Goal: Information Seeking & Learning: Compare options

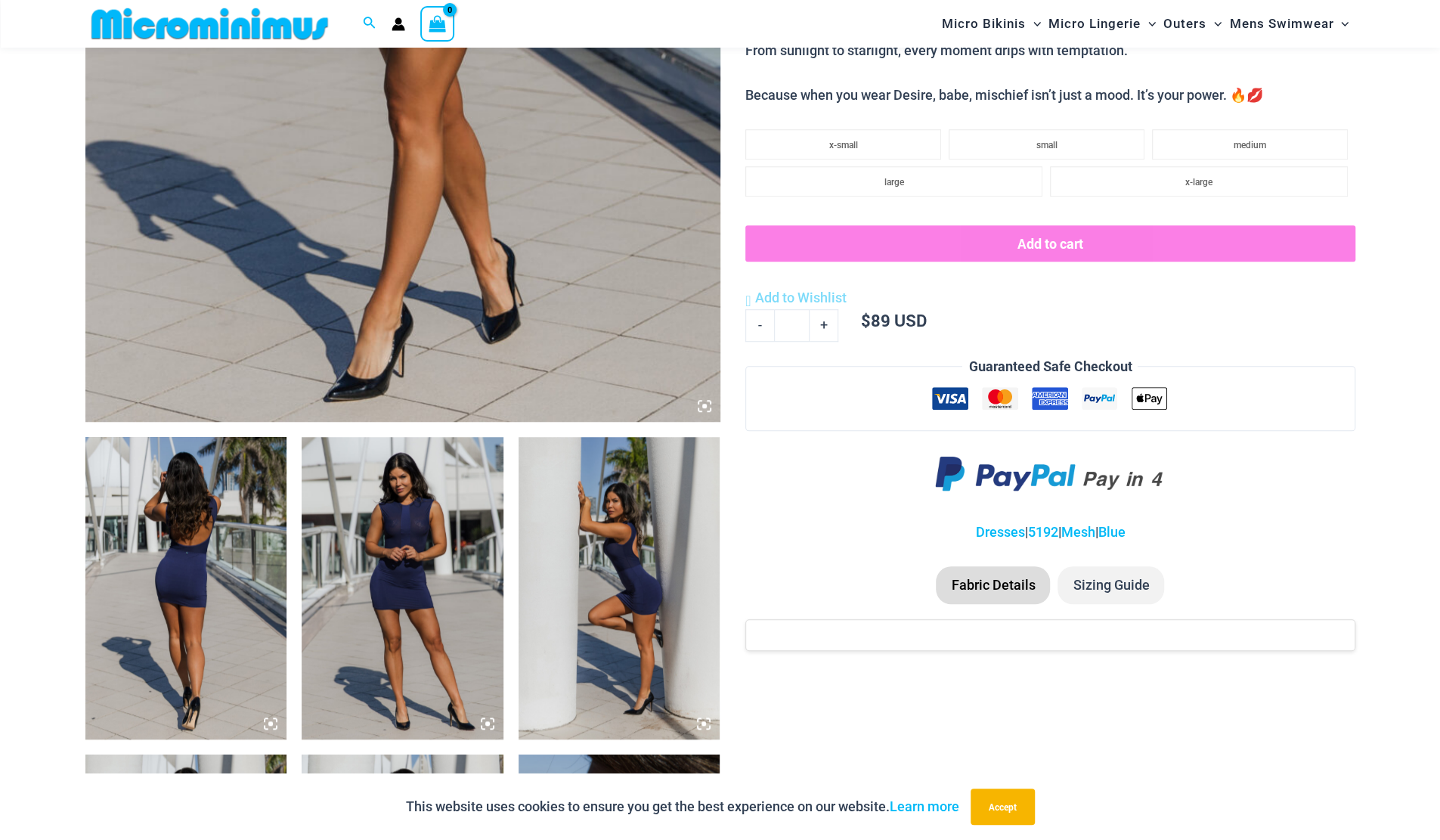
scroll to position [820, 0]
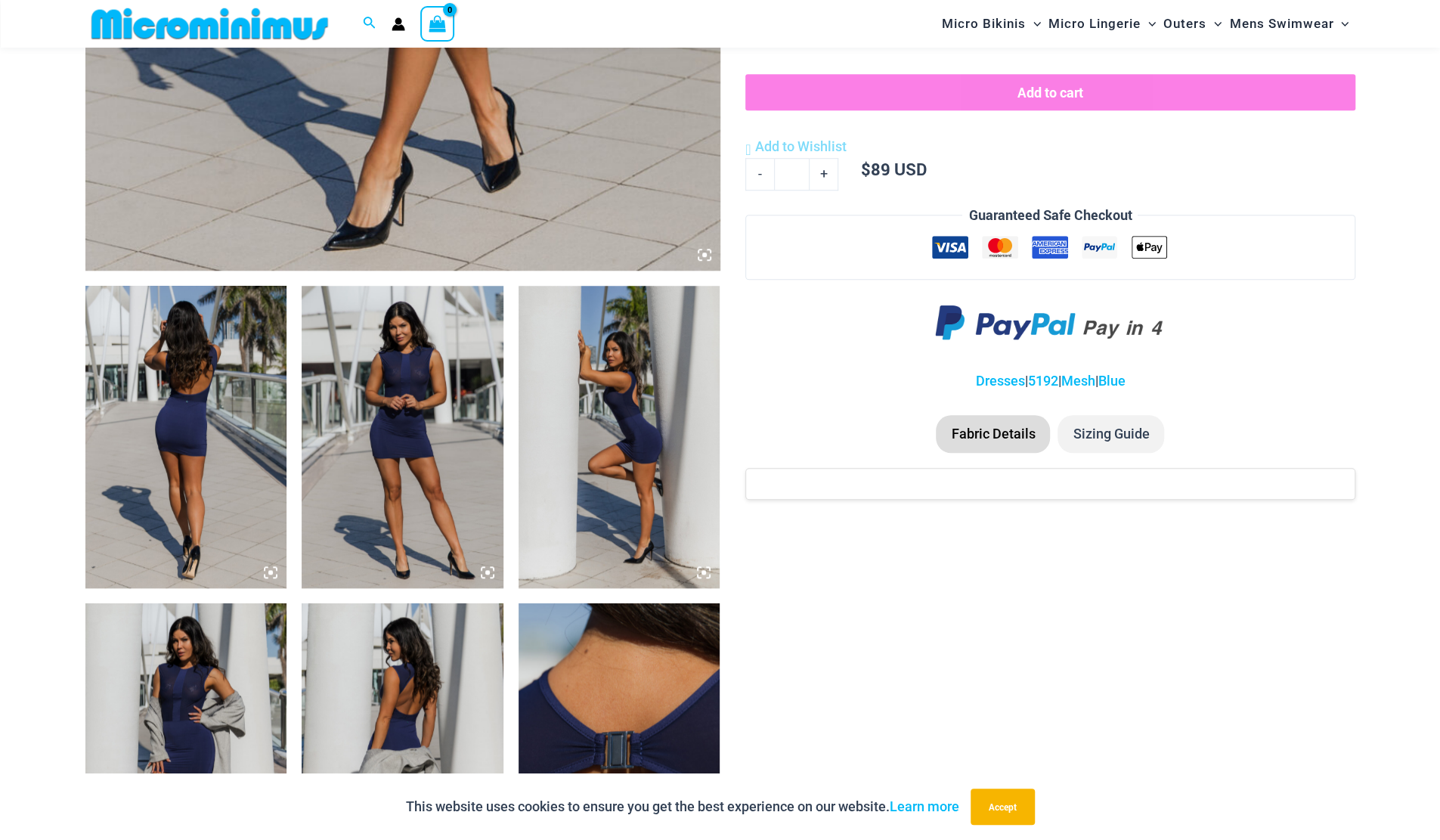
click at [240, 439] on img at bounding box center [186, 437] width 202 height 303
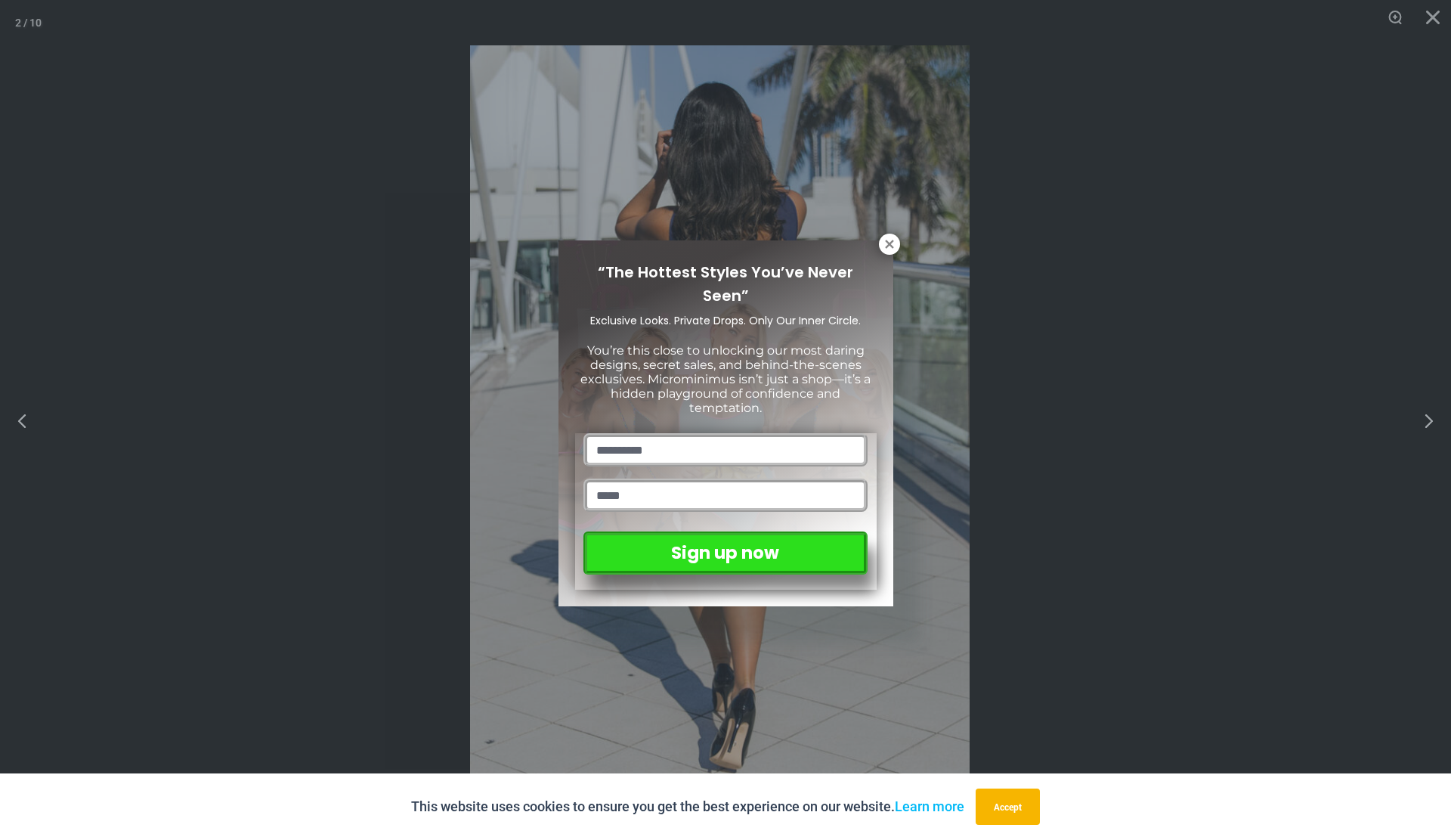
click at [902, 247] on div "“The Hottest Styles You’ve Never Seen” Exclusive Looks. Private Drops. Only Our…" at bounding box center [725, 420] width 1451 height 840
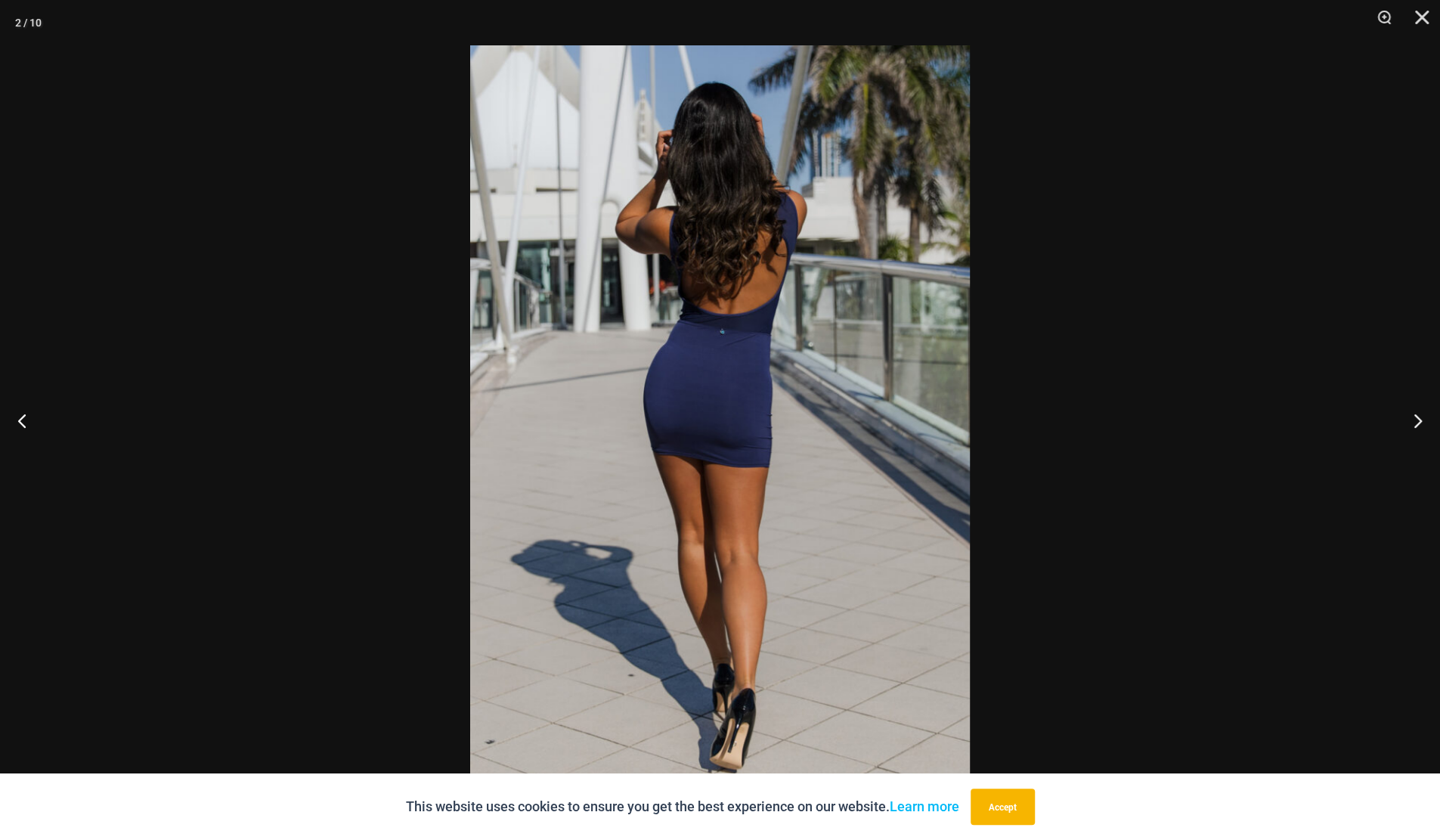
click at [715, 321] on img at bounding box center [720, 420] width 499 height 749
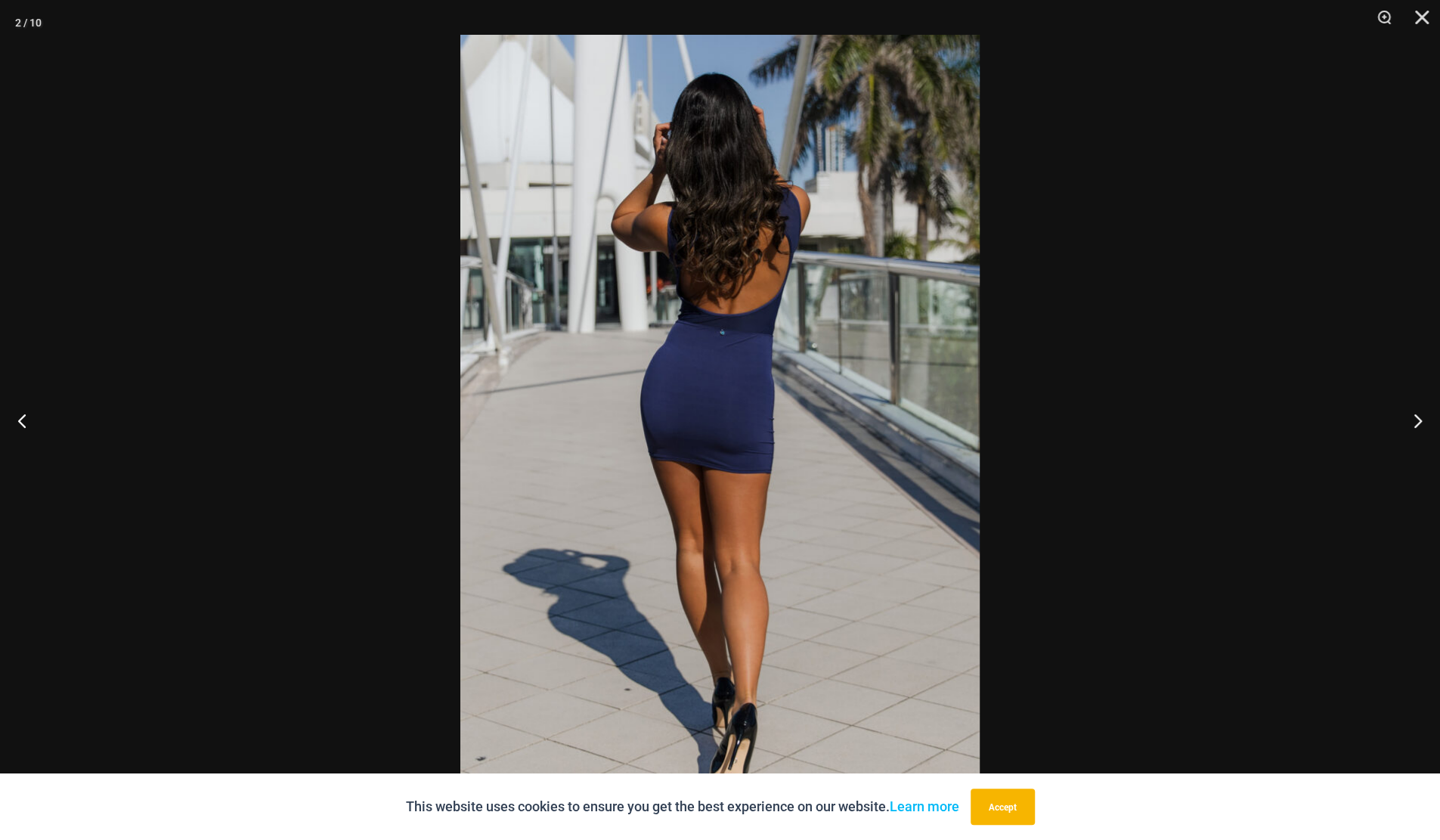
click at [1388, 17] on button "Zoom" at bounding box center [1378, 23] width 38 height 45
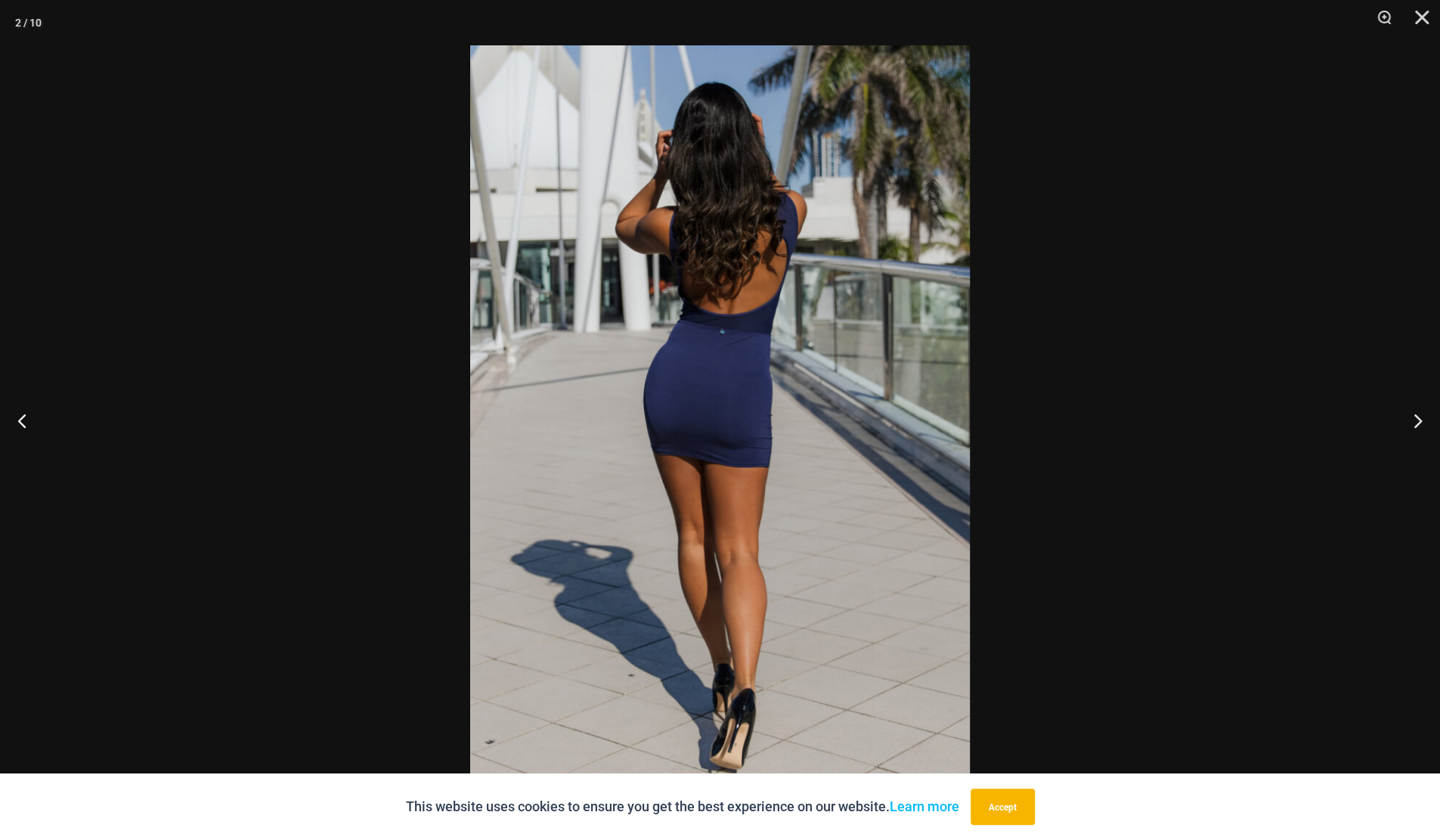
click at [1388, 17] on button "Zoom" at bounding box center [1378, 23] width 38 height 45
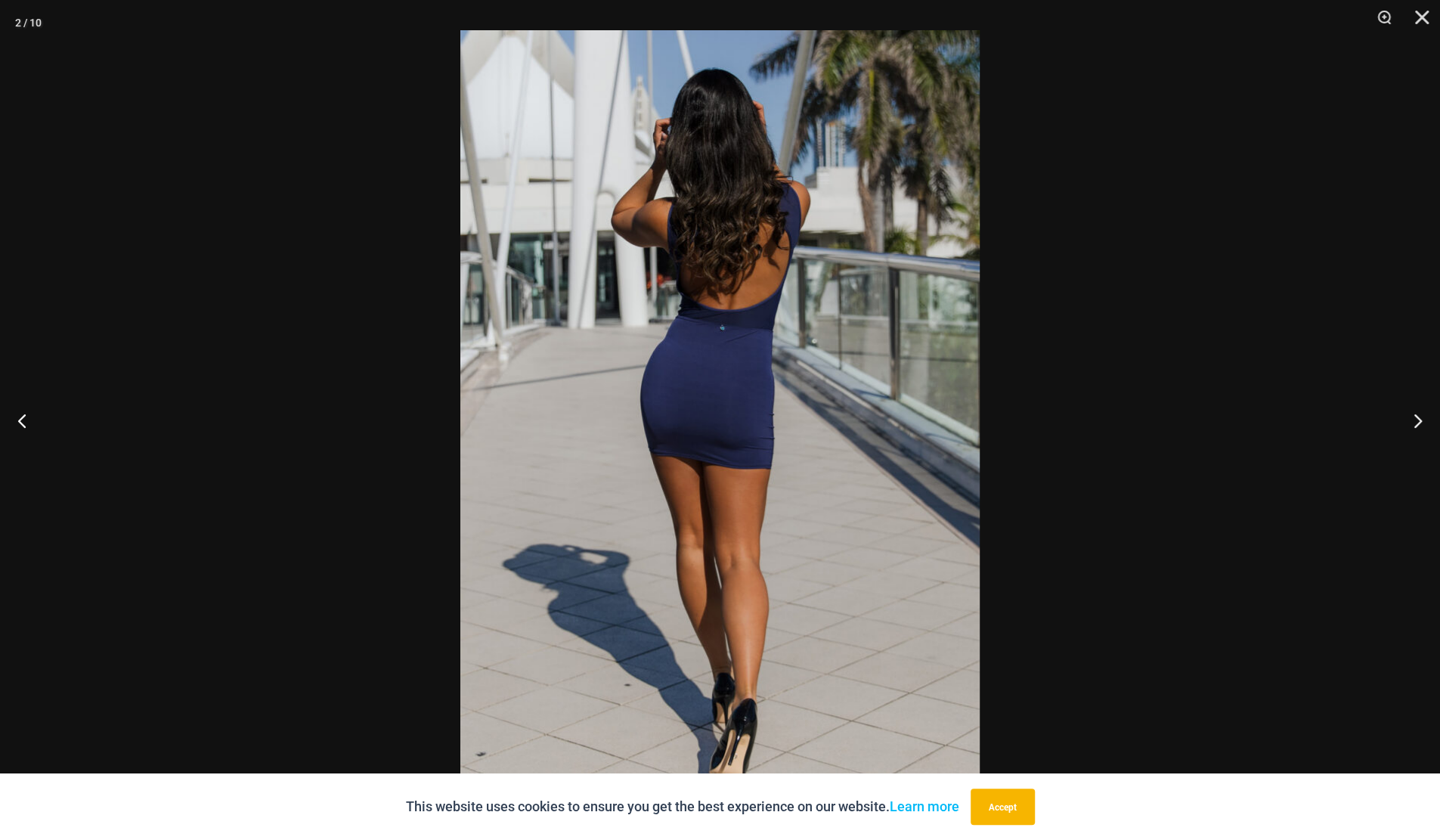
click at [1430, 22] on button "Close" at bounding box center [1417, 23] width 38 height 45
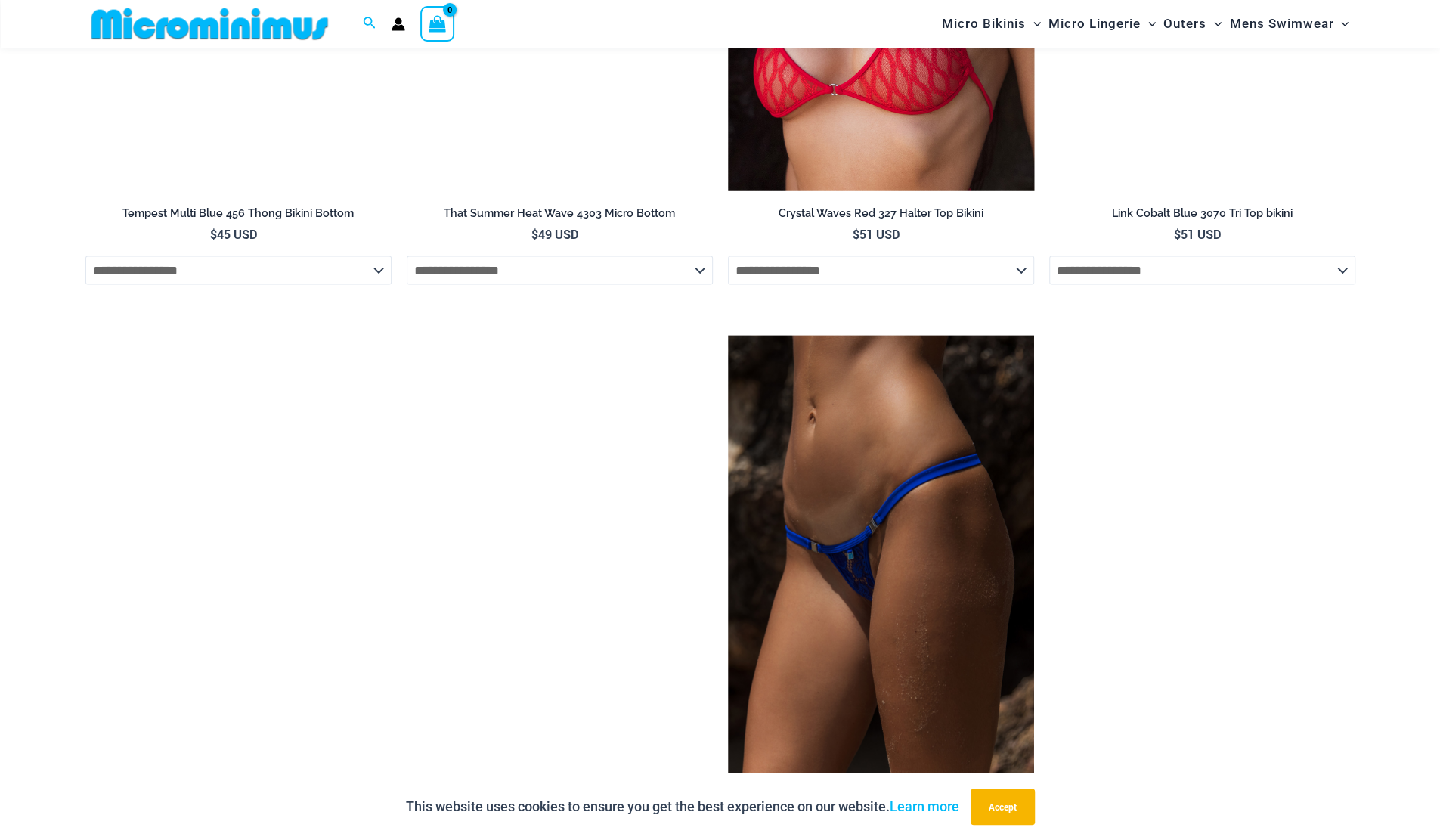
scroll to position [2407, 0]
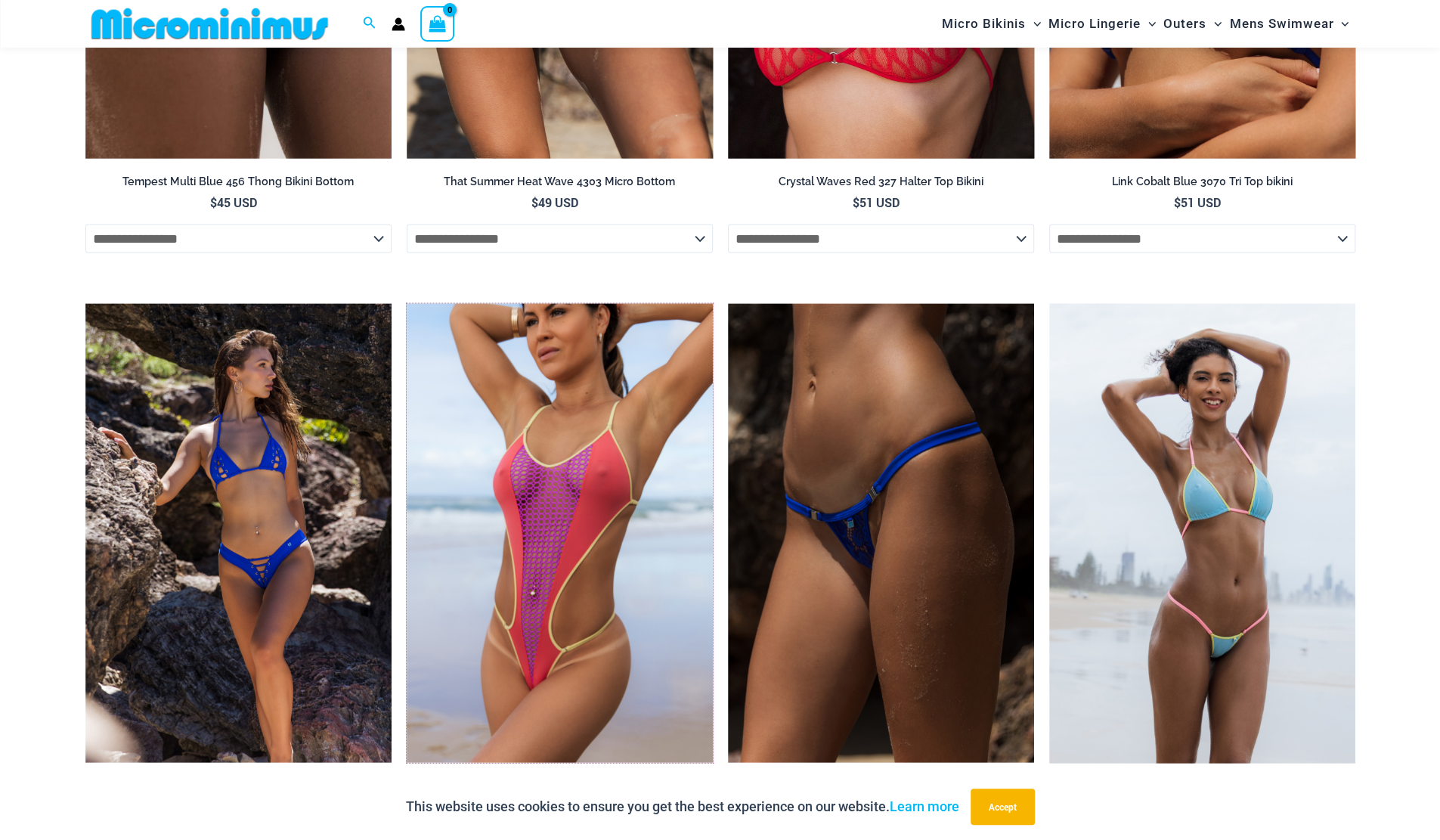
click at [407, 304] on img at bounding box center [407, 304] width 0 height 0
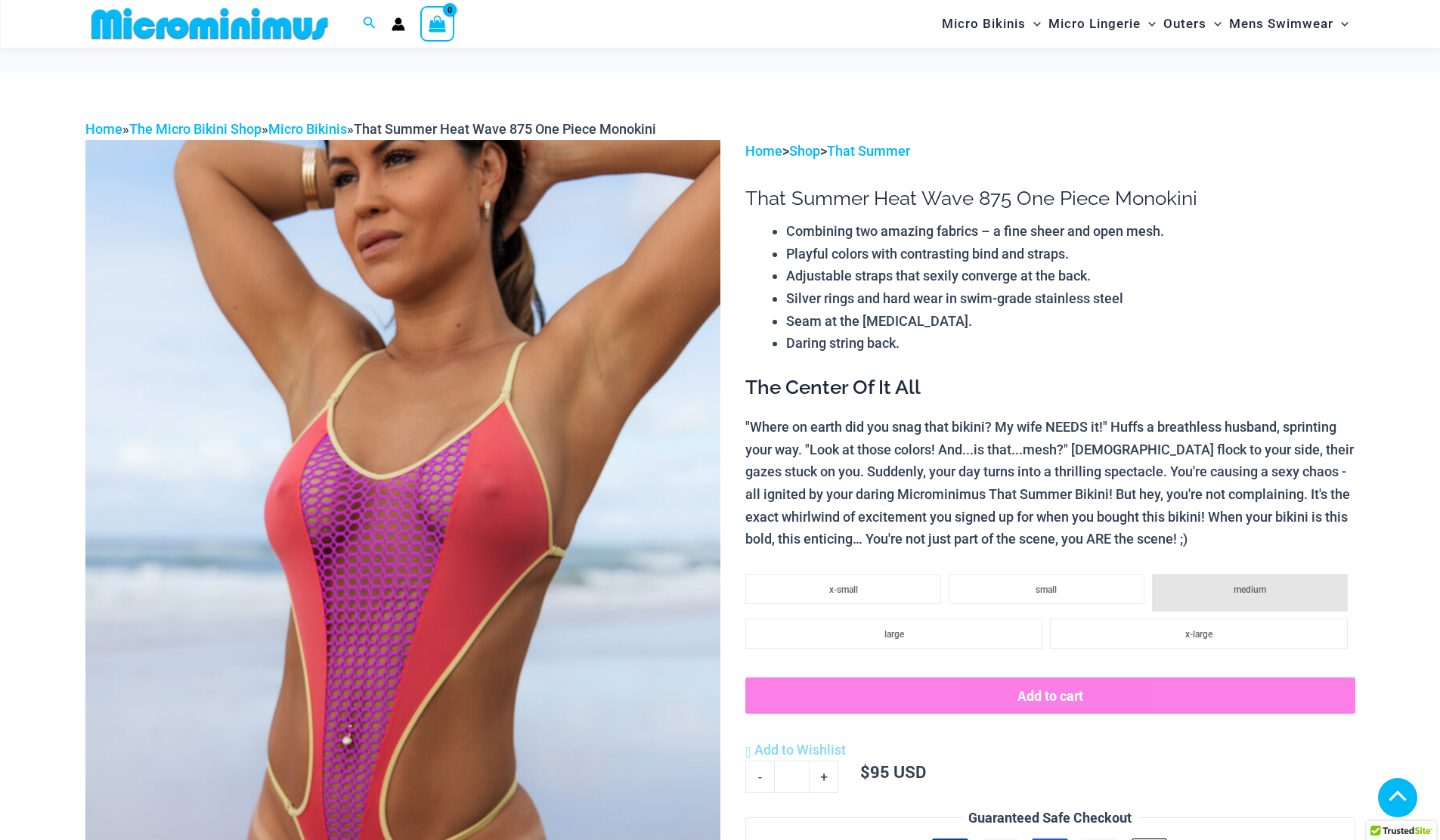
scroll to position [753, 0]
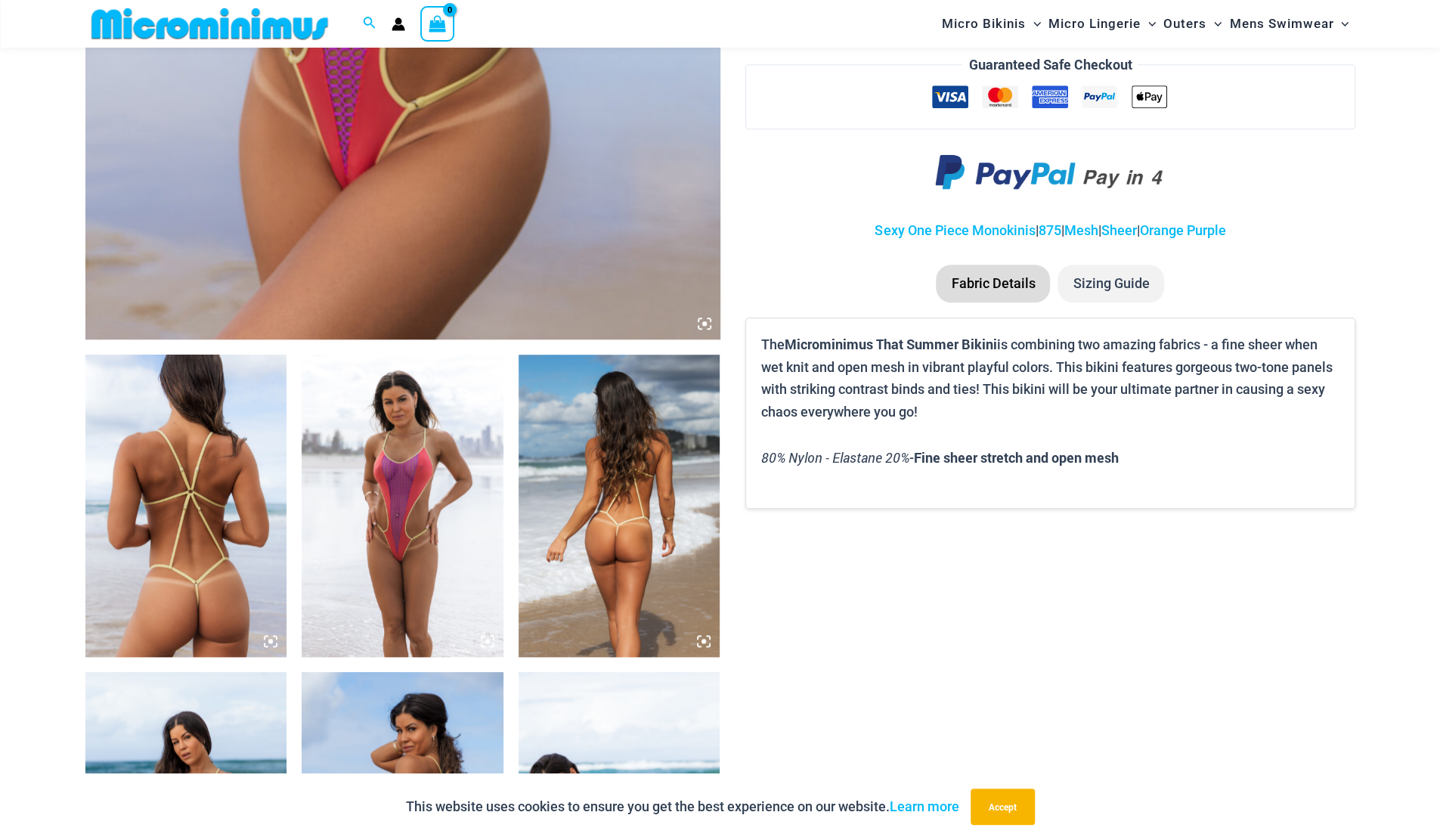
drag, startPoint x: 0, startPoint y: 0, endPoint x: 412, endPoint y: 609, distance: 735.3
click at [412, 609] on img at bounding box center [402, 506] width 202 height 303
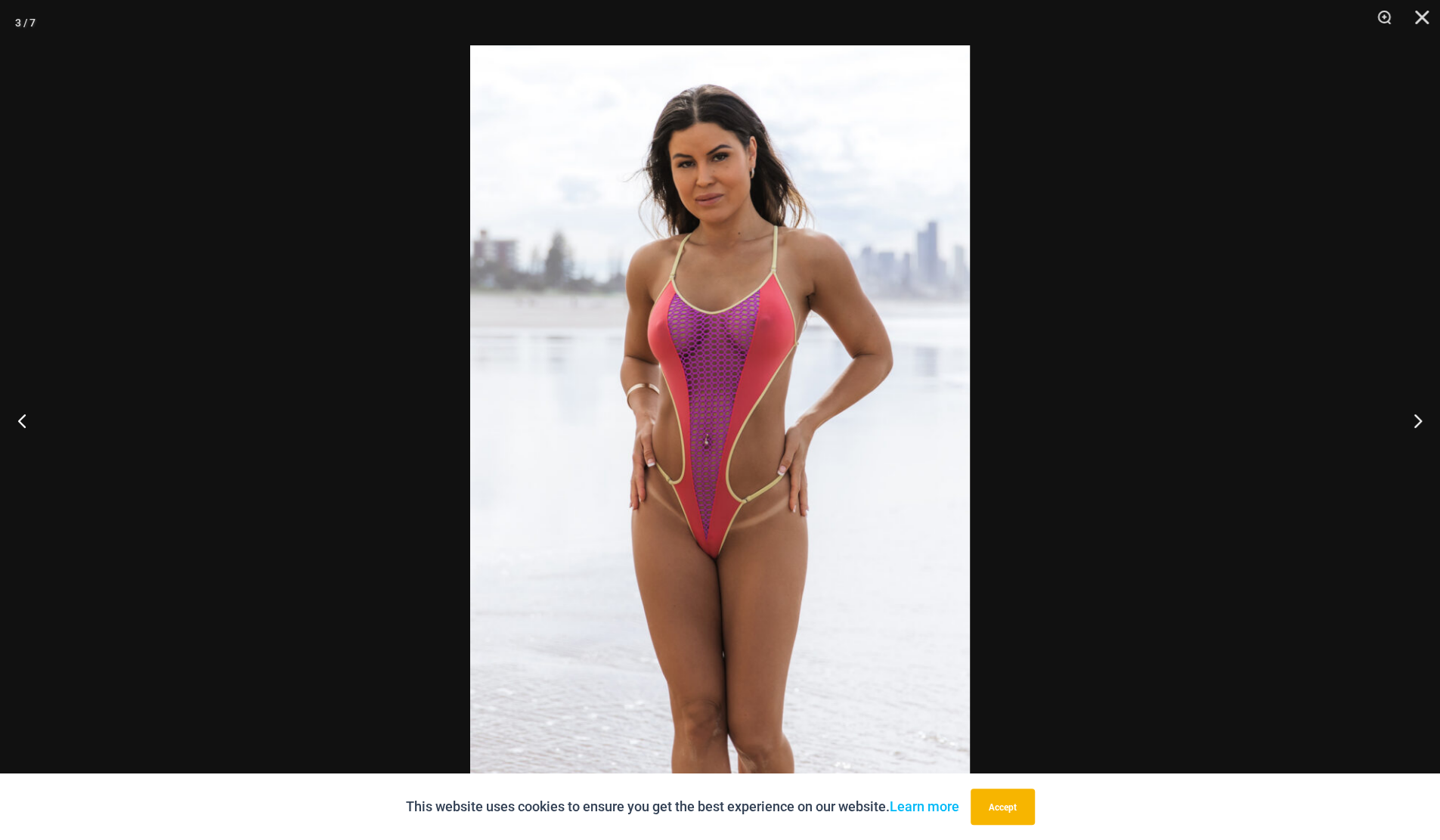
click at [1378, 24] on button "Zoom" at bounding box center [1378, 23] width 38 height 45
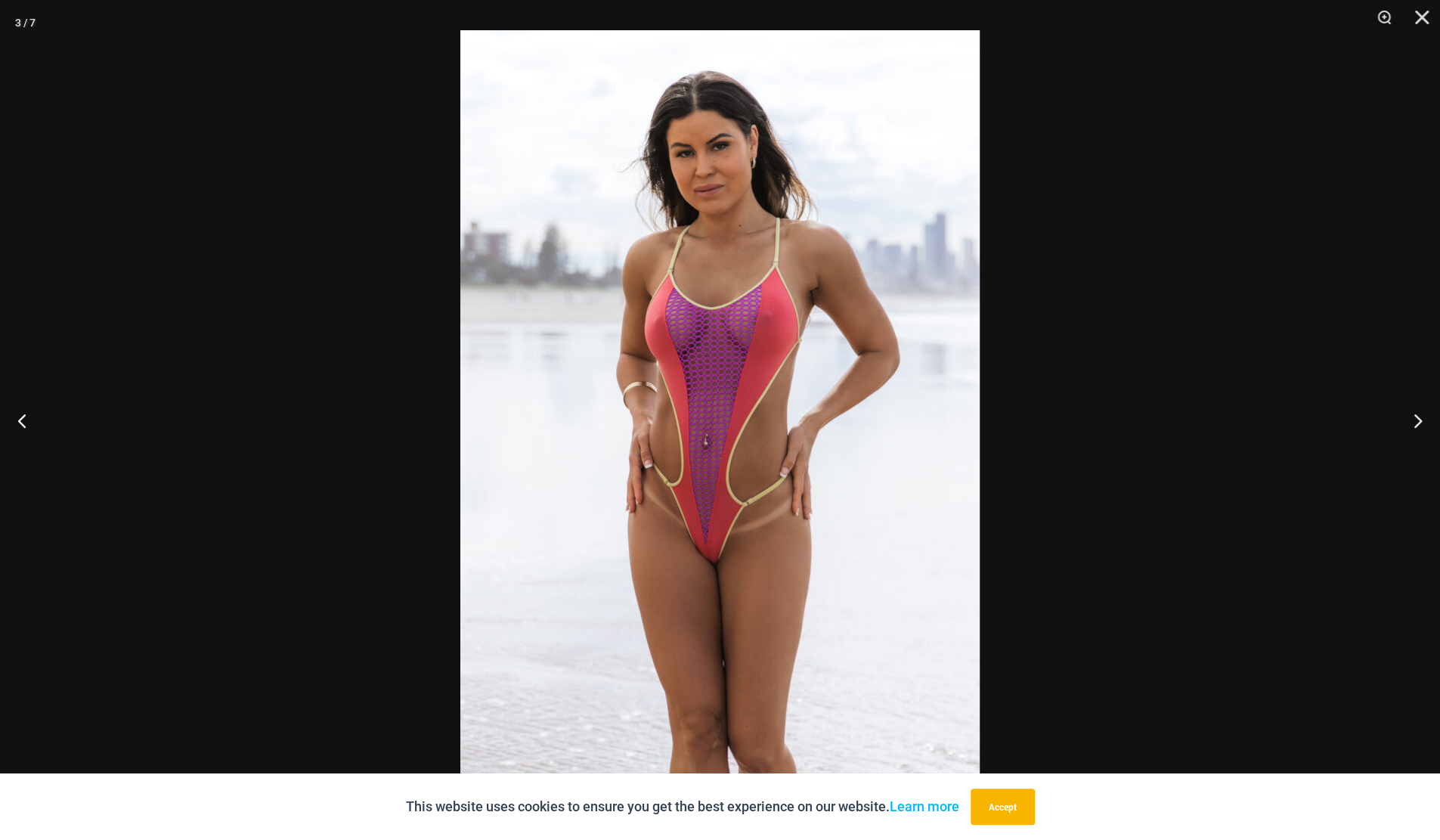
click at [761, 250] on img at bounding box center [720, 419] width 520 height 778
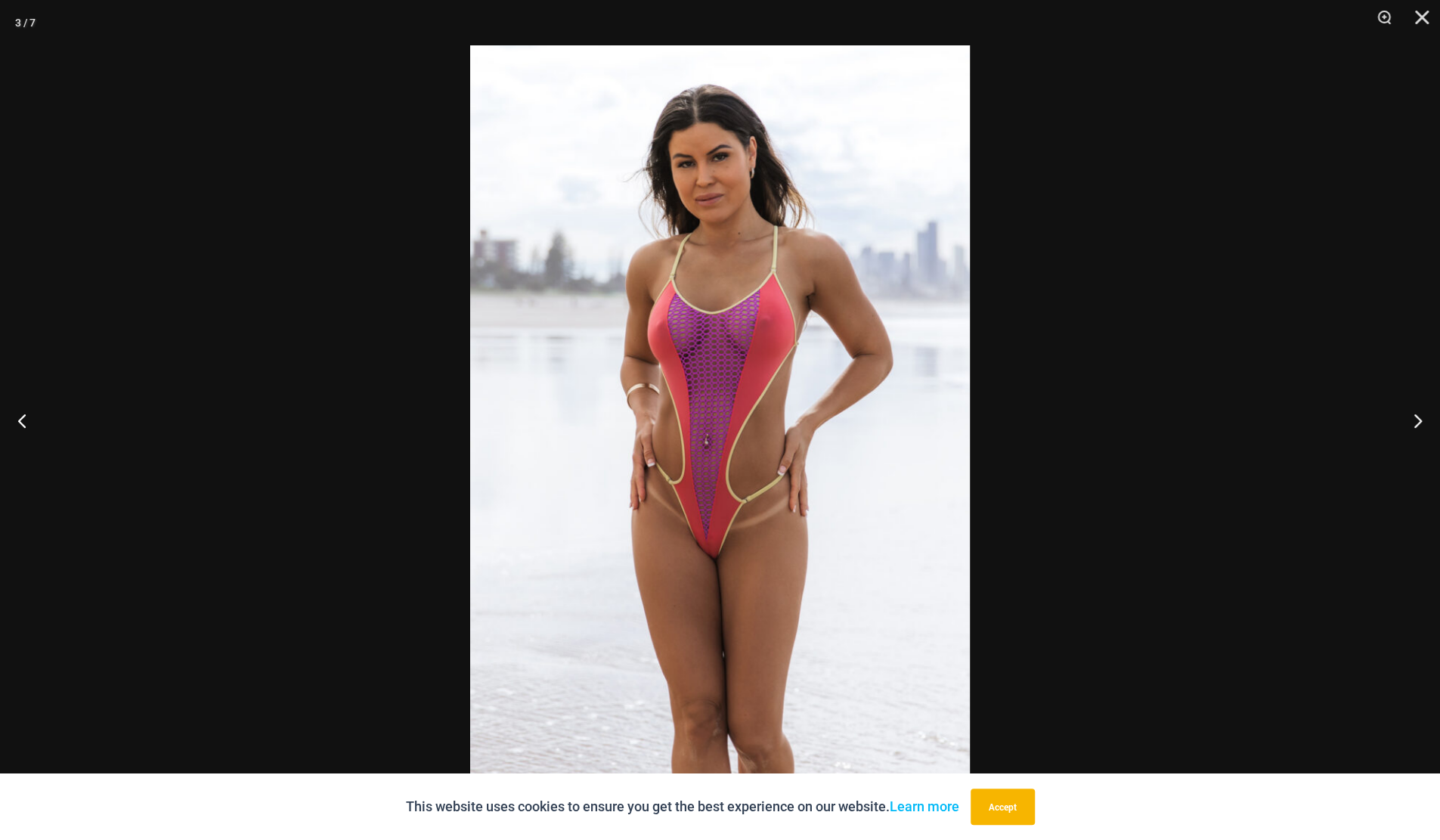
click at [1426, 17] on button "Close" at bounding box center [1417, 23] width 38 height 45
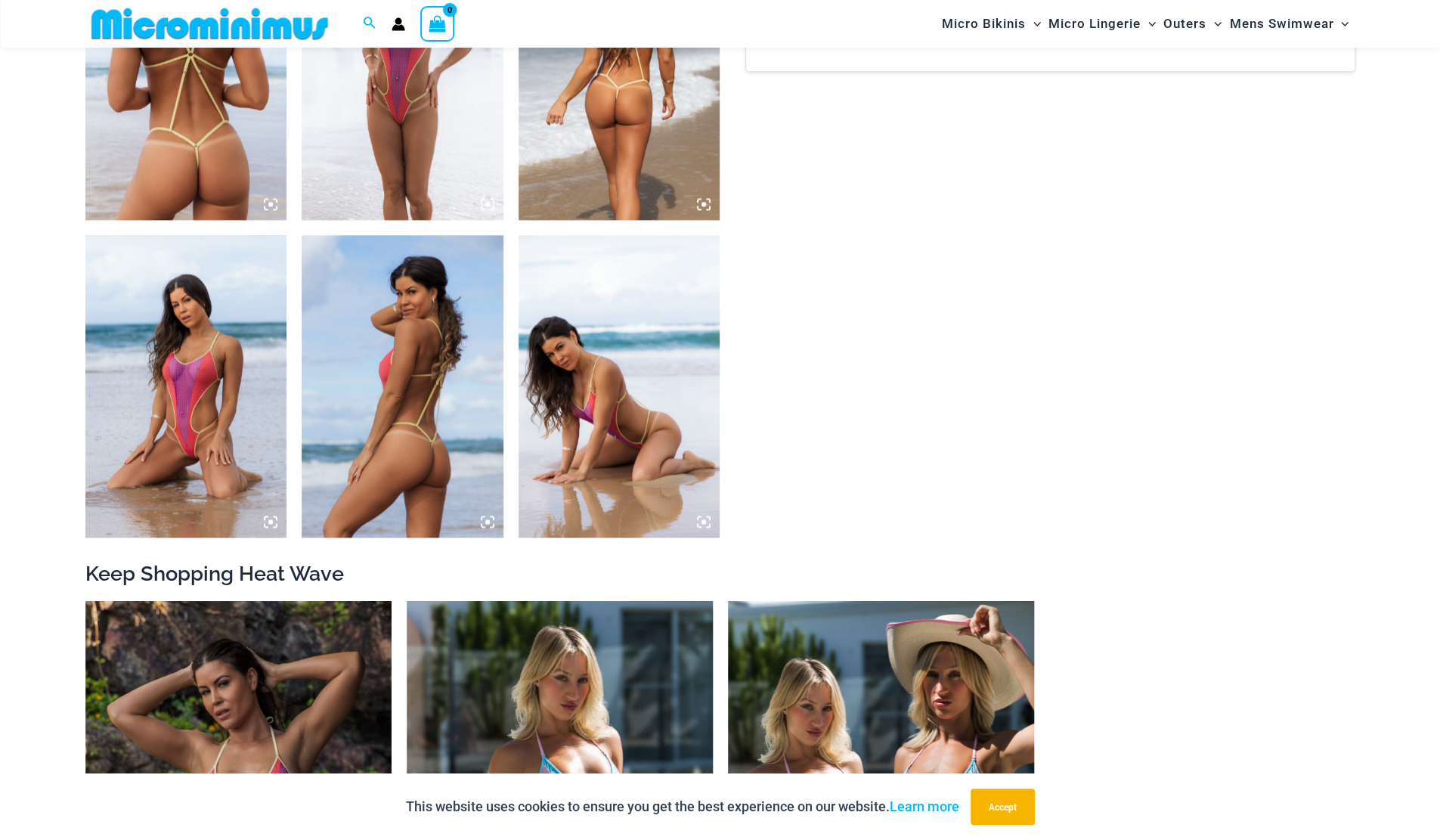
scroll to position [1205, 0]
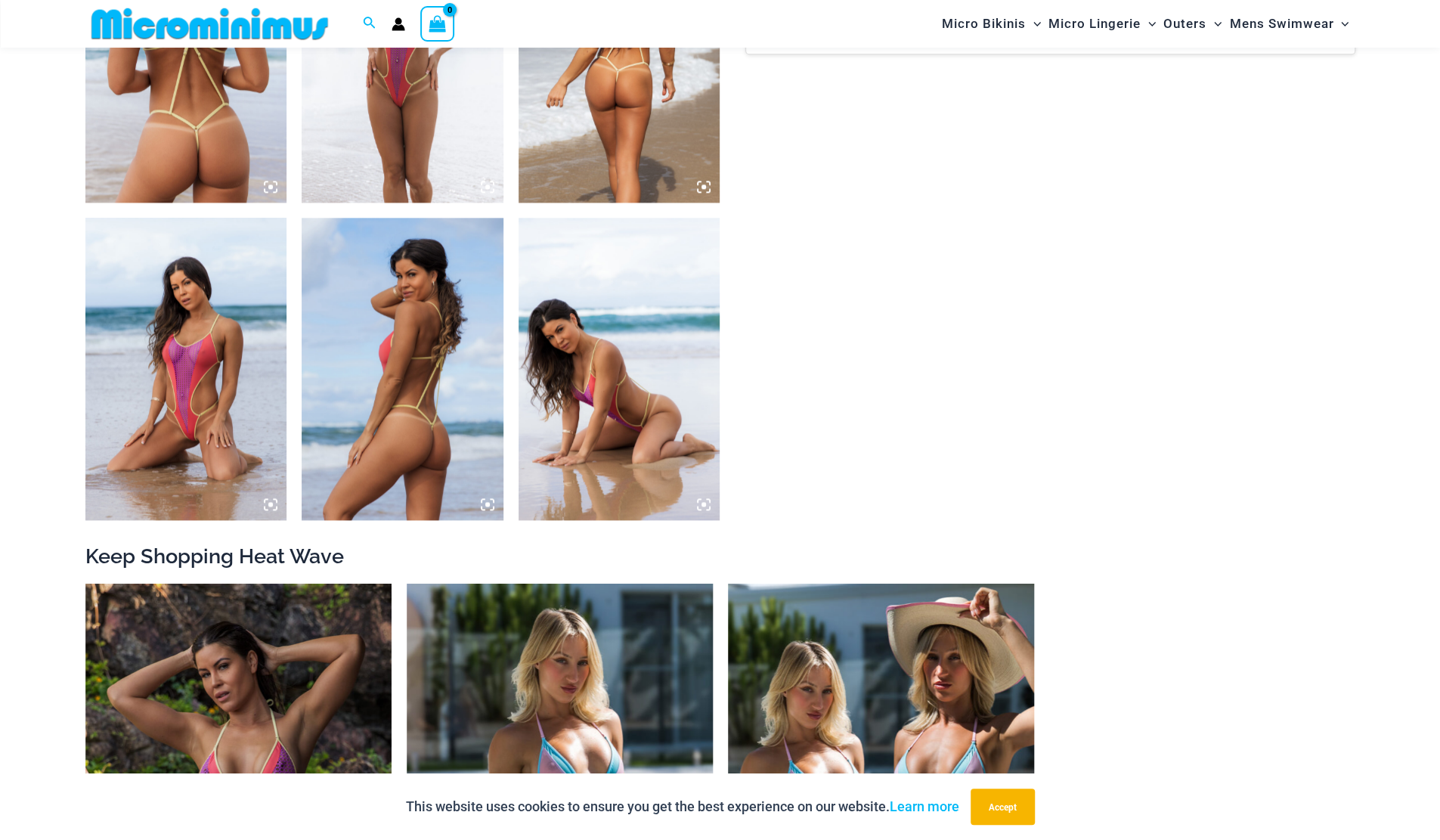
click at [249, 421] on img at bounding box center [186, 369] width 202 height 303
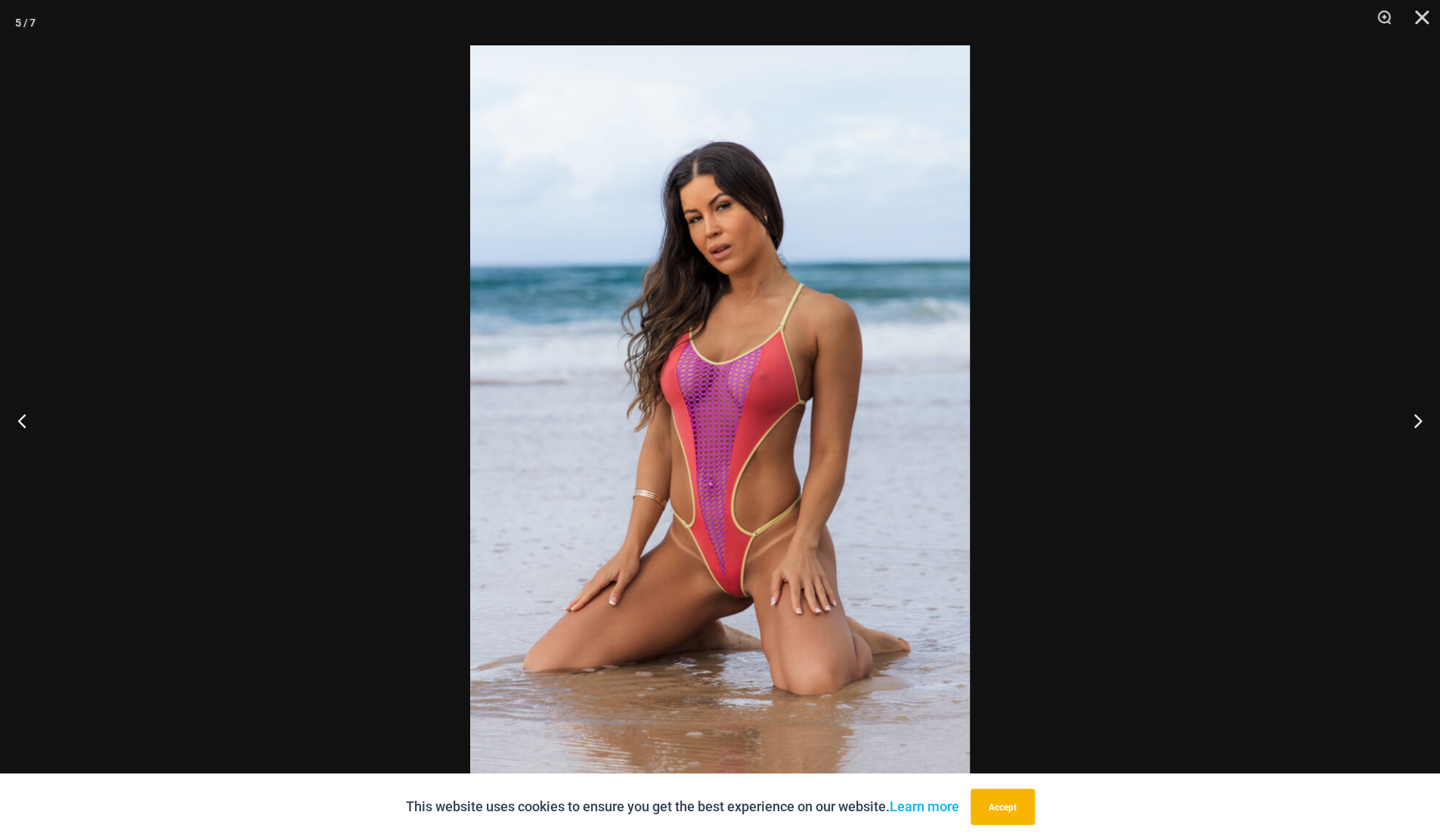
click at [611, 509] on img at bounding box center [720, 420] width 499 height 749
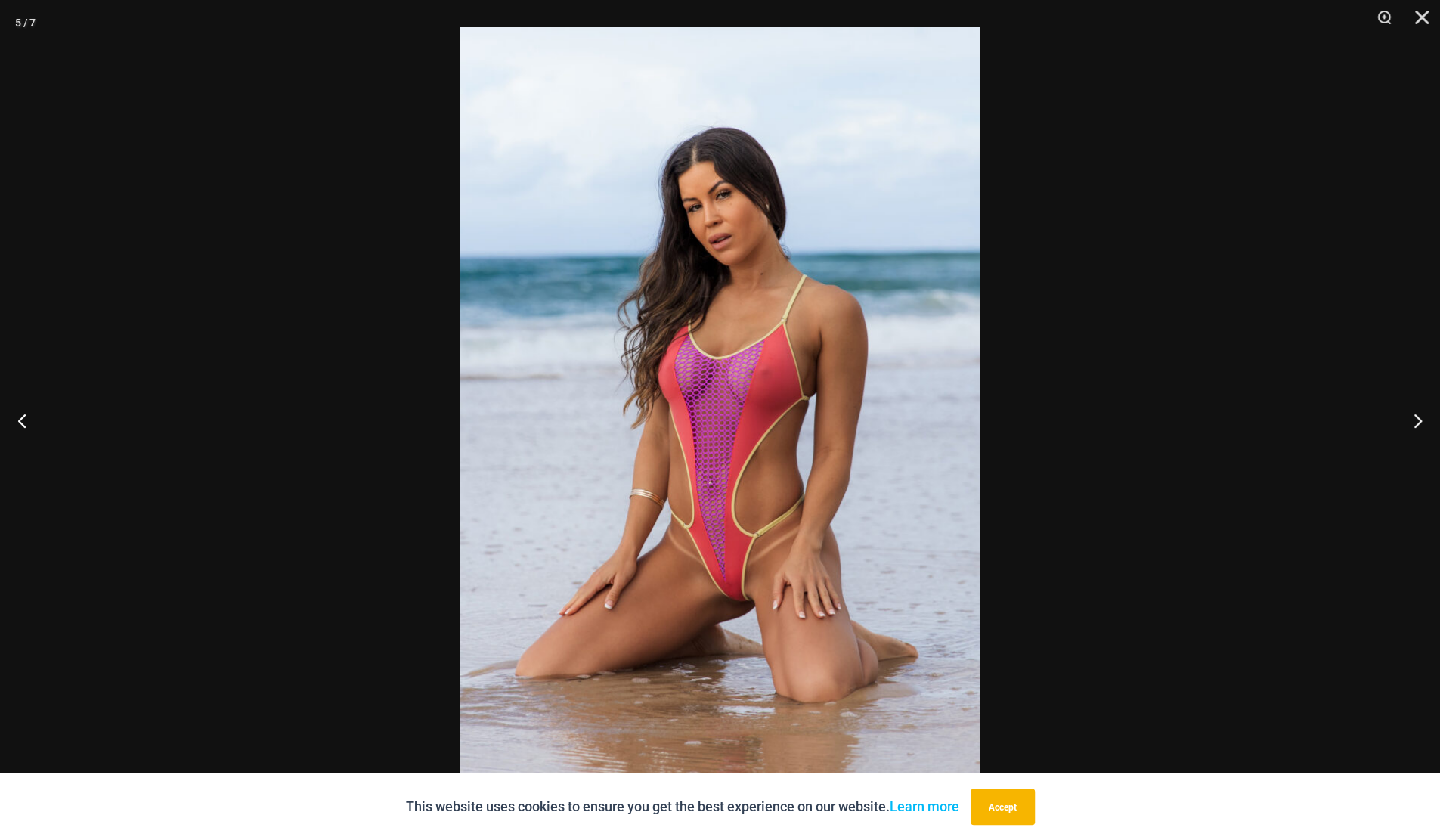
click at [1417, 14] on button "Close" at bounding box center [1417, 23] width 38 height 45
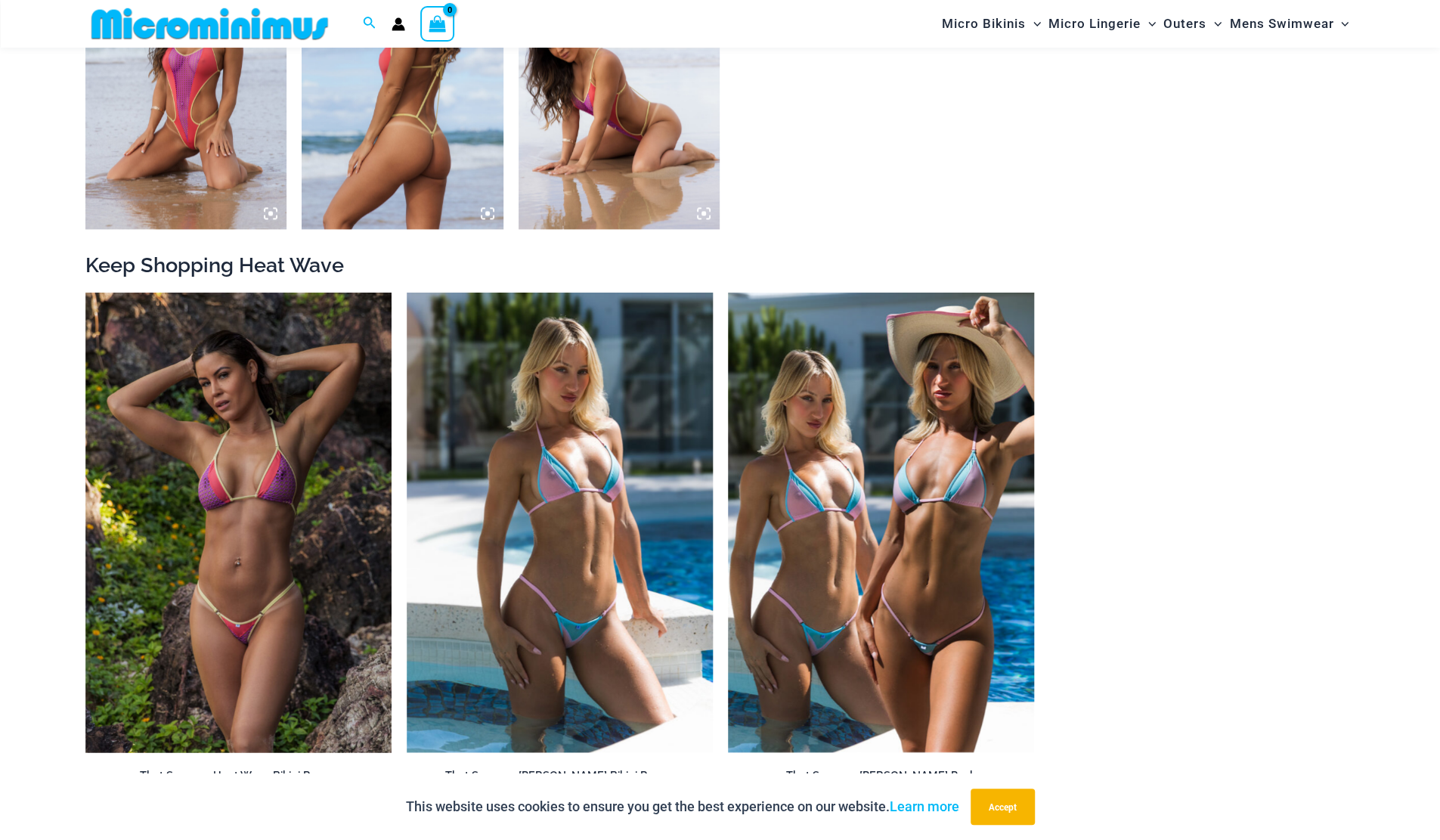
scroll to position [1658, 0]
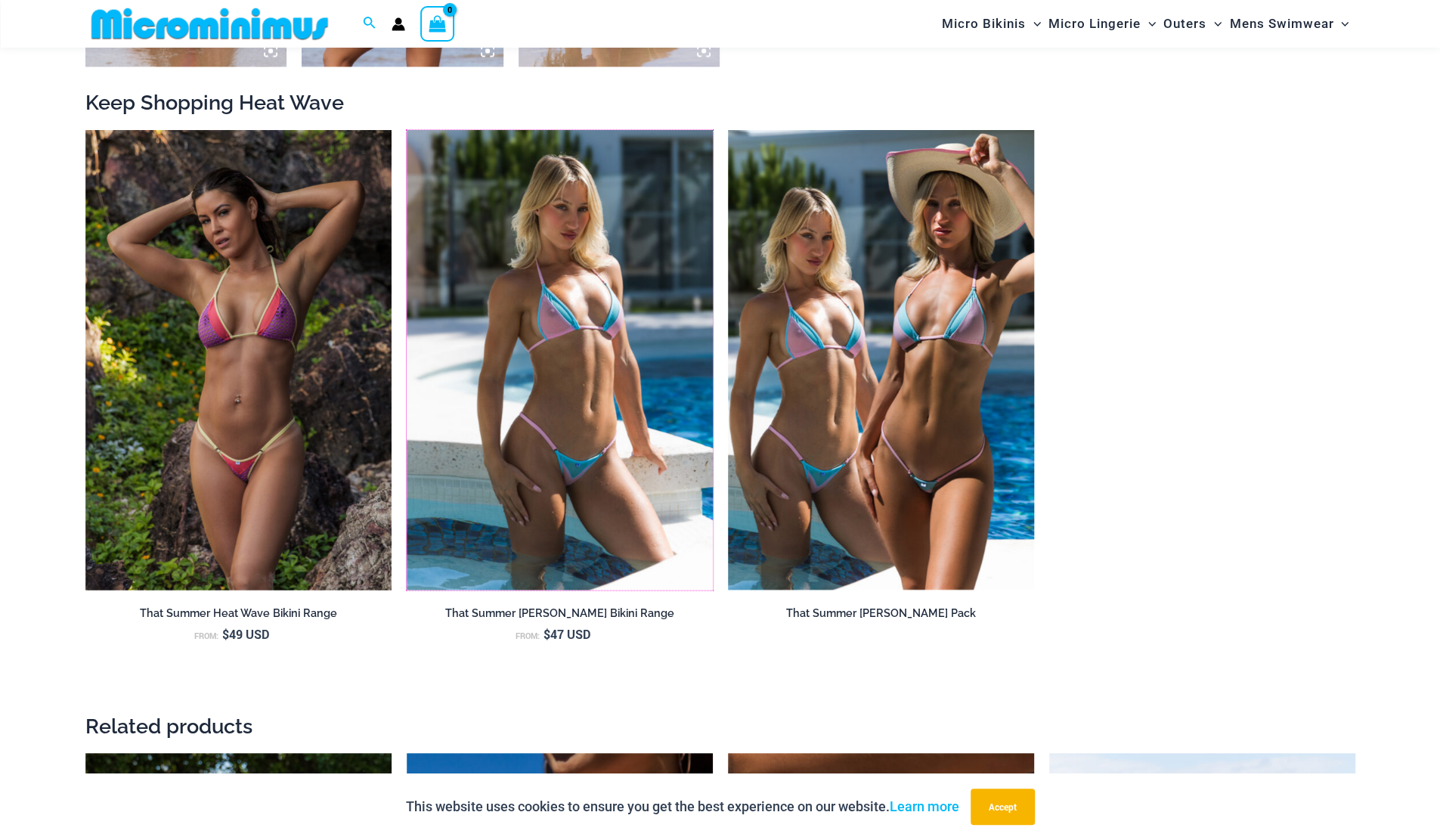
click at [407, 130] on img at bounding box center [407, 130] width 0 height 0
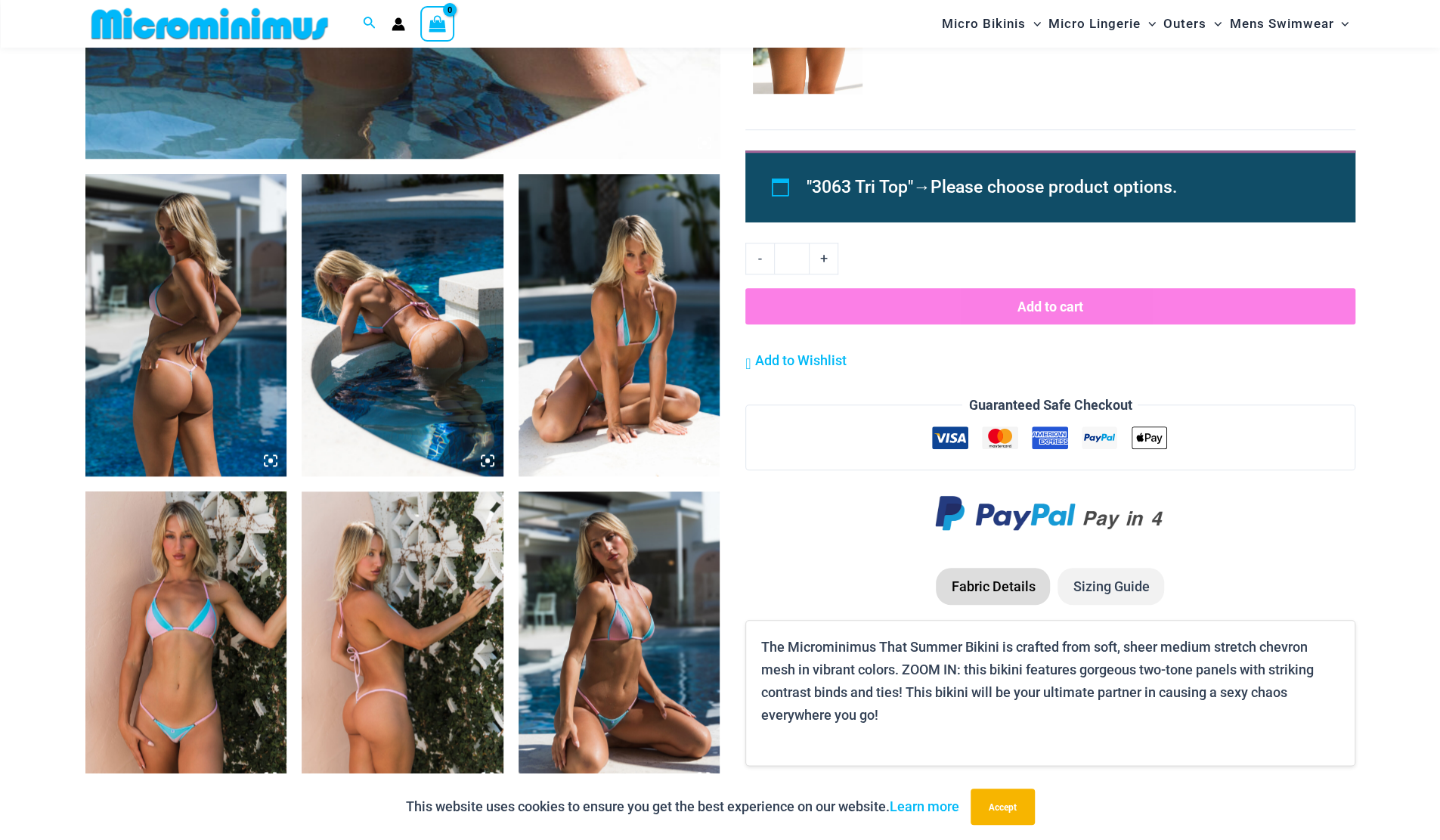
scroll to position [1045, 0]
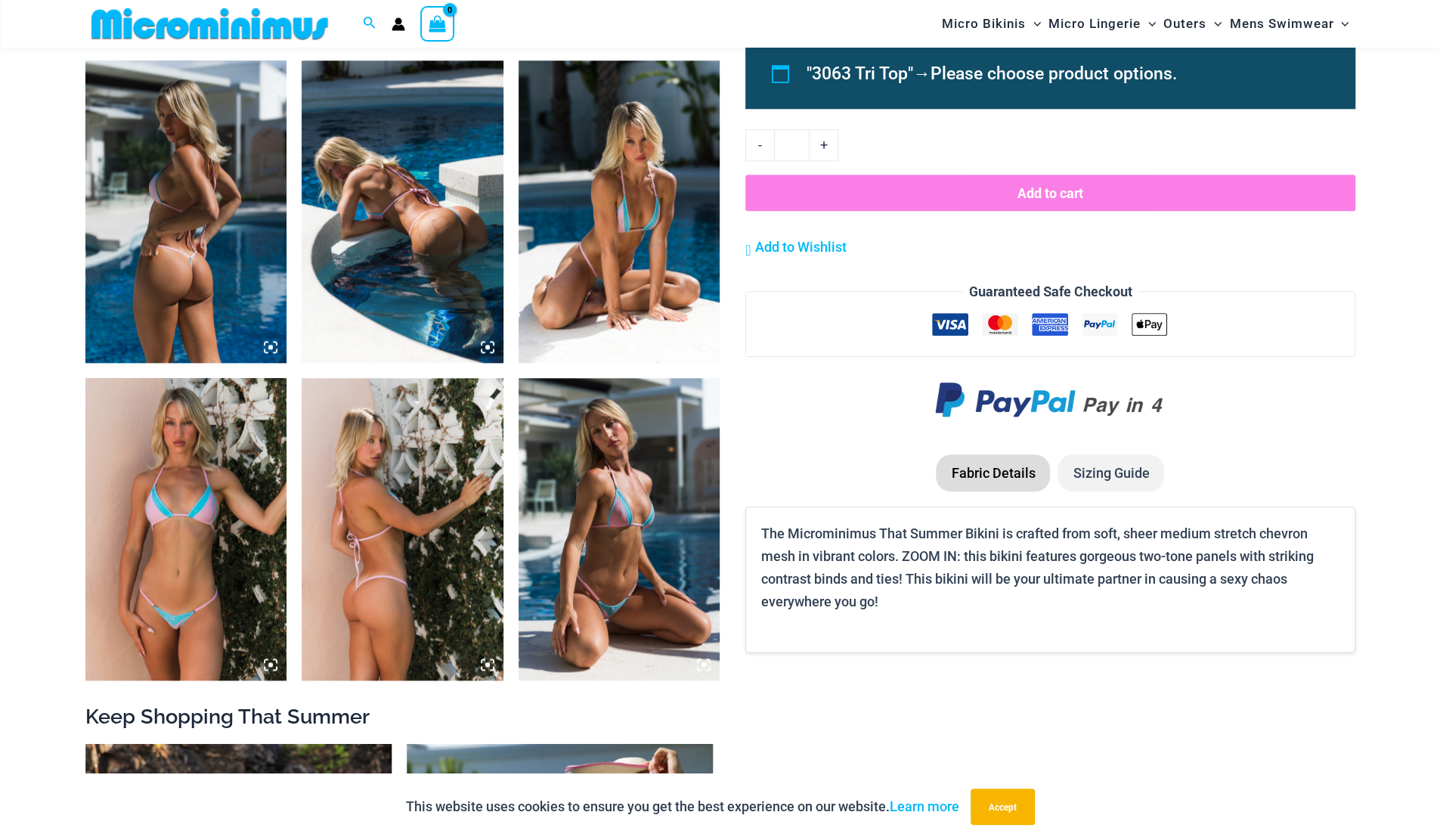
click at [181, 626] on img at bounding box center [186, 529] width 202 height 303
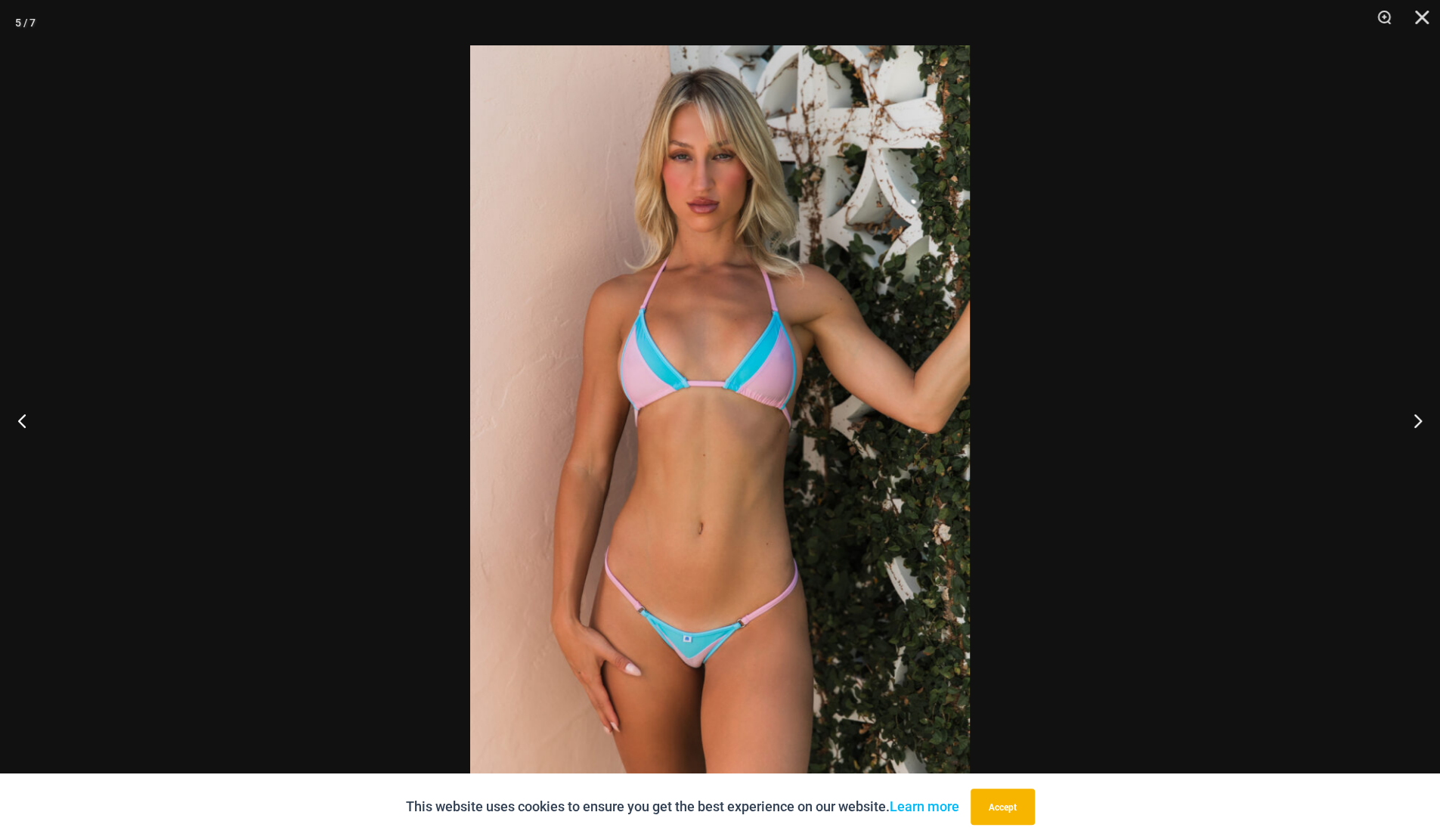
click at [590, 622] on img at bounding box center [720, 420] width 499 height 749
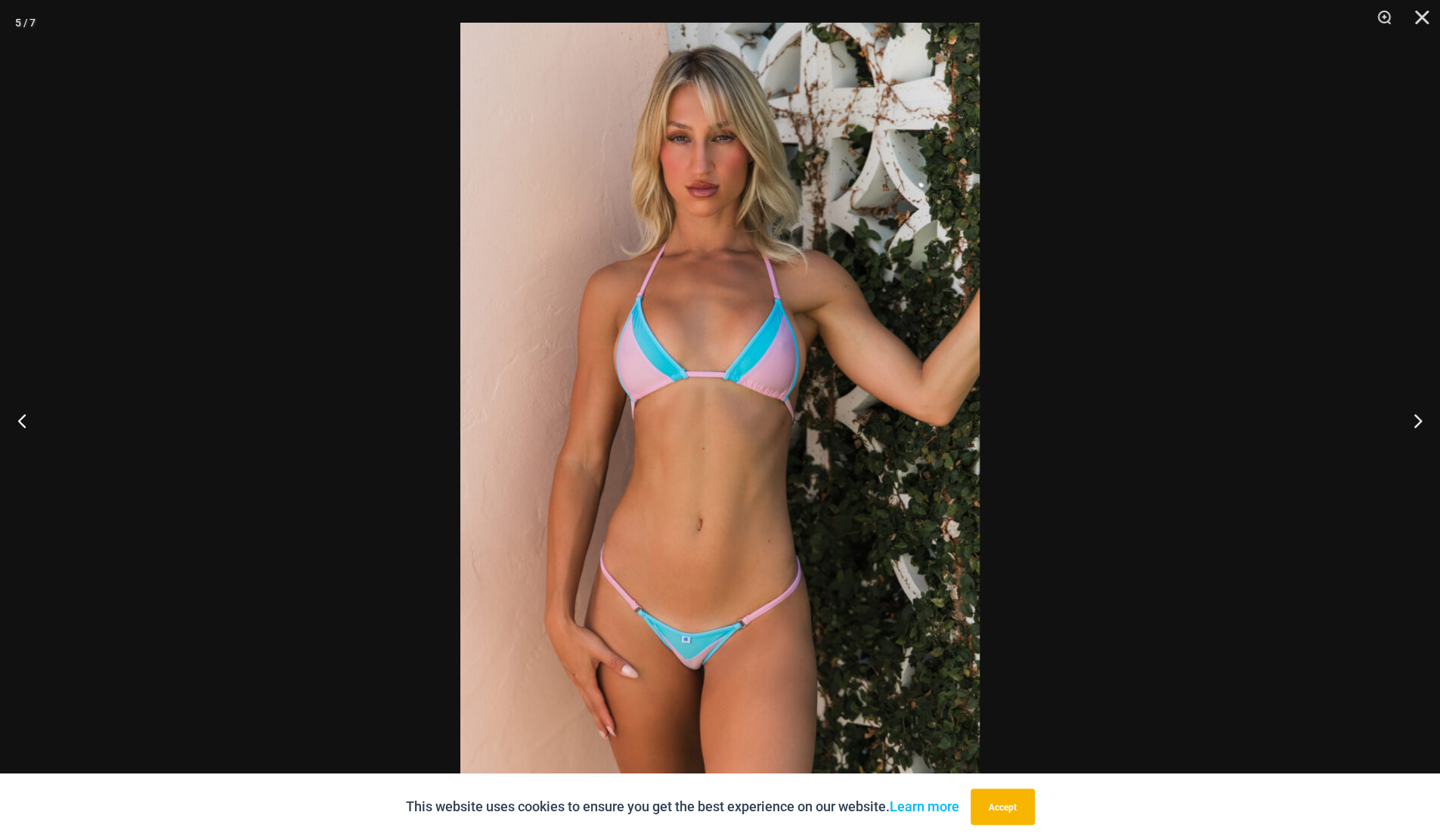
click at [1421, 418] on button "Next" at bounding box center [1412, 420] width 57 height 75
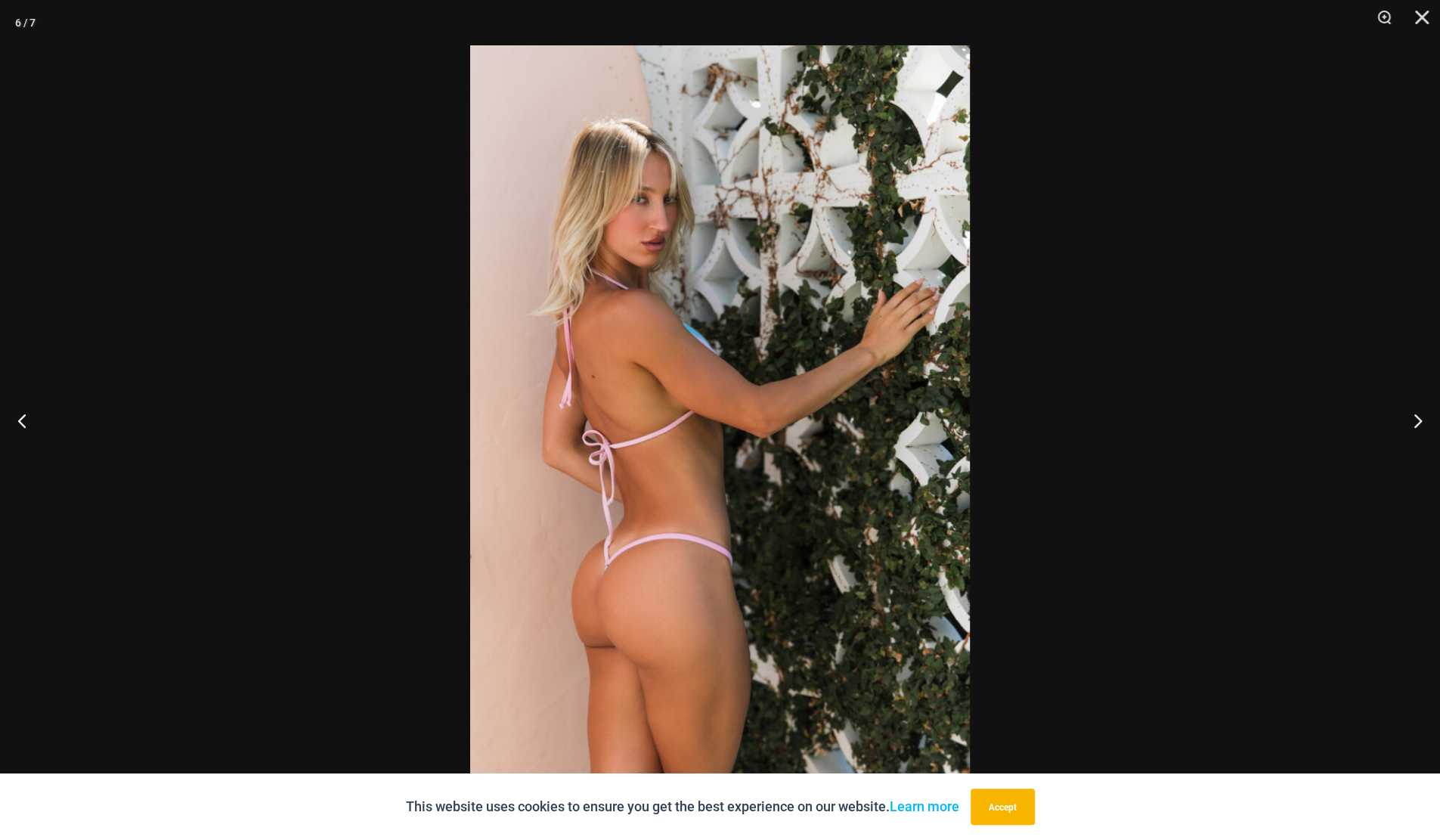
click at [1421, 418] on button "Next" at bounding box center [1412, 420] width 57 height 75
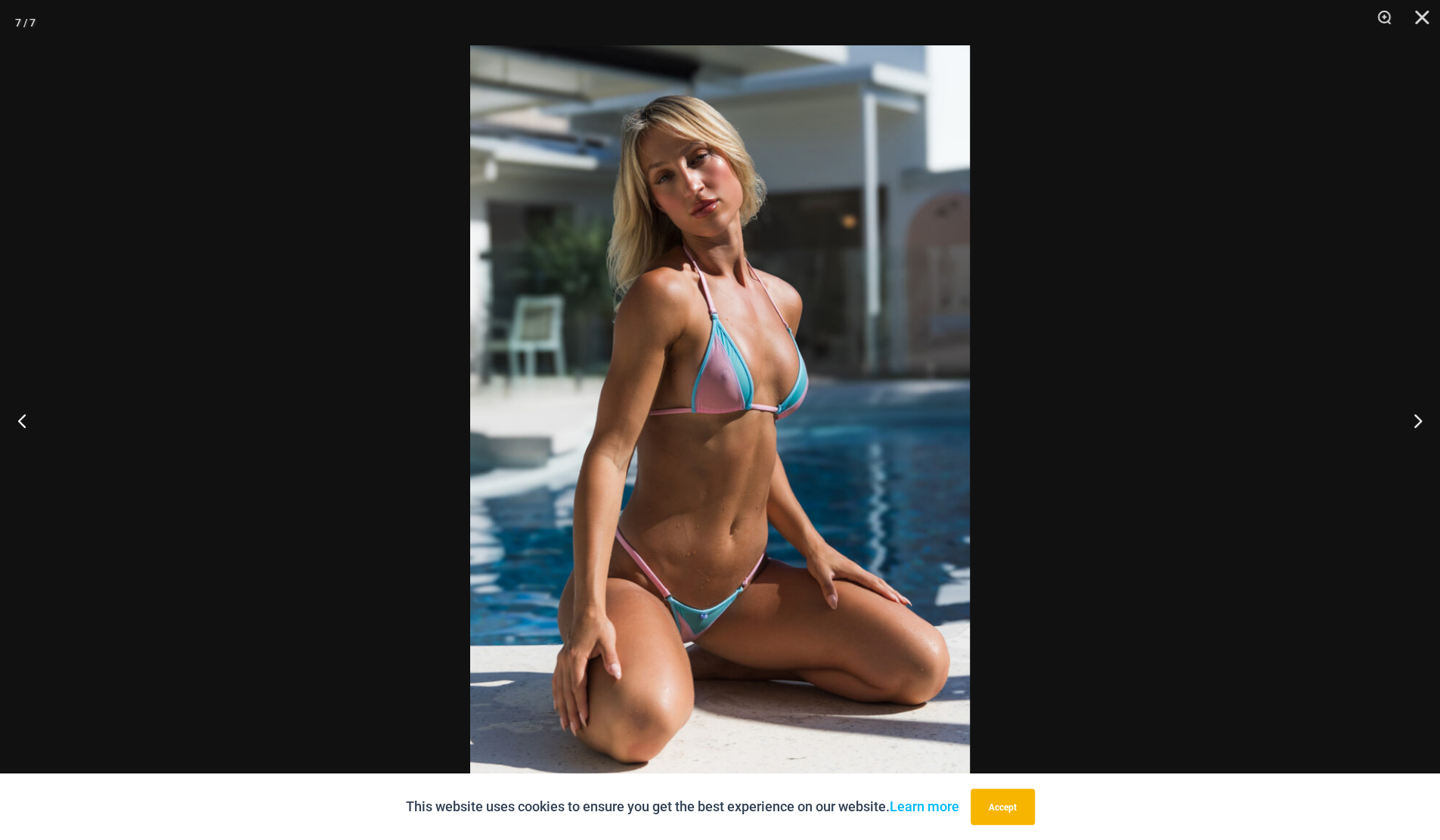
click at [1421, 418] on button "Next" at bounding box center [1412, 420] width 57 height 75
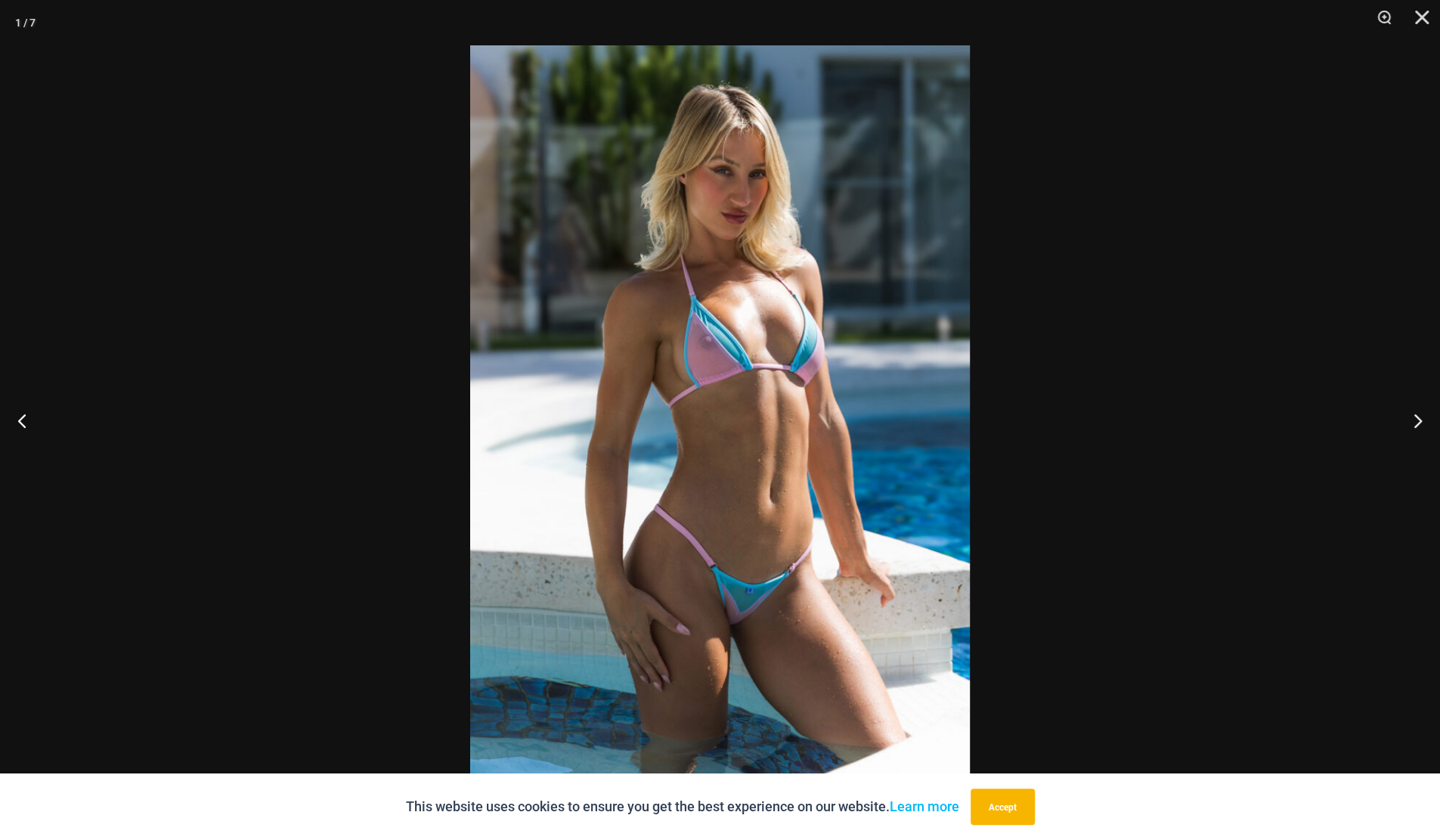
click at [1421, 418] on button "Next" at bounding box center [1412, 420] width 57 height 75
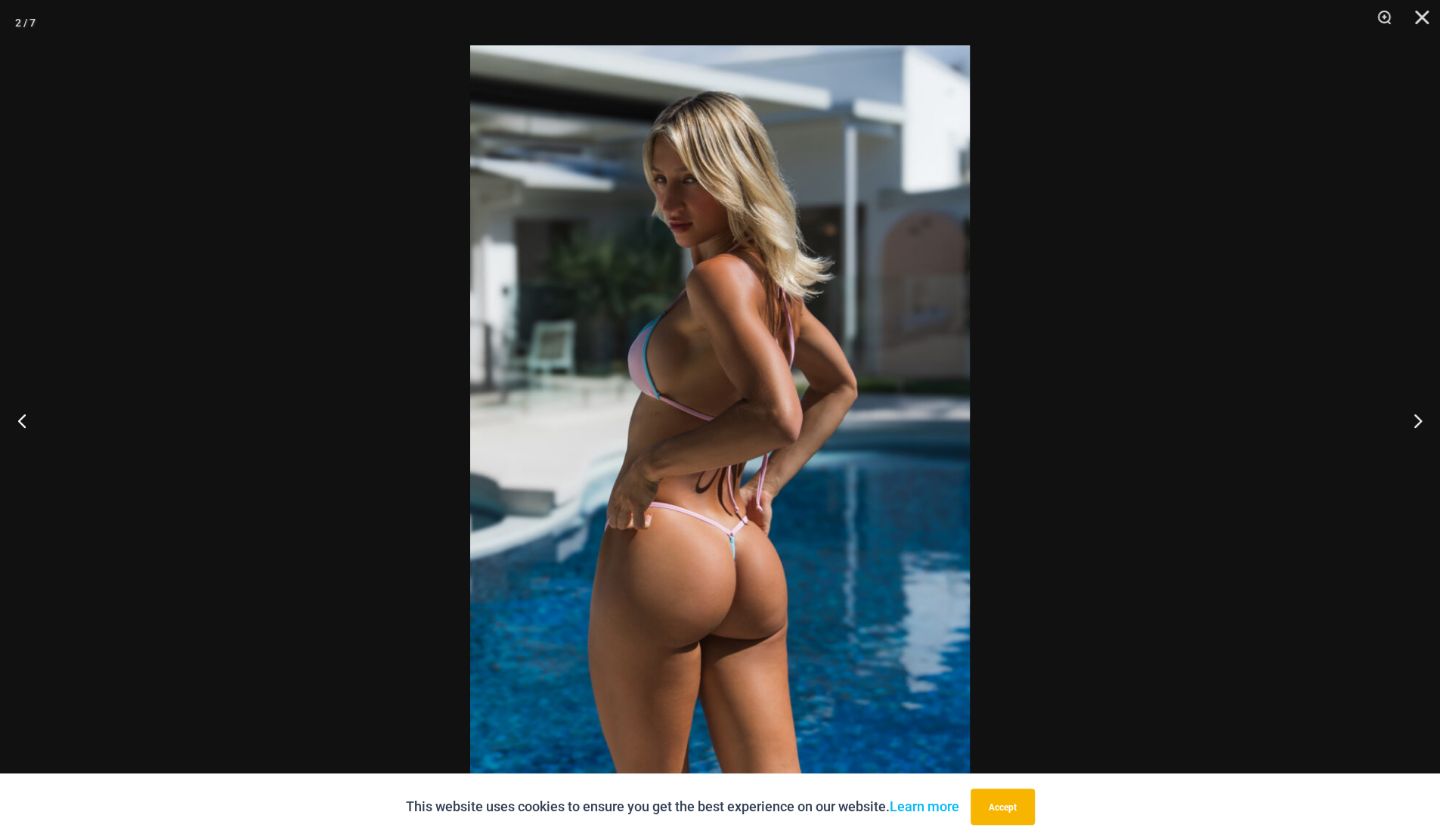
click at [1421, 418] on button "Next" at bounding box center [1412, 420] width 57 height 75
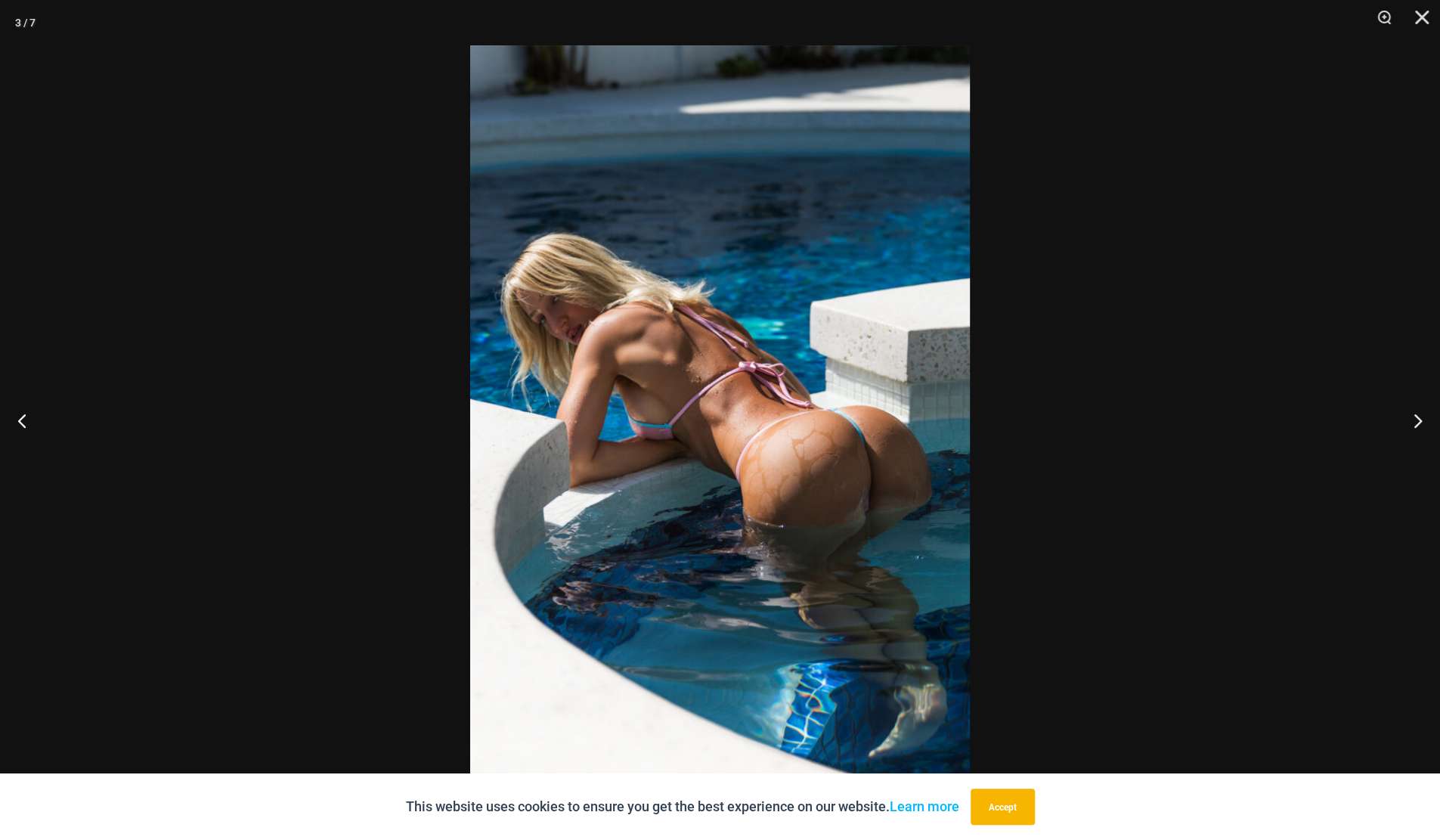
click at [1421, 418] on button "Next" at bounding box center [1412, 420] width 57 height 75
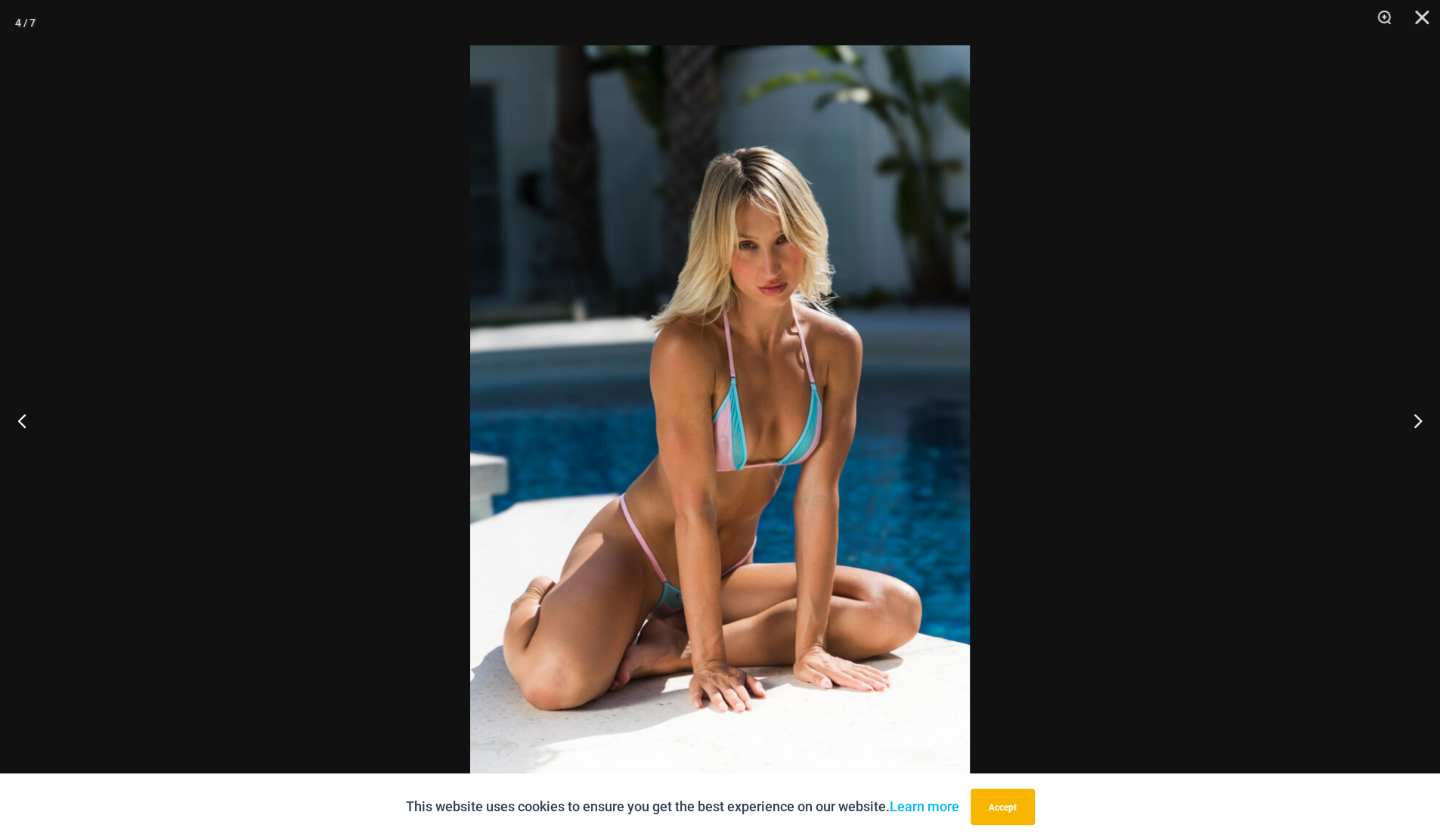
click at [1421, 418] on button "Next" at bounding box center [1412, 420] width 57 height 75
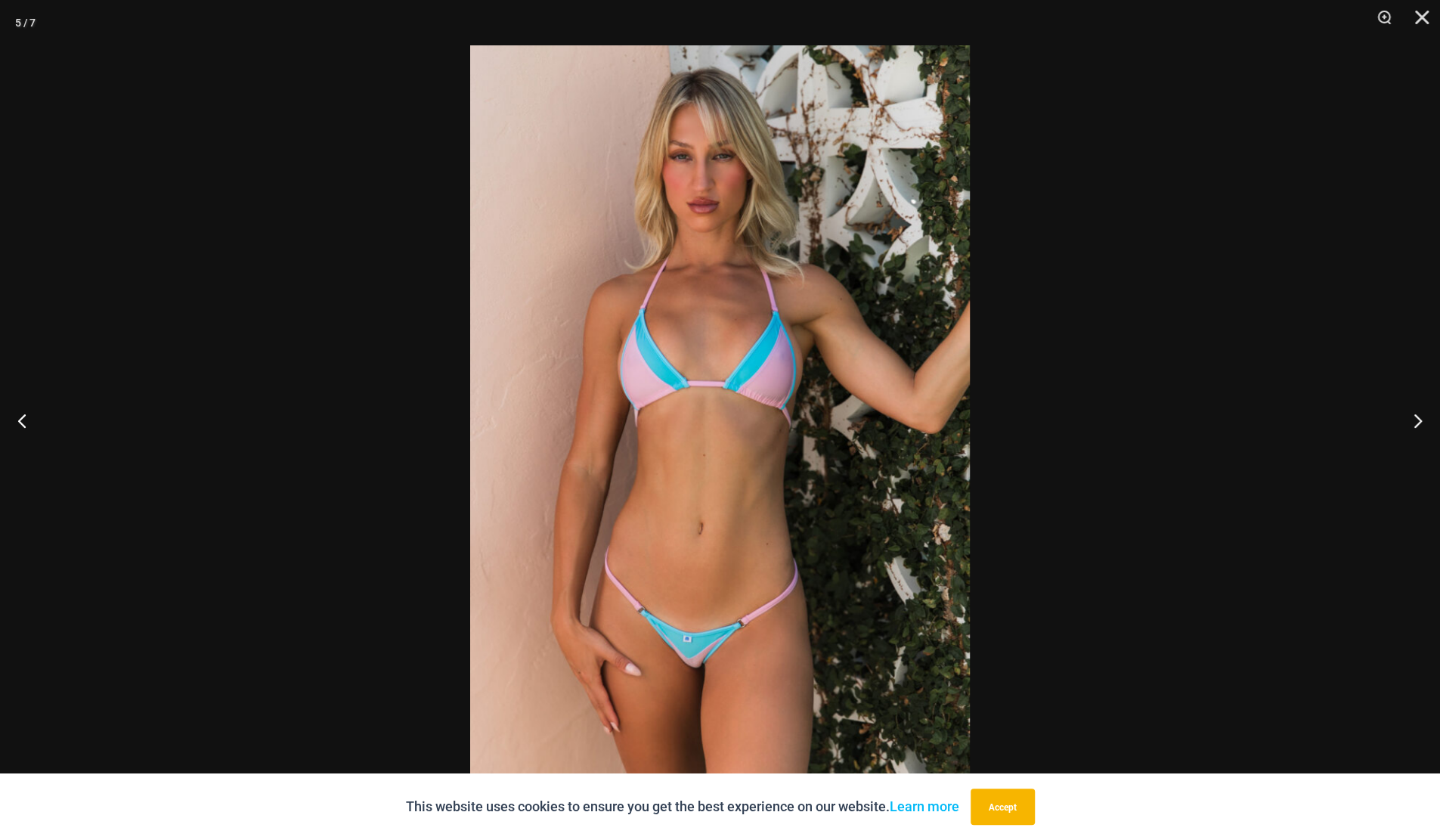
click at [1421, 418] on button "Next" at bounding box center [1412, 420] width 57 height 75
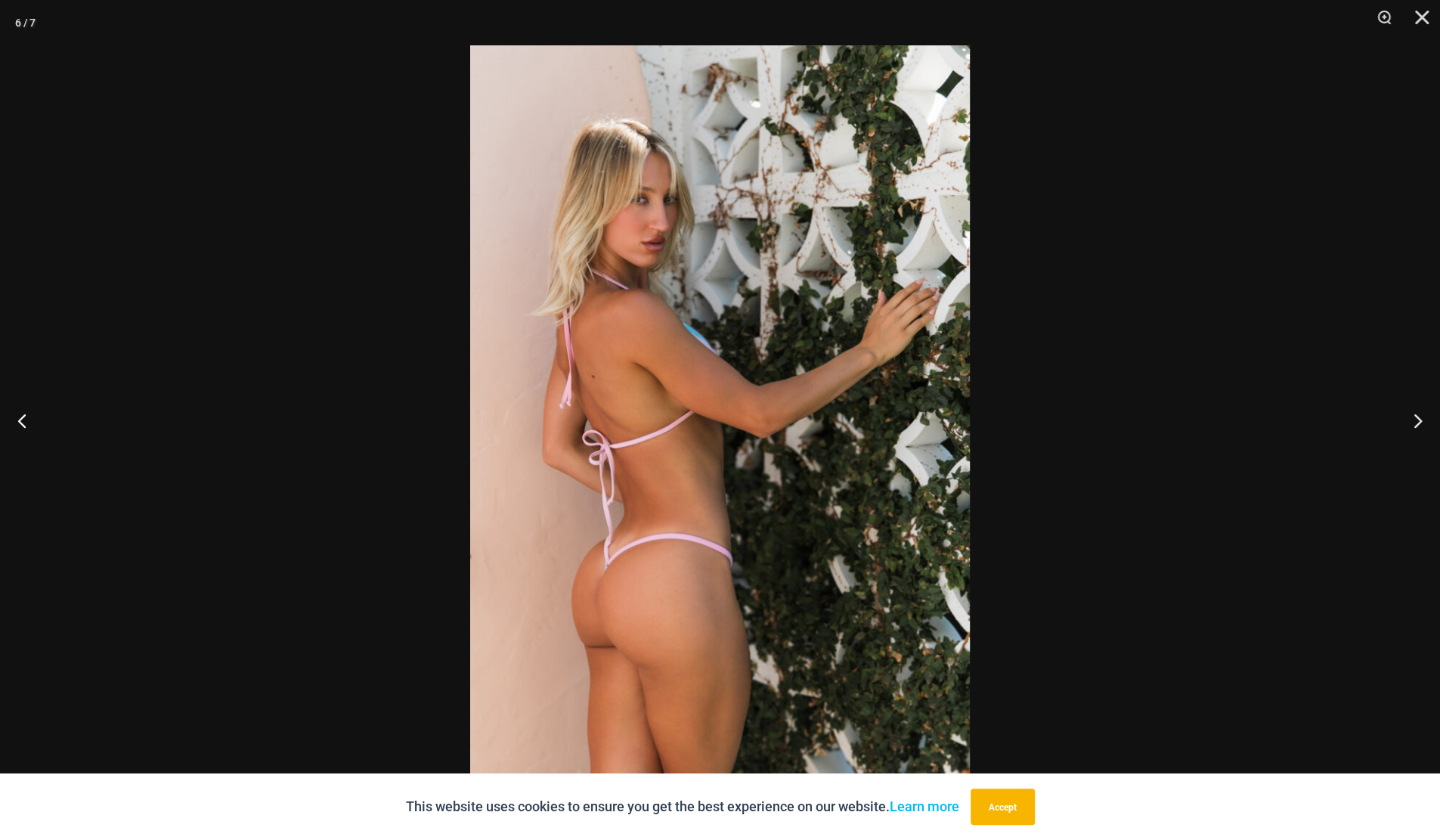
click at [1421, 418] on button "Next" at bounding box center [1412, 420] width 57 height 75
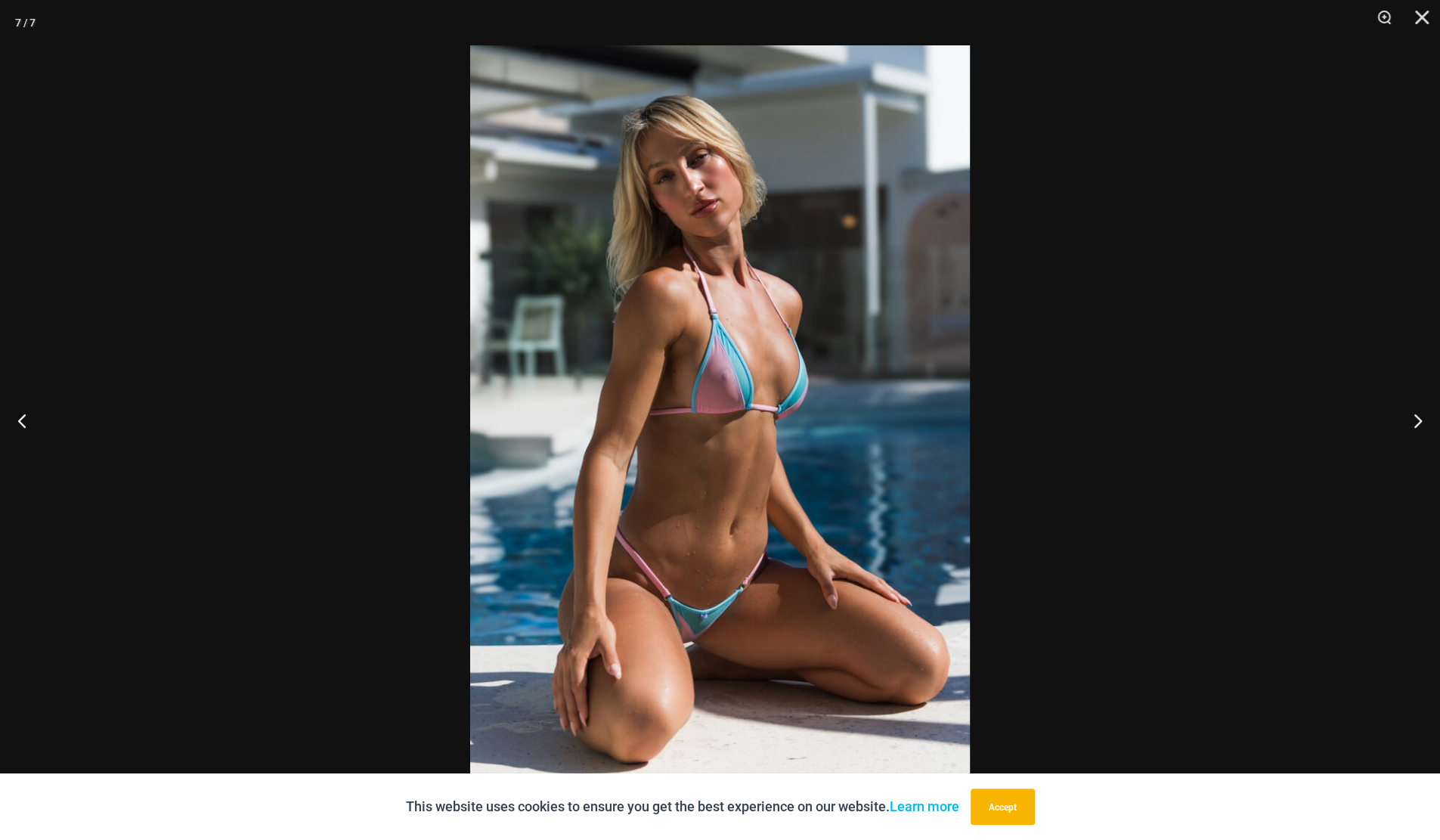
click at [1421, 418] on button "Next" at bounding box center [1412, 420] width 57 height 75
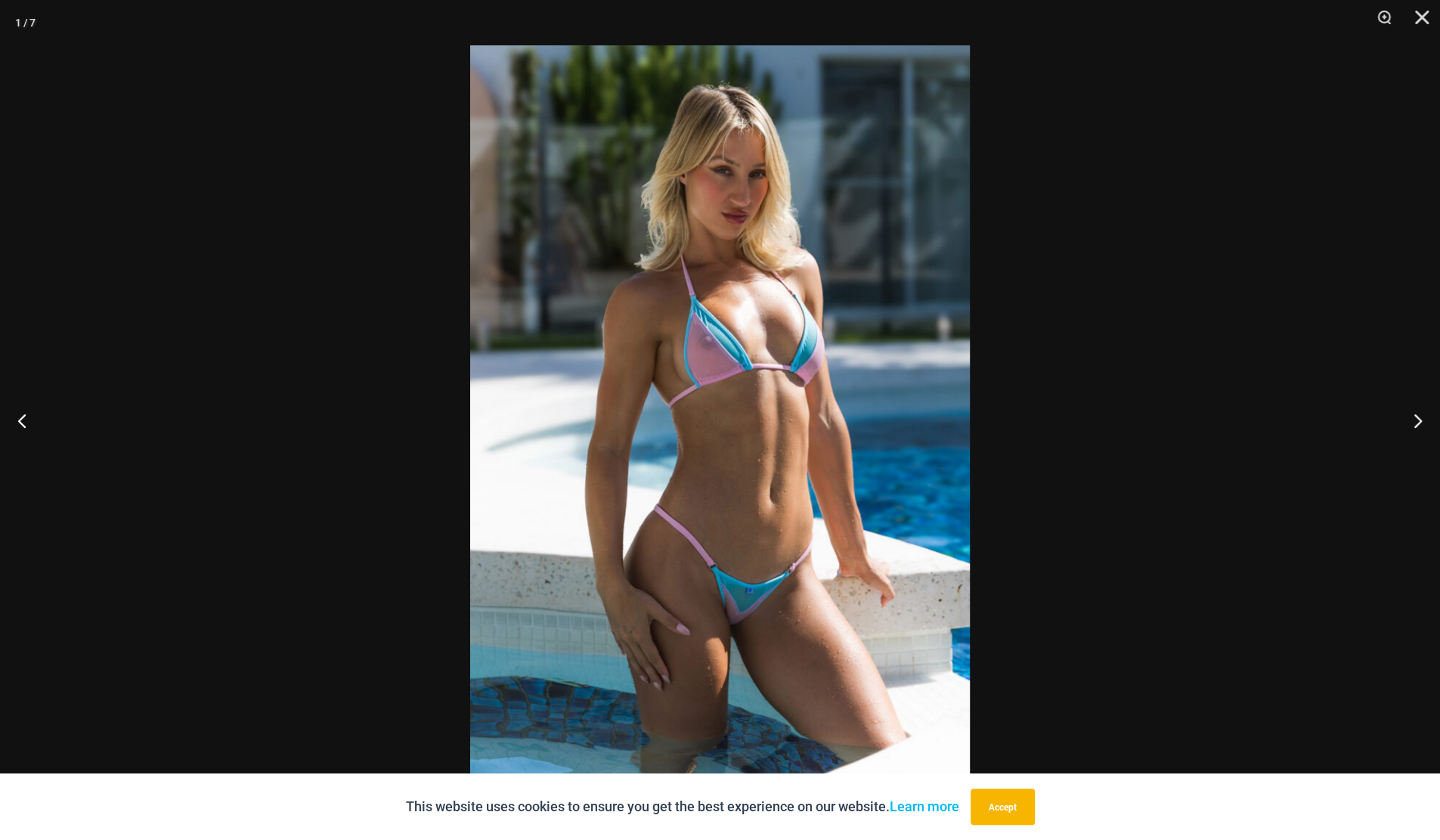
click at [1425, 23] on button "Close" at bounding box center [1417, 23] width 38 height 45
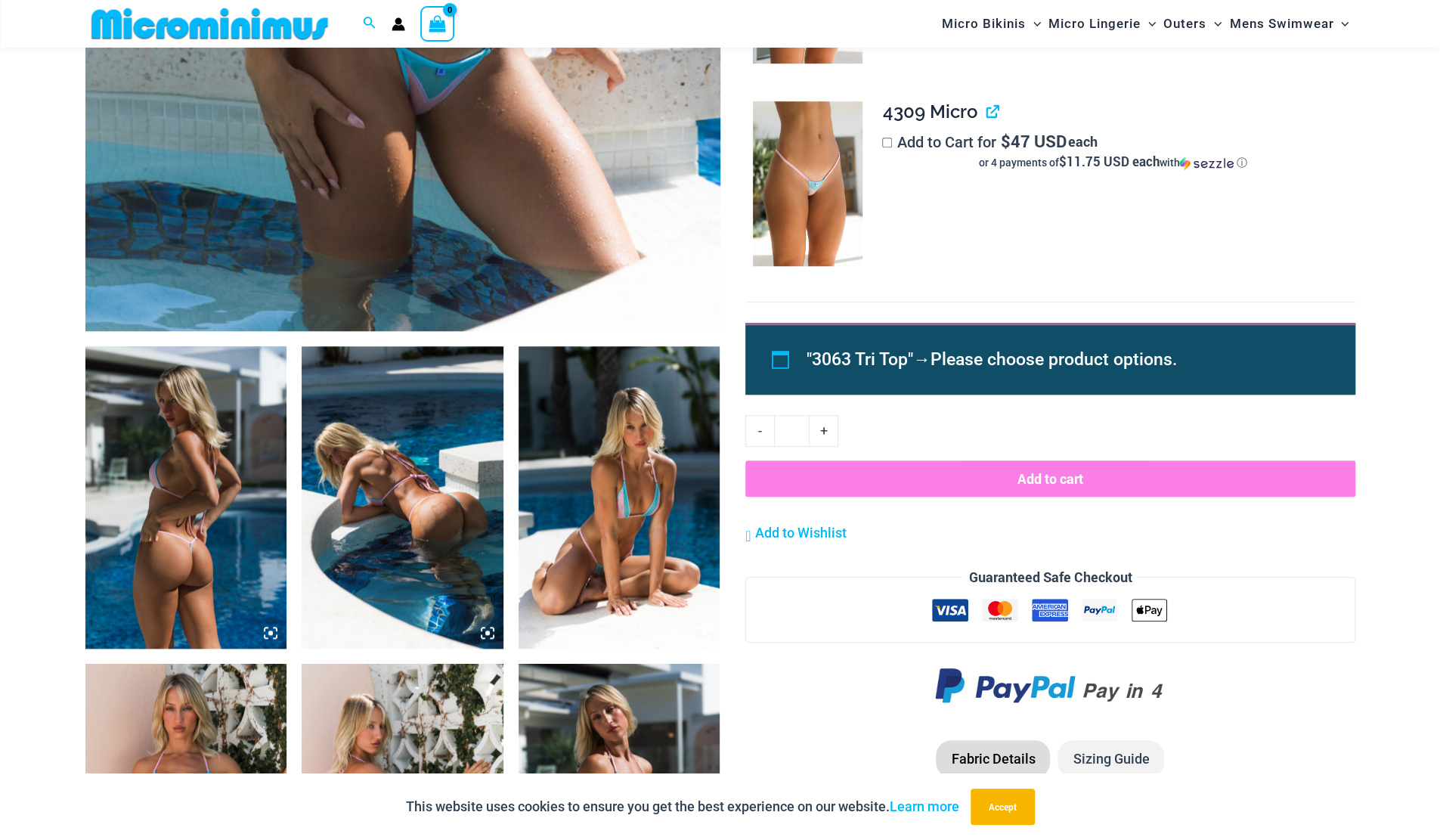
scroll to position [591, 0]
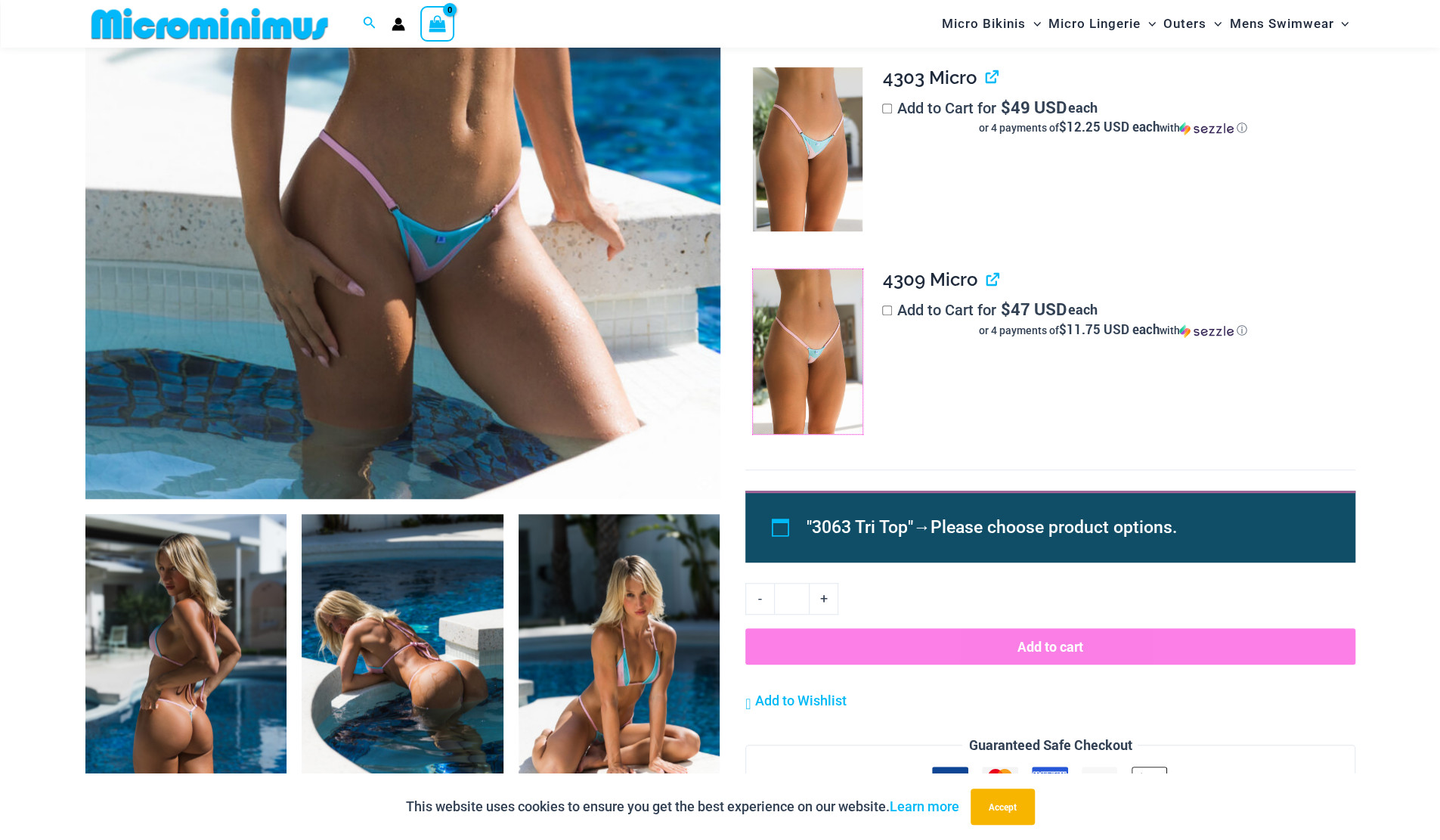
click at [794, 340] on img at bounding box center [807, 352] width 109 height 165
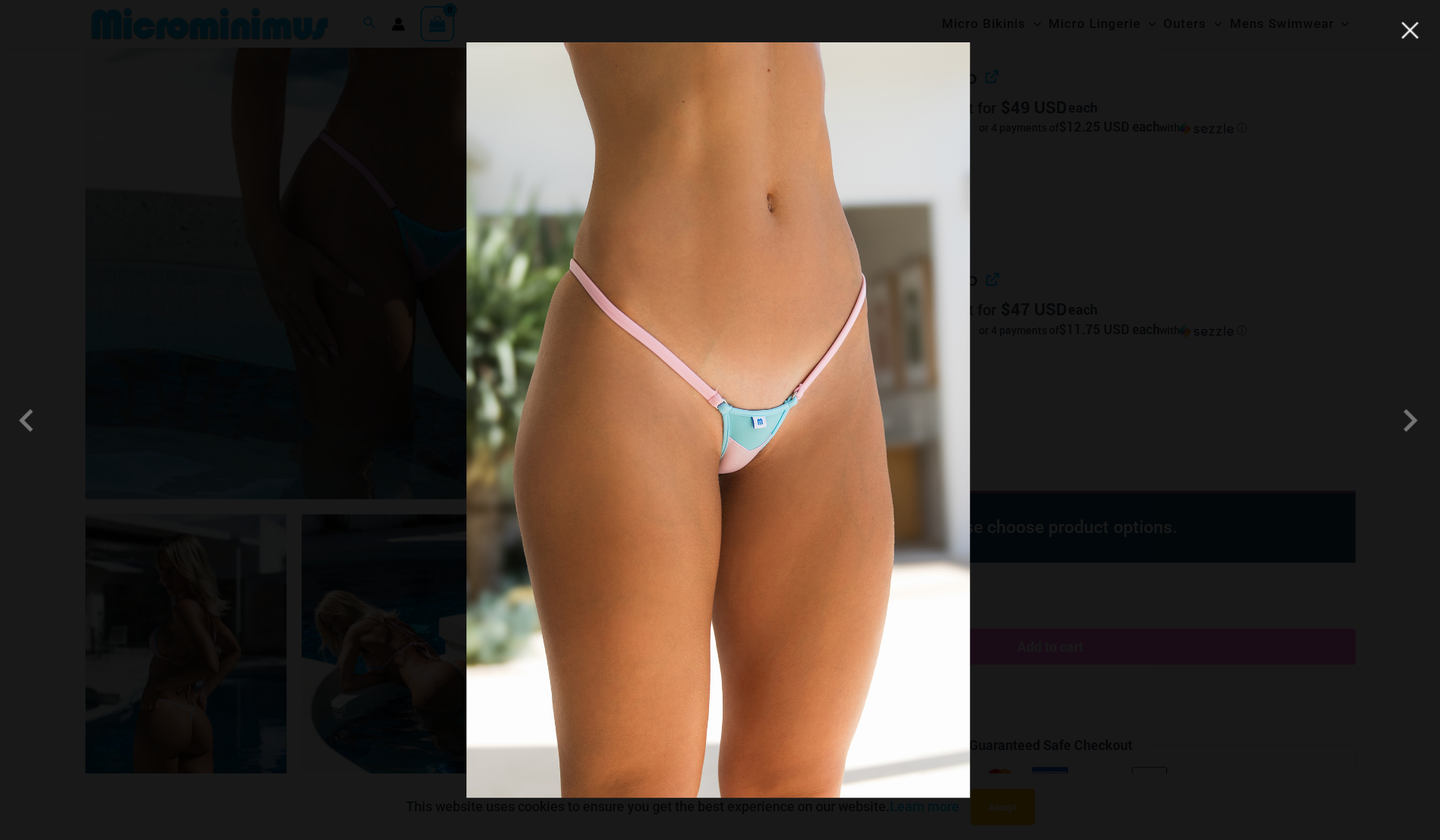
click at [1403, 36] on button "Close" at bounding box center [1410, 30] width 23 height 23
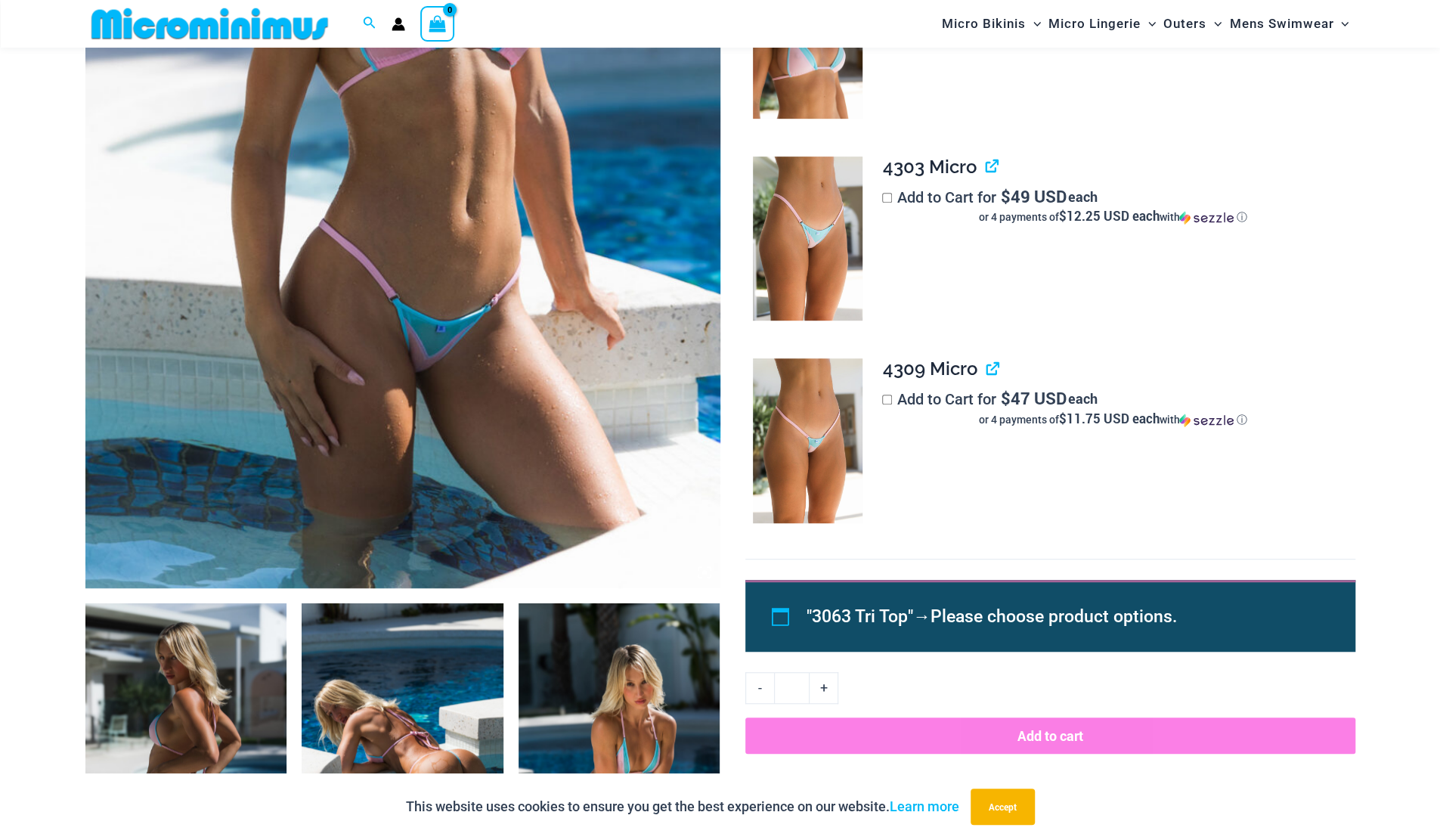
scroll to position [440, 0]
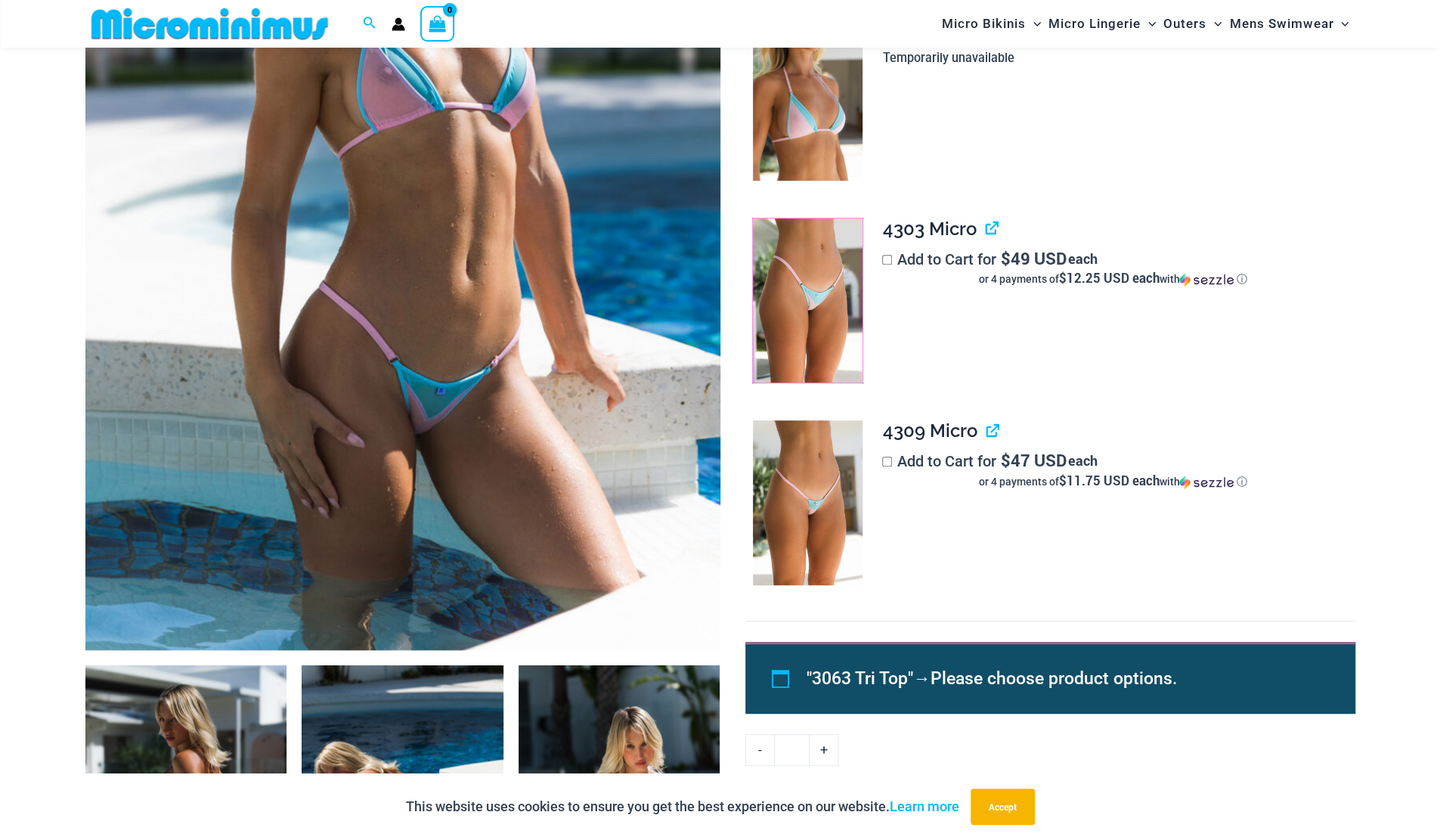
click at [796, 282] on img at bounding box center [807, 301] width 109 height 165
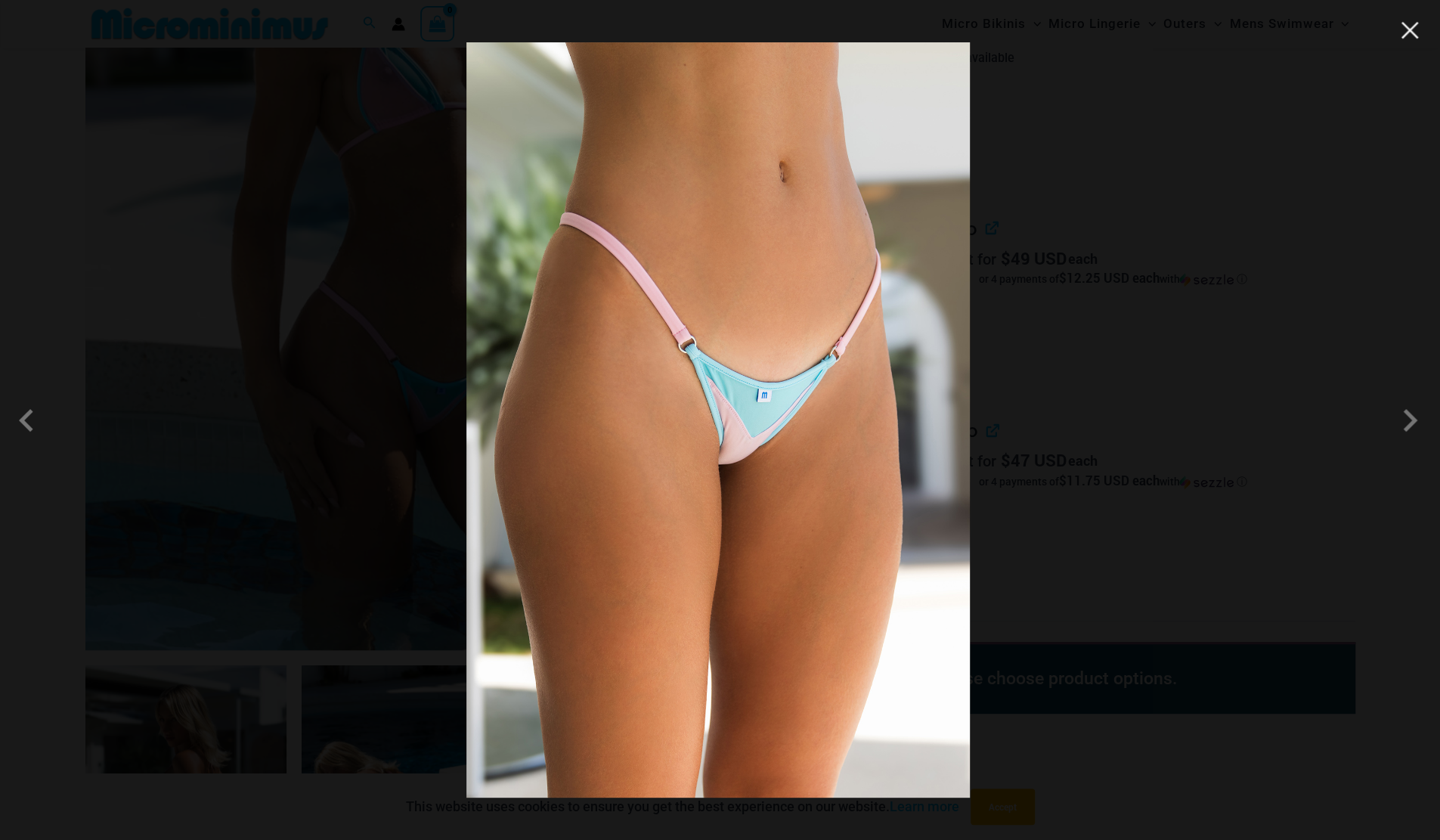
click at [1406, 40] on button "Close" at bounding box center [1410, 30] width 23 height 23
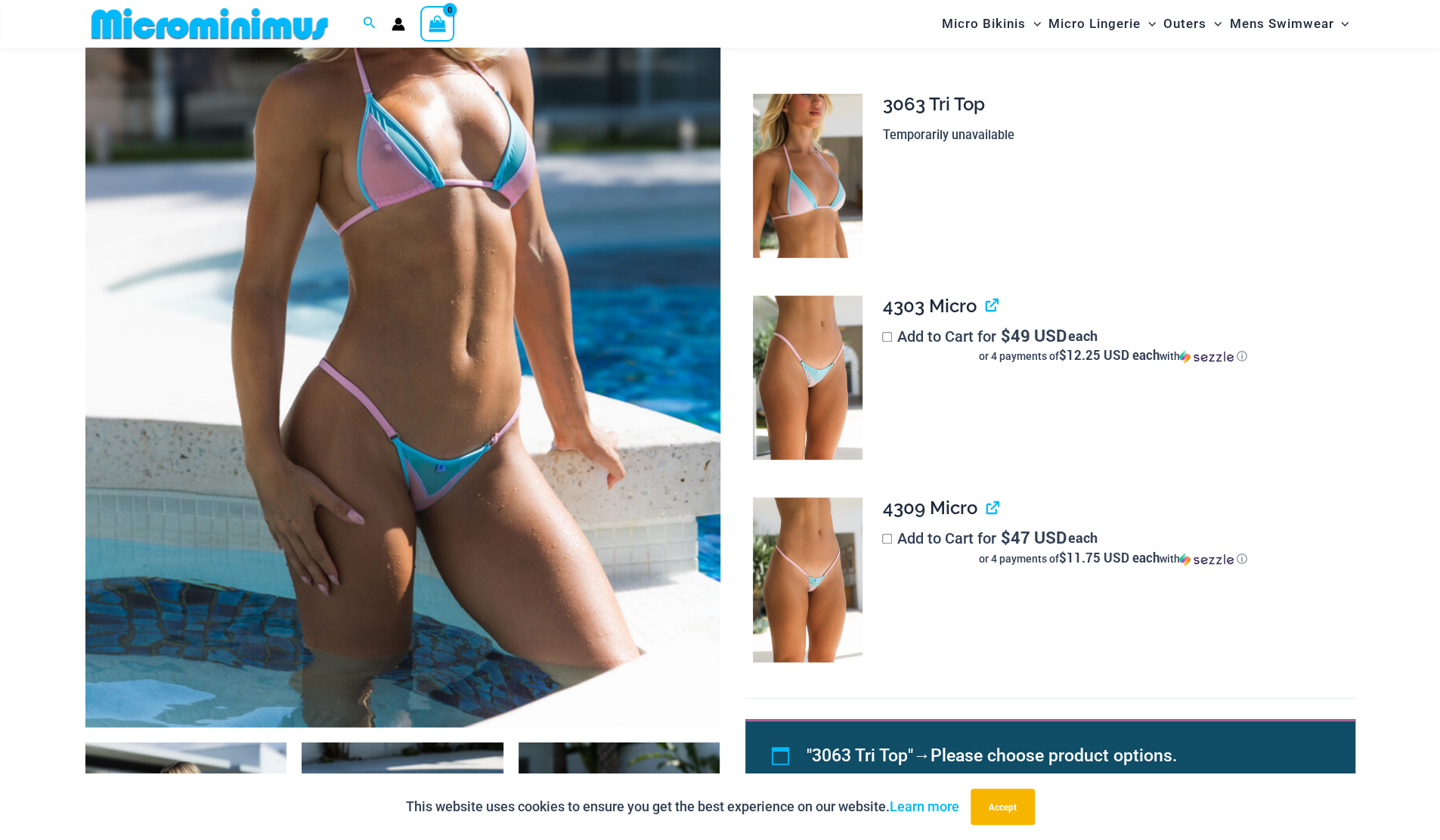
scroll to position [289, 0]
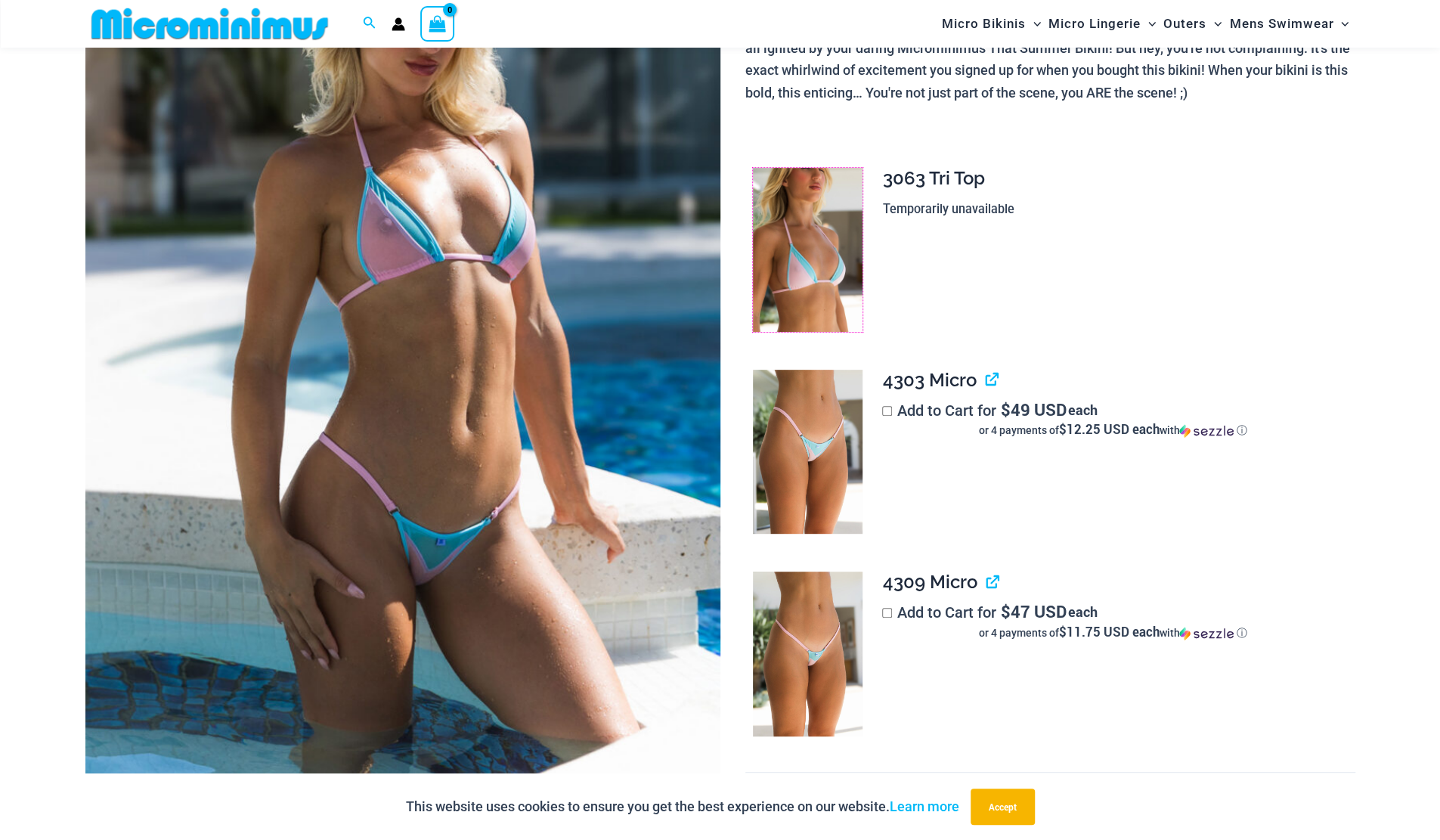
click at [779, 218] on img at bounding box center [807, 250] width 109 height 165
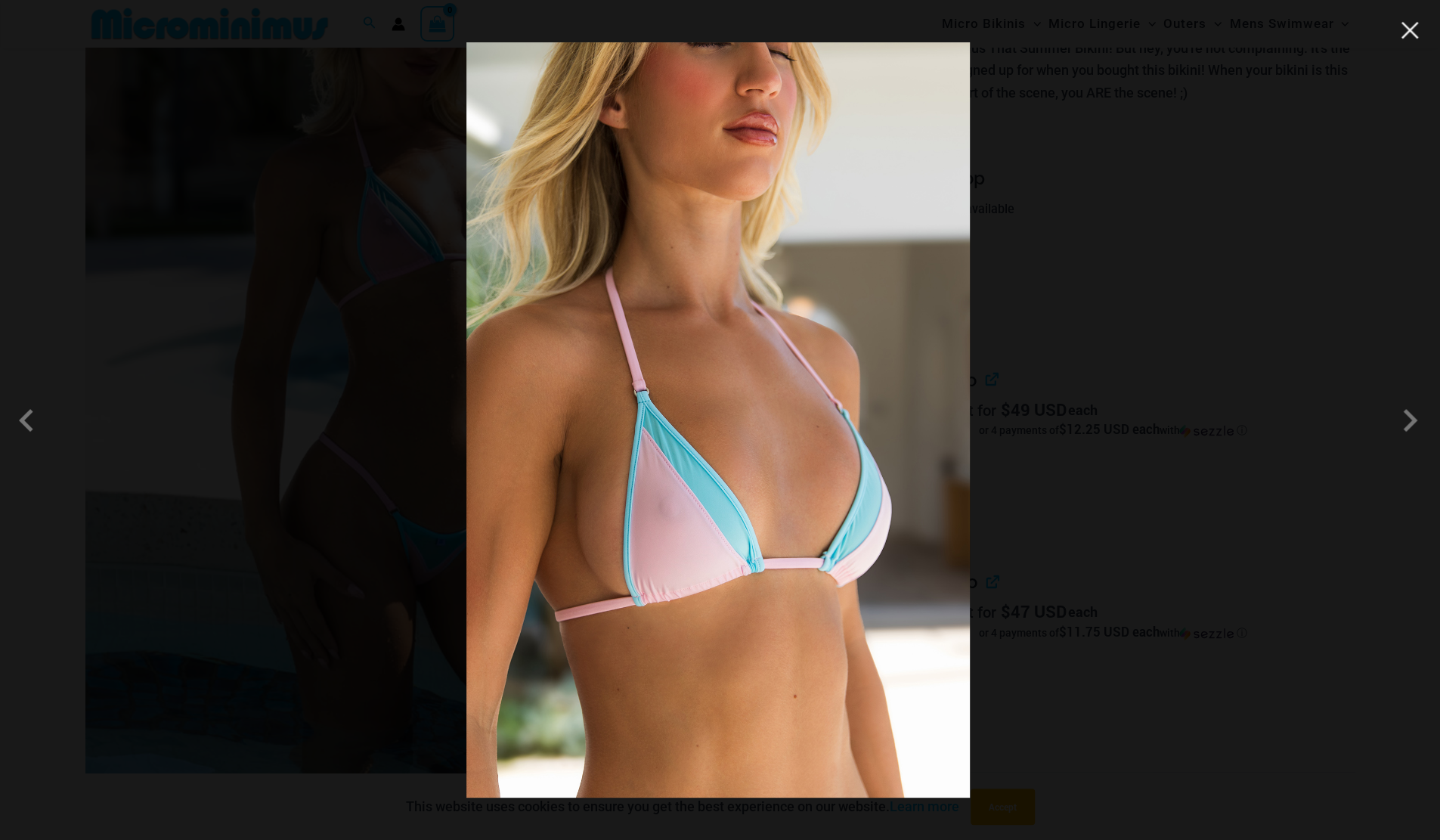
click at [1408, 32] on button "Close" at bounding box center [1410, 30] width 23 height 23
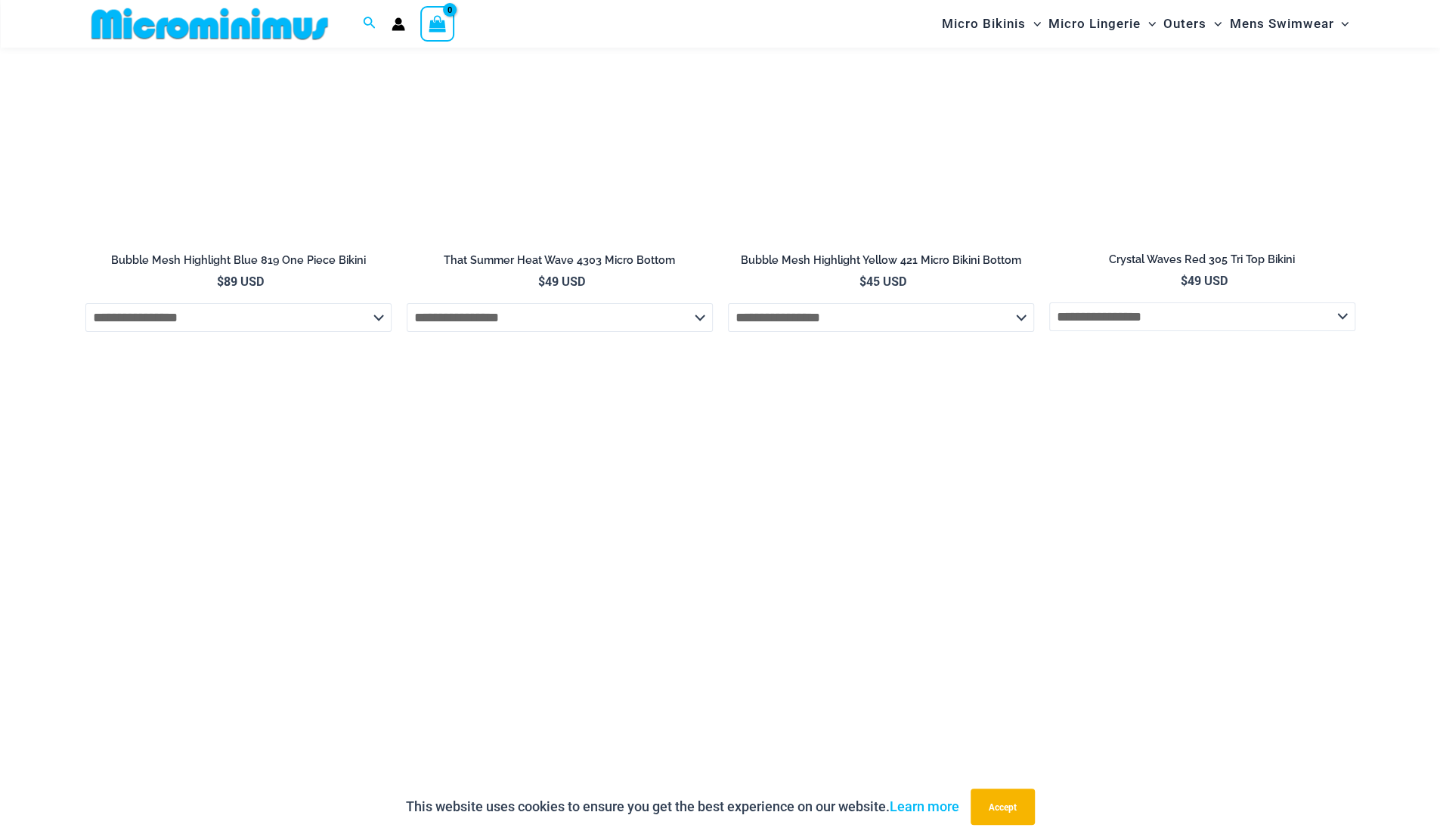
scroll to position [4144, 0]
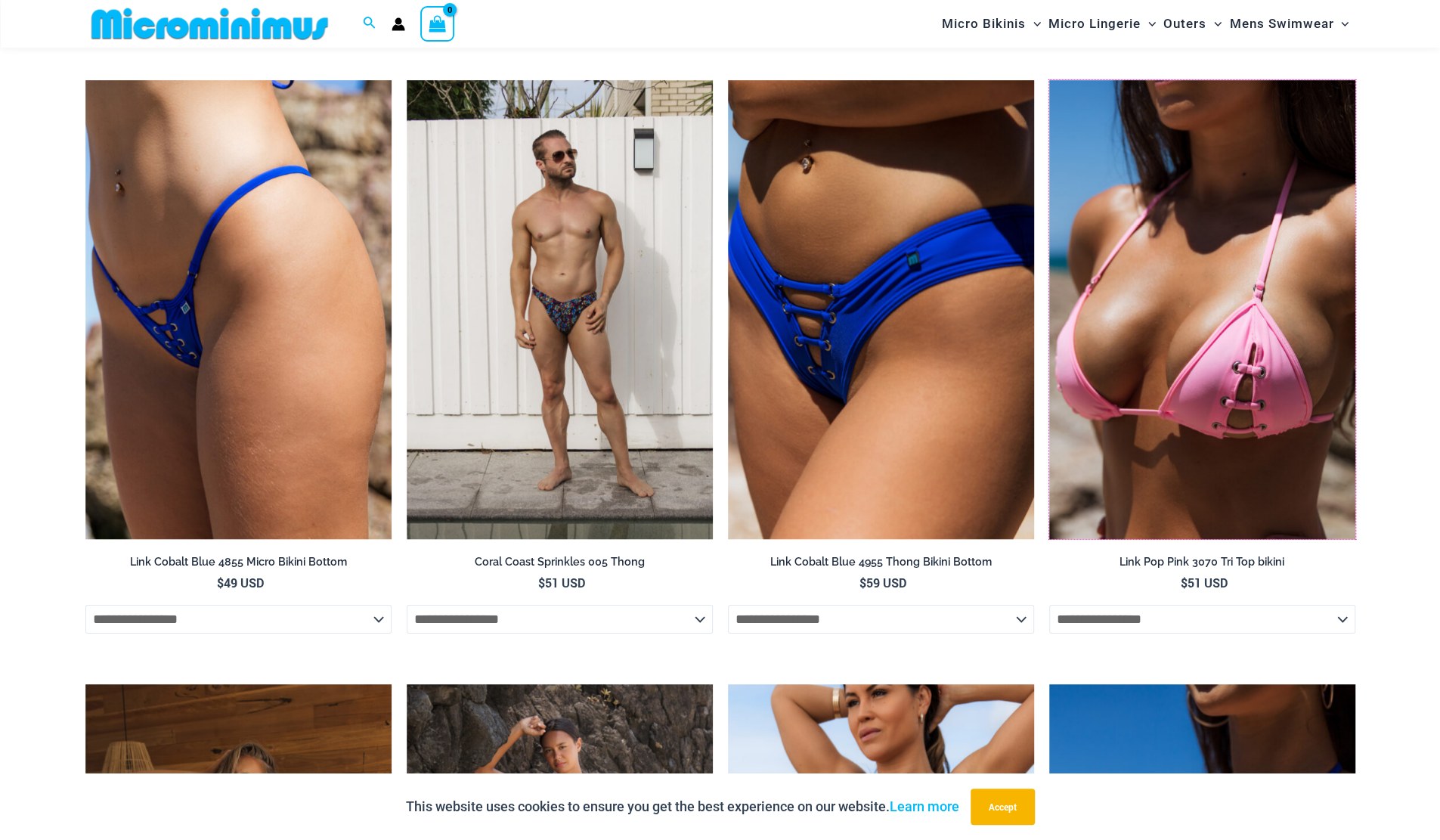
click at [1050, 80] on img at bounding box center [1050, 80] width 0 height 0
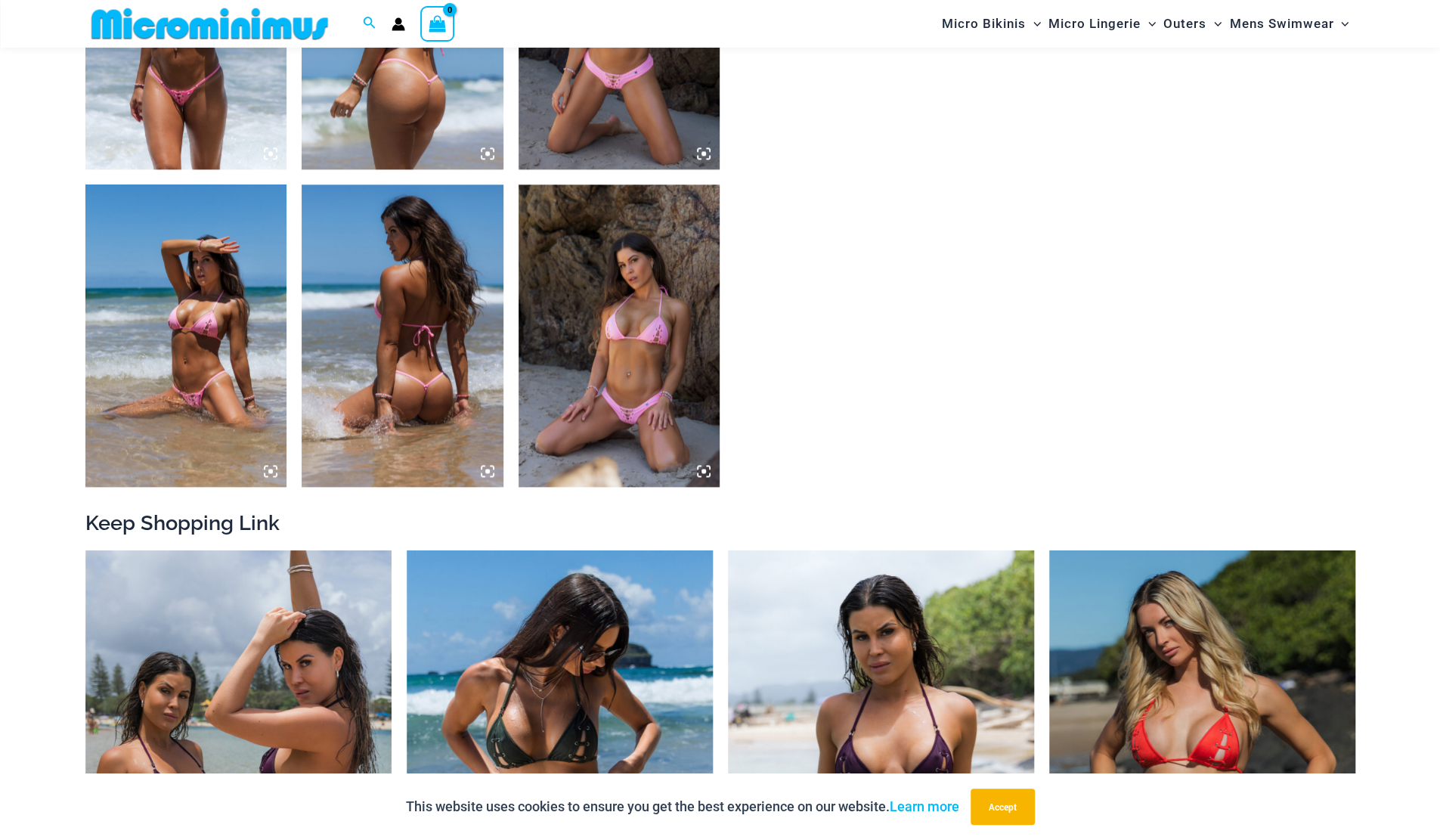
scroll to position [1498, 0]
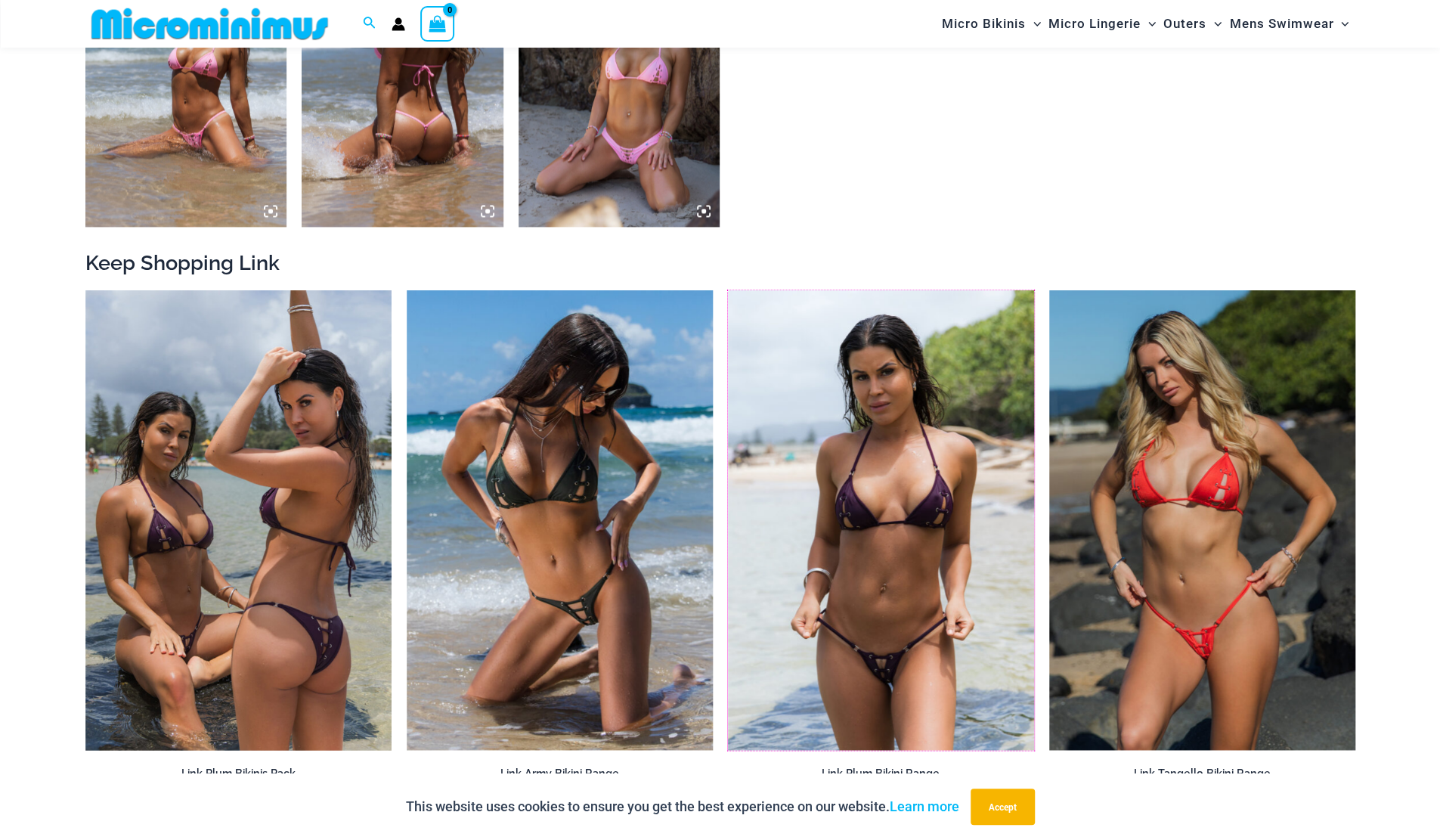
click at [728, 291] on img at bounding box center [728, 291] width 0 height 0
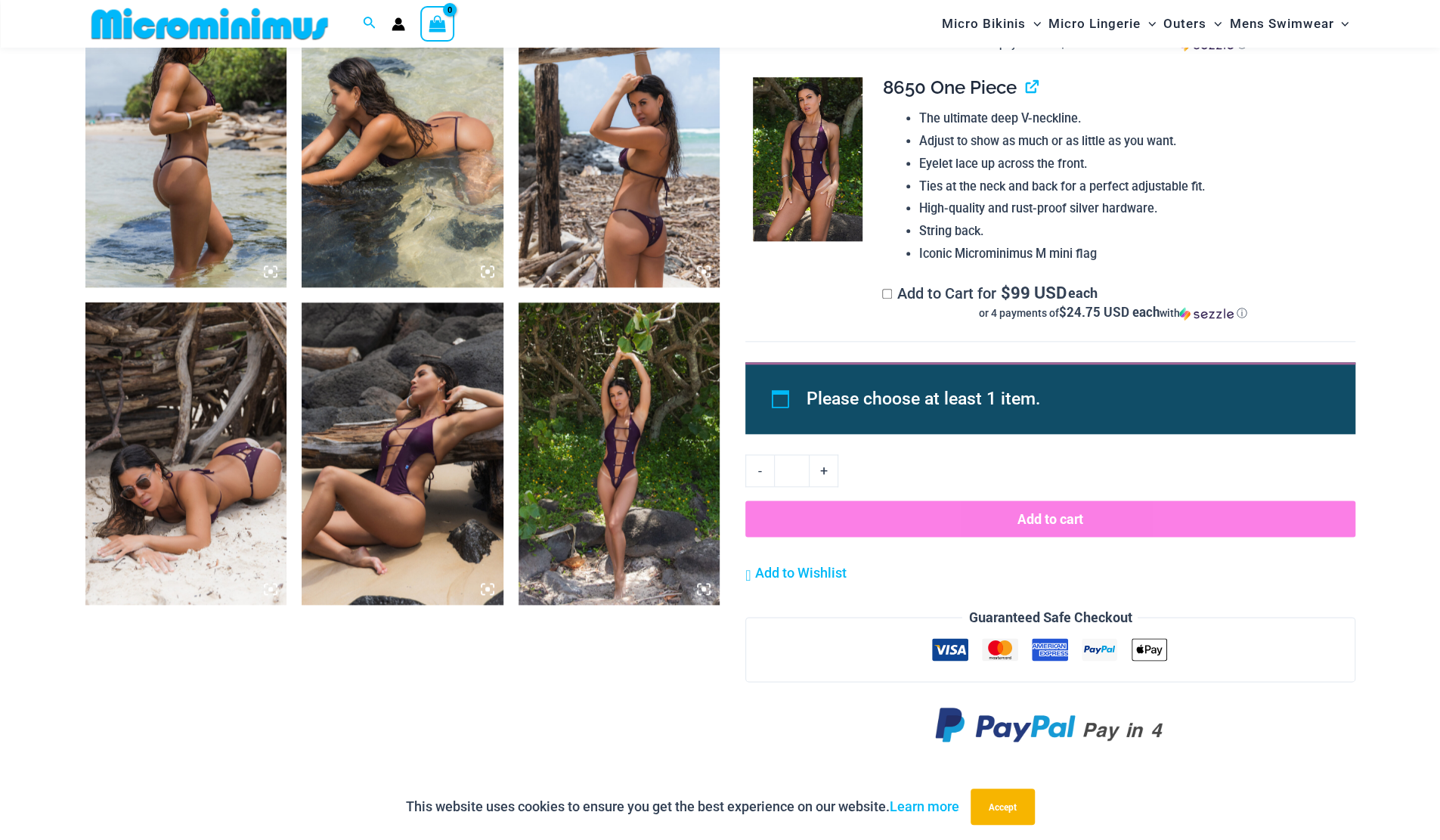
scroll to position [1127, 0]
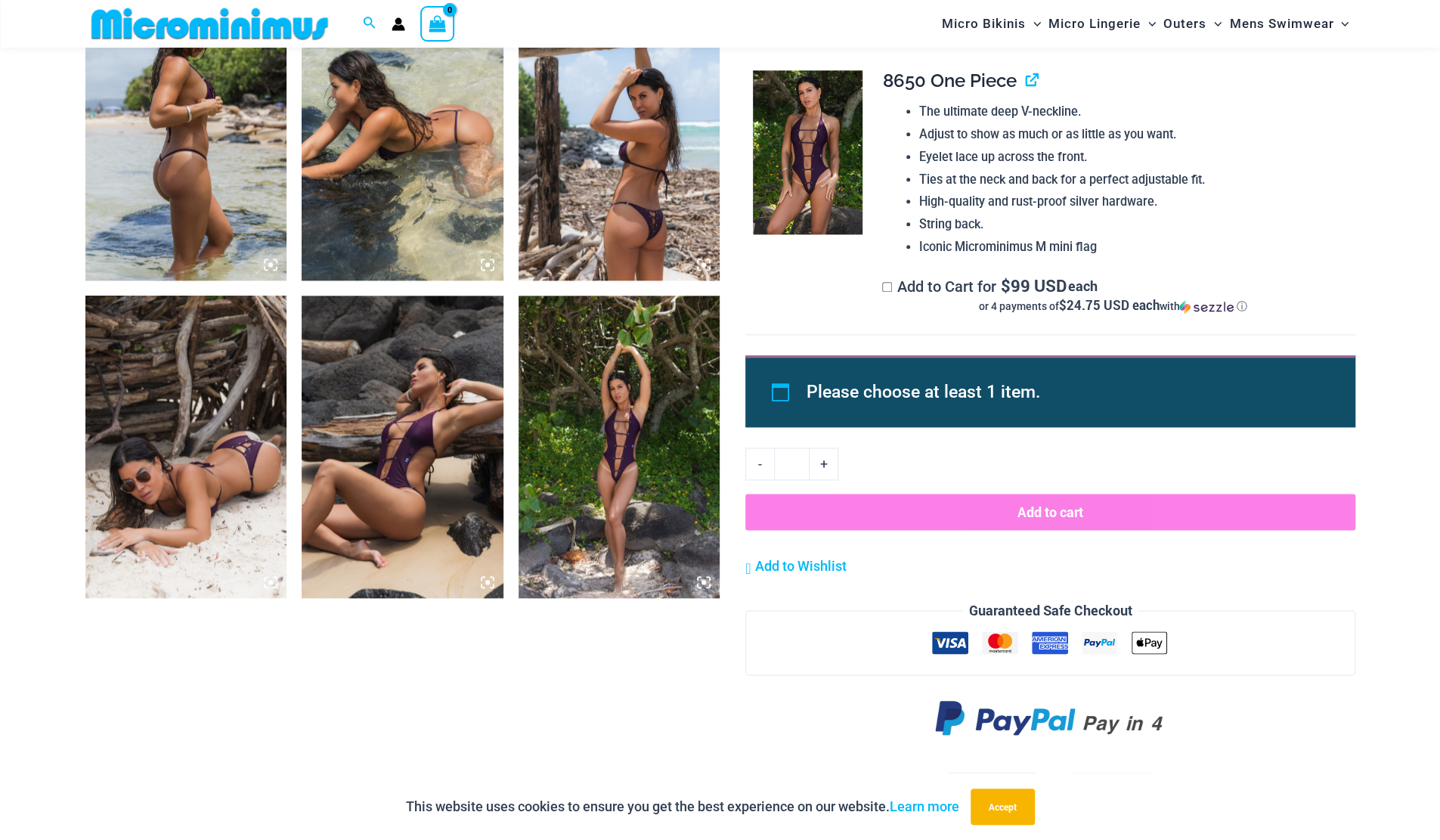
click at [571, 490] on img at bounding box center [619, 447] width 202 height 303
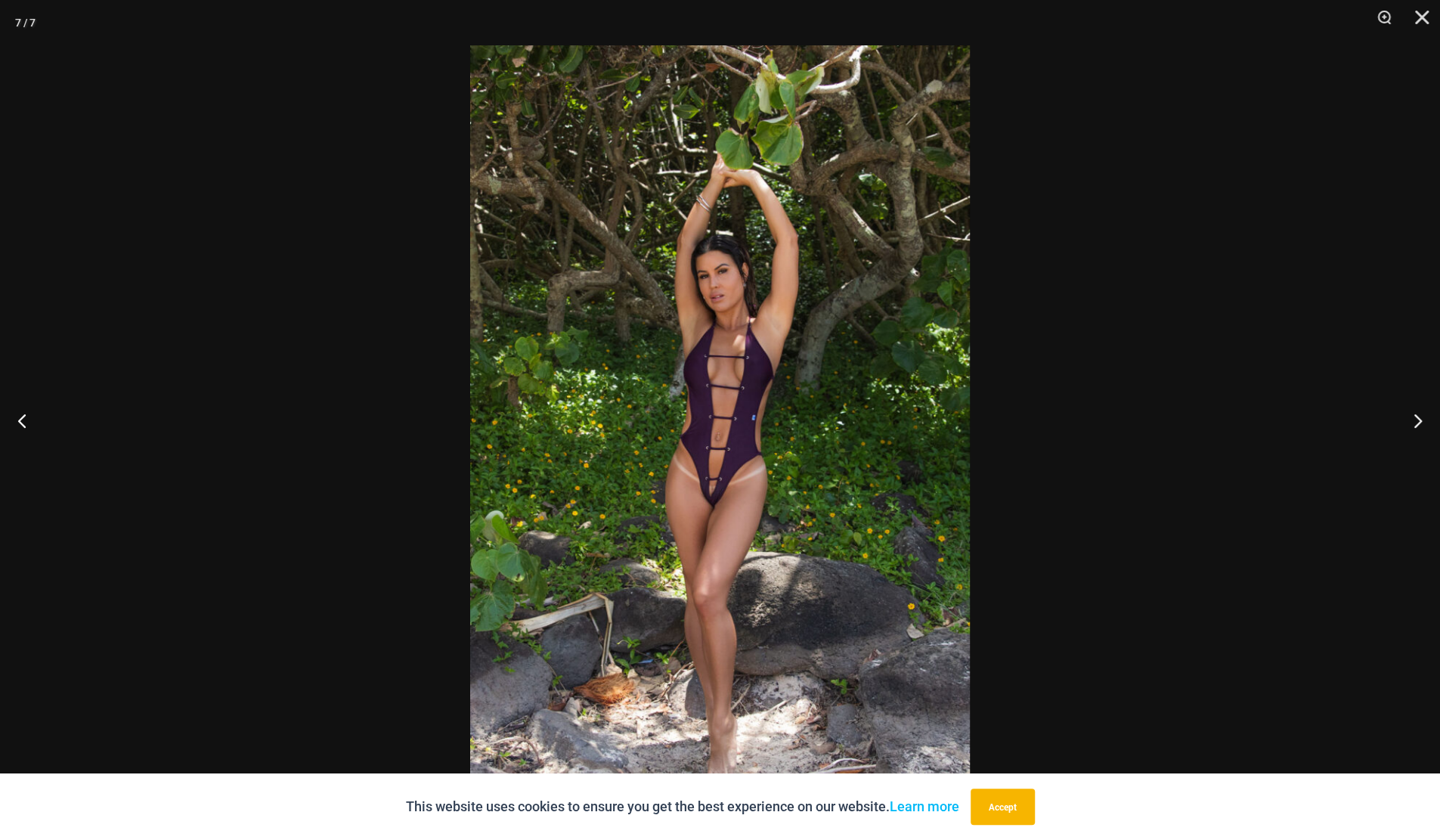
click at [1429, 19] on button "Close" at bounding box center [1417, 23] width 38 height 45
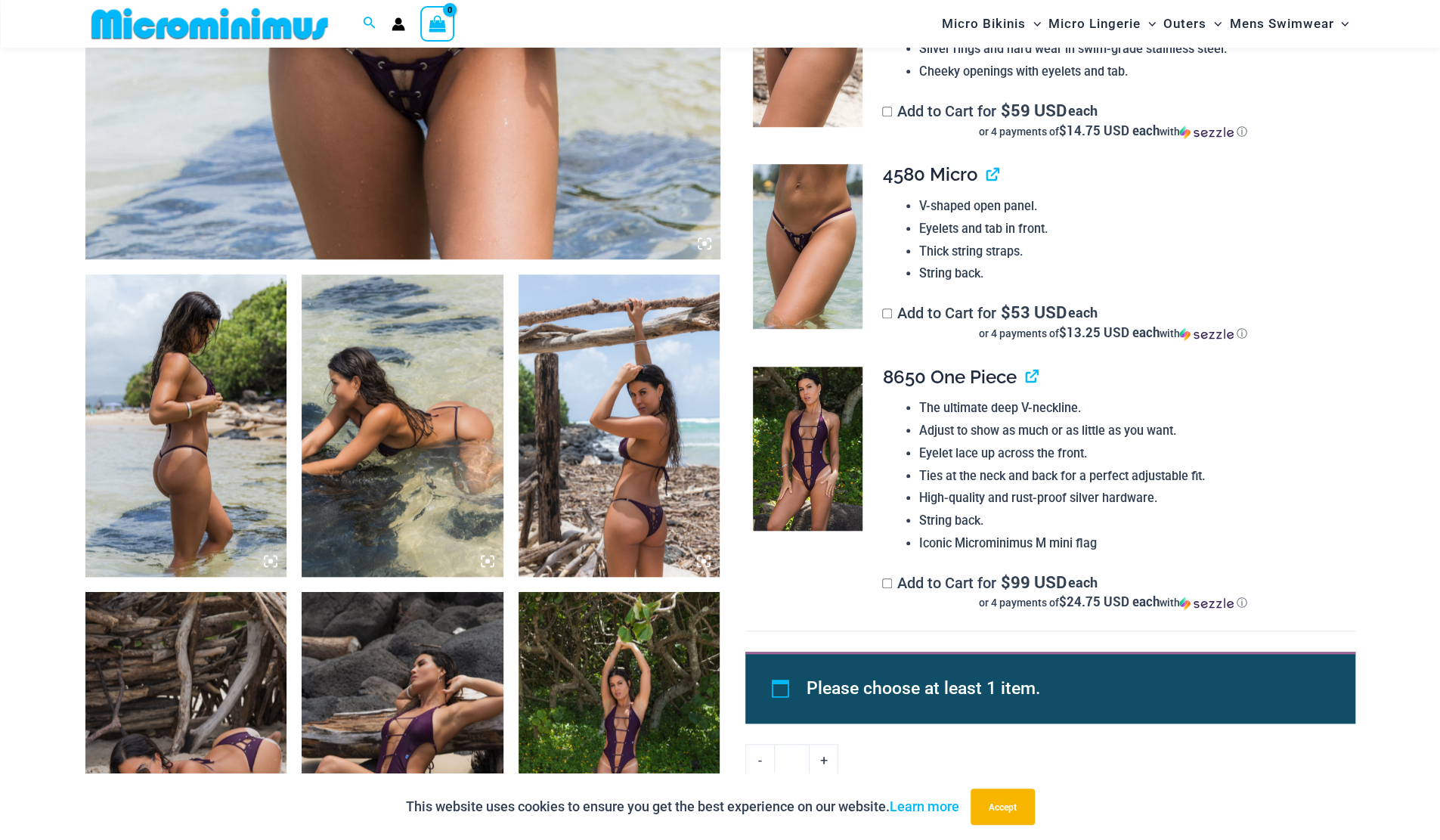
scroll to position [825, 0]
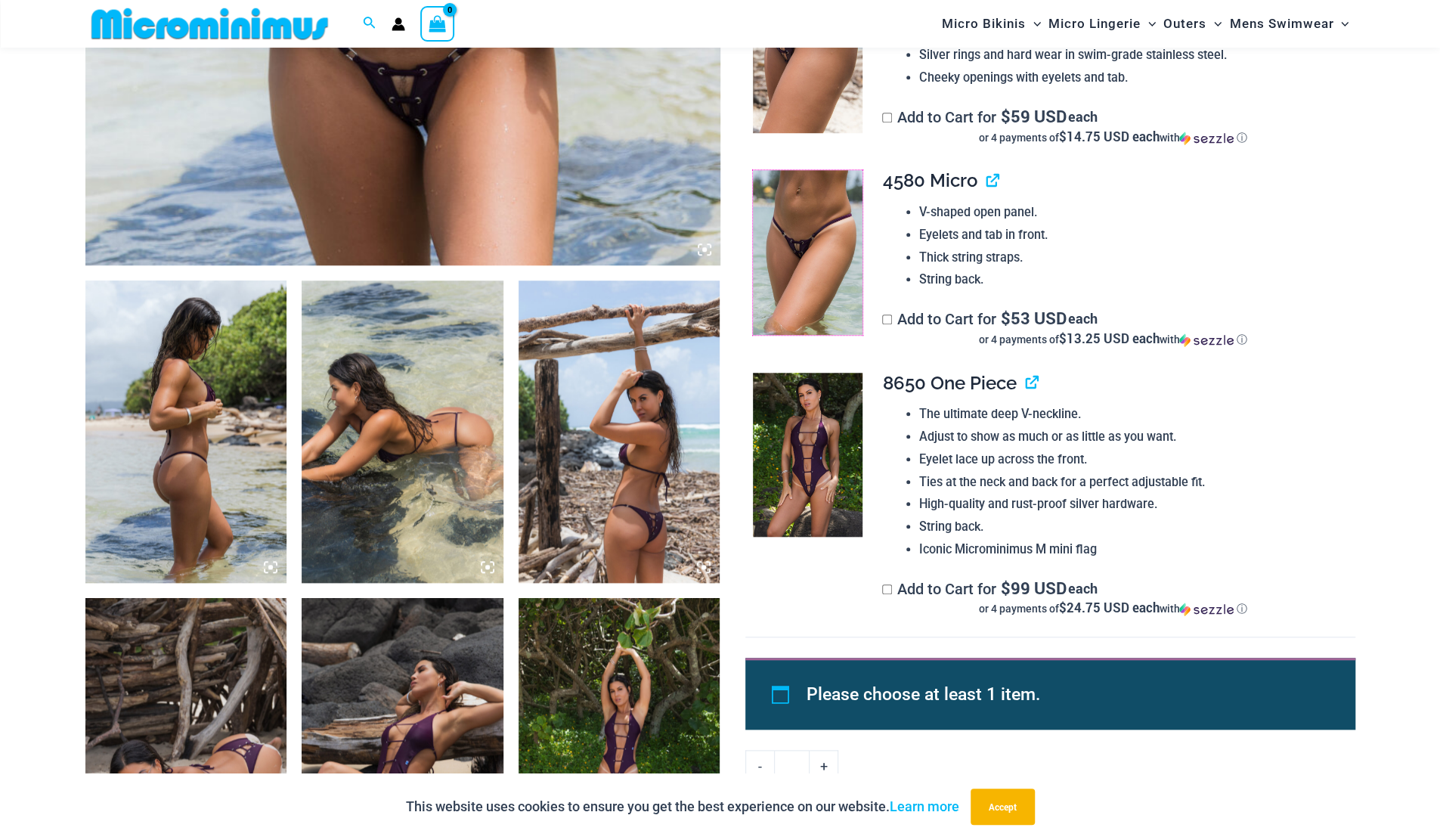
click at [822, 281] on img at bounding box center [807, 252] width 109 height 165
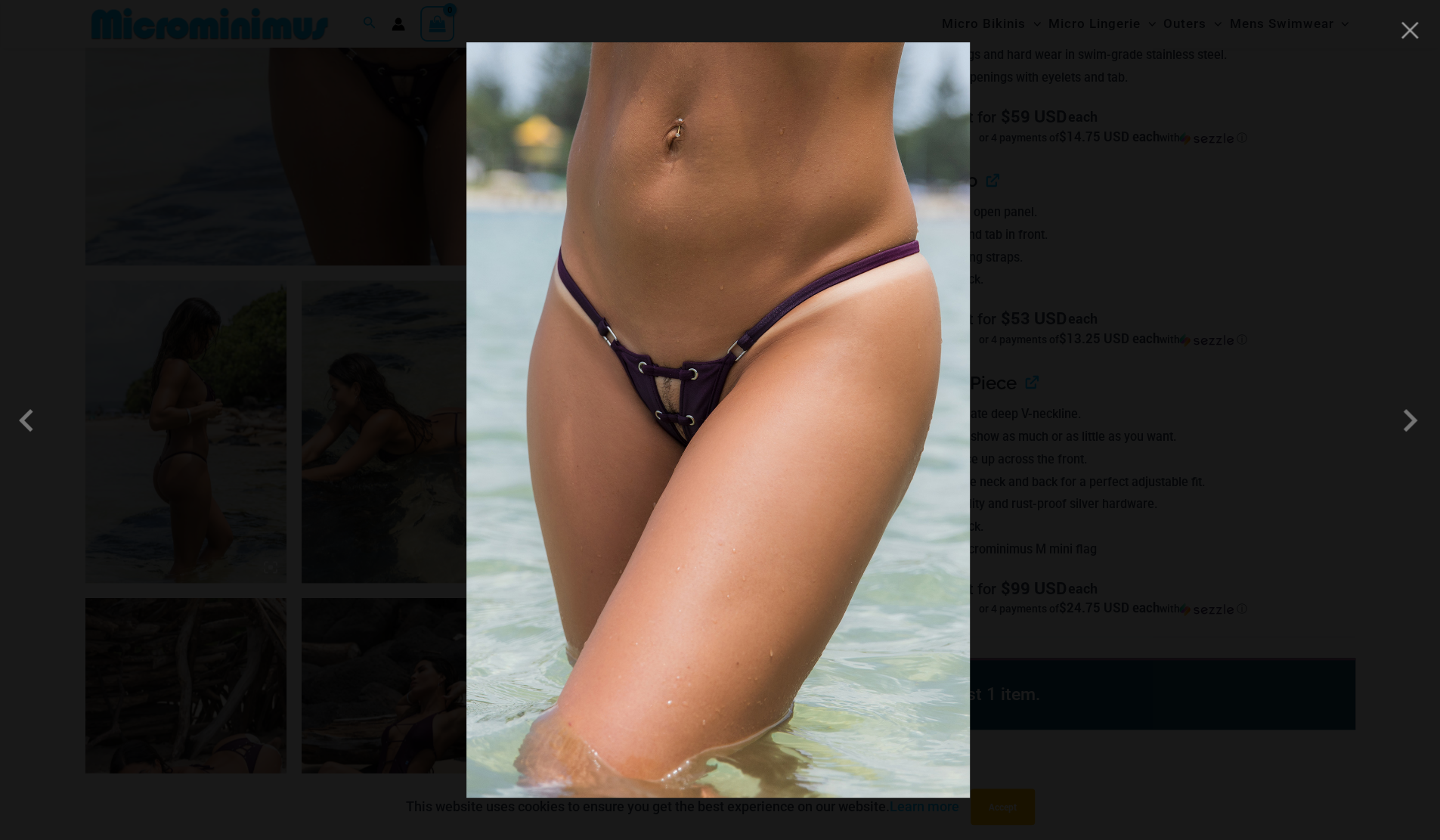
click at [676, 431] on img at bounding box center [718, 419] width 503 height 755
click at [1417, 36] on button "Close" at bounding box center [1410, 30] width 23 height 23
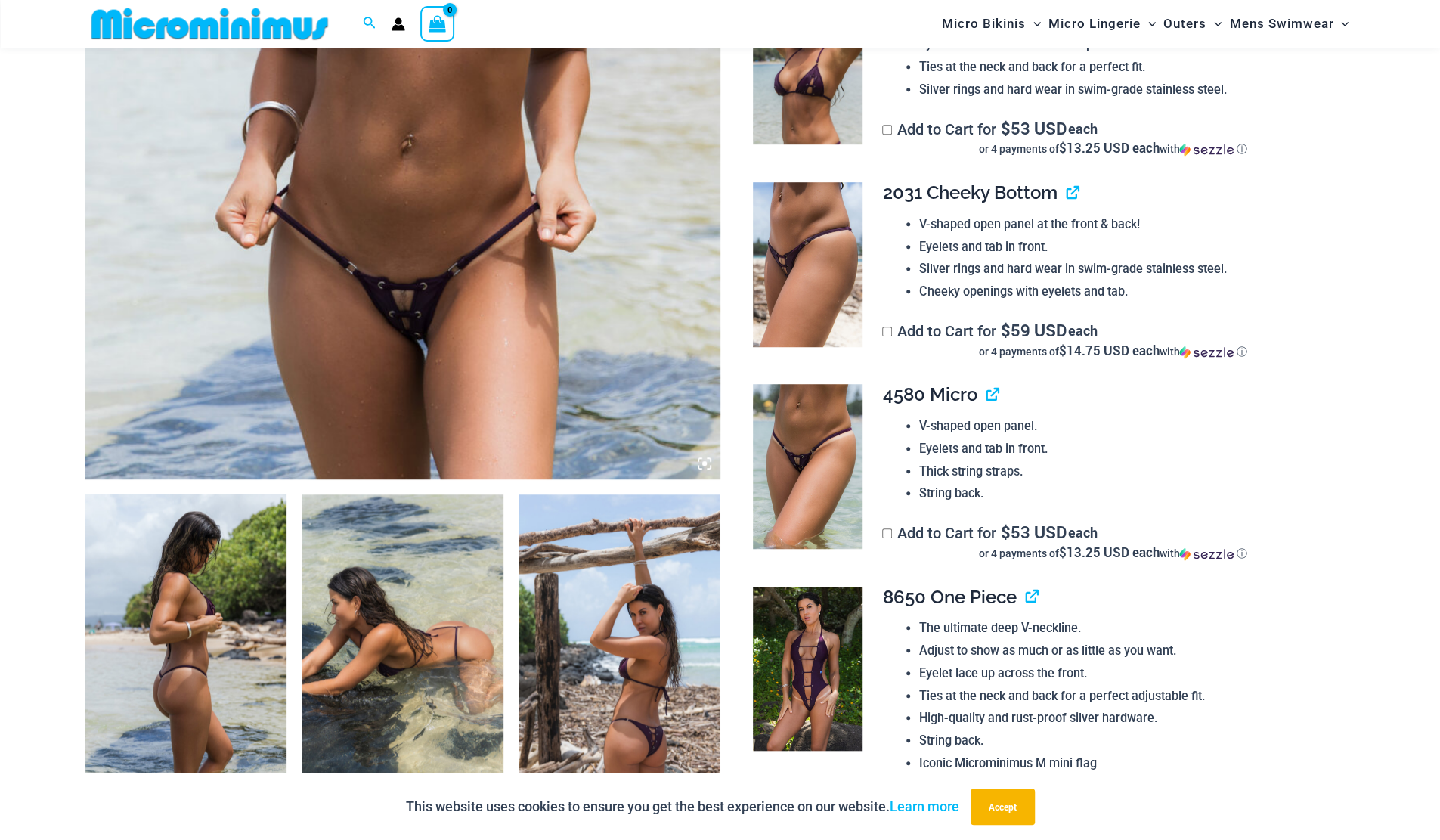
scroll to position [598, 0]
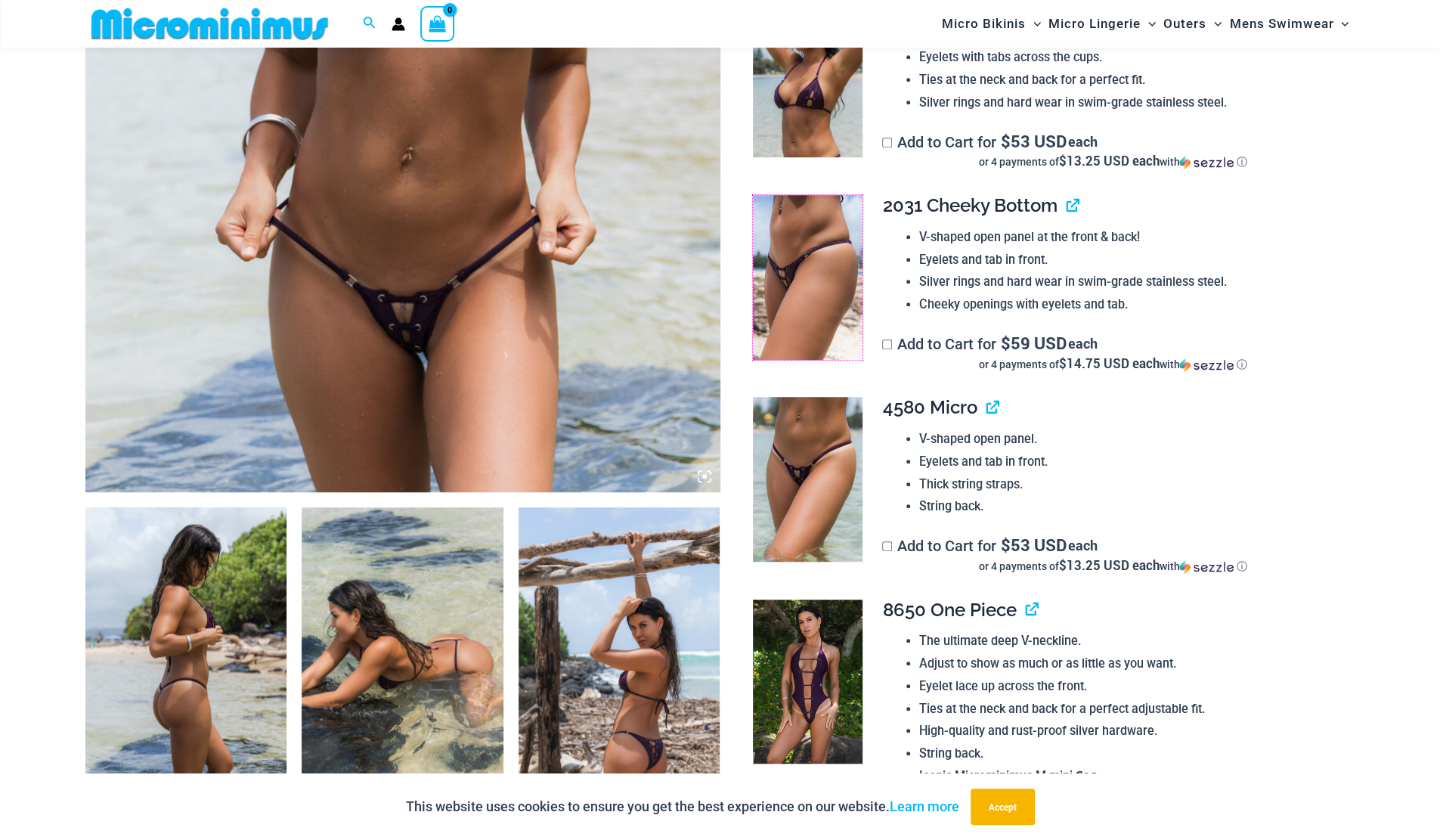
click at [777, 279] on img at bounding box center [807, 278] width 109 height 165
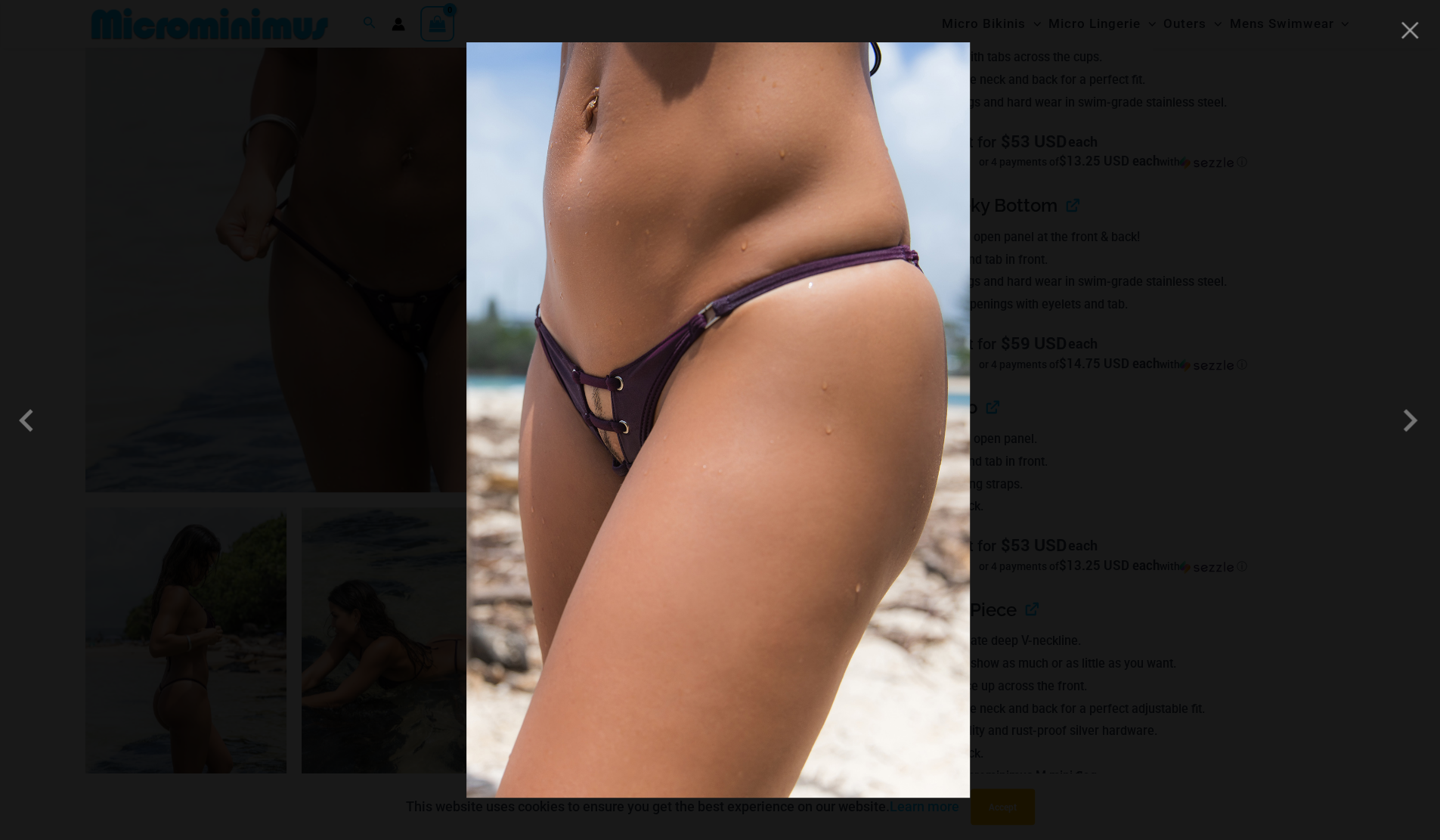
click at [1418, 42] on div at bounding box center [720, 420] width 1440 height 840
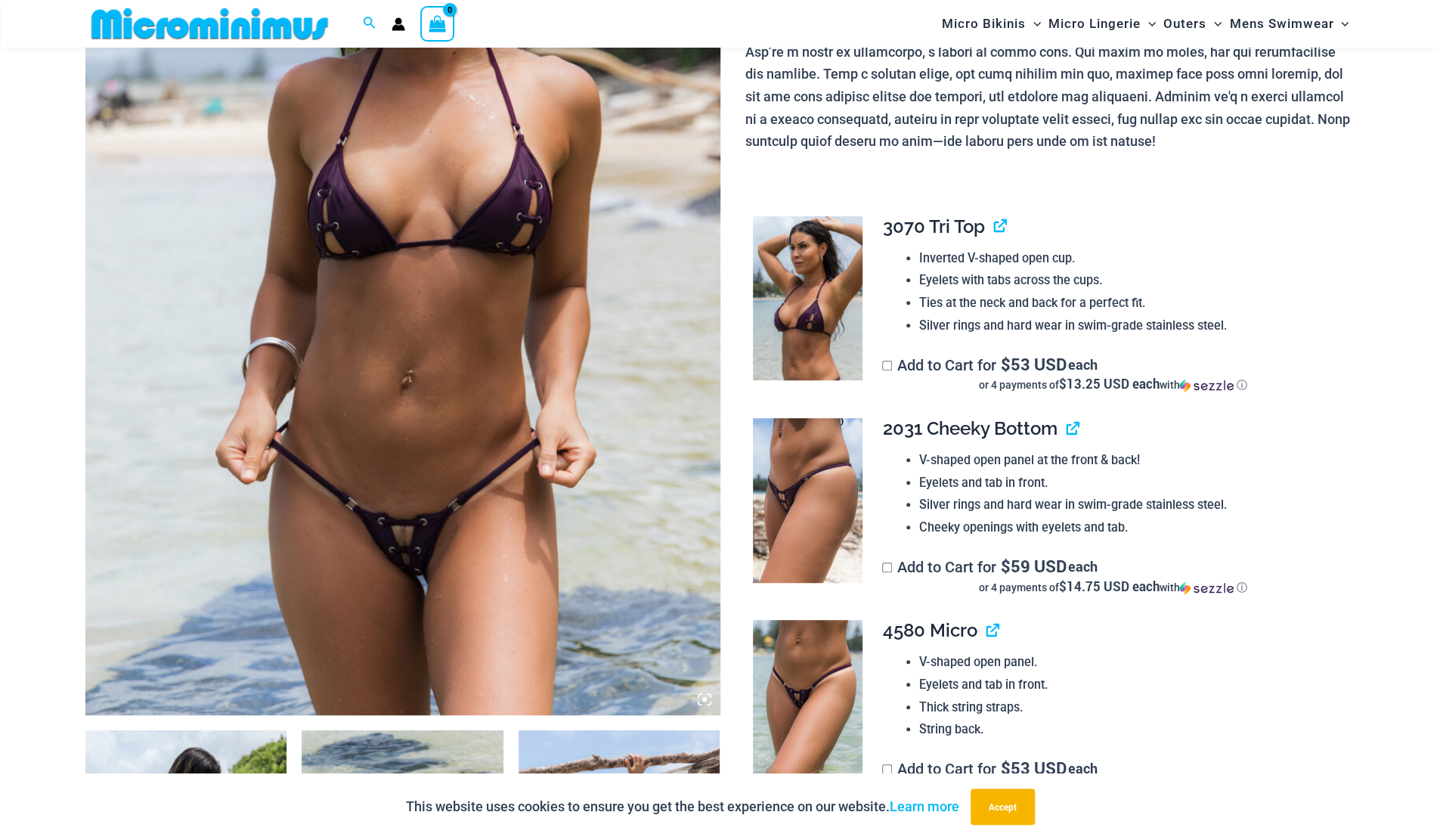
scroll to position [371, 0]
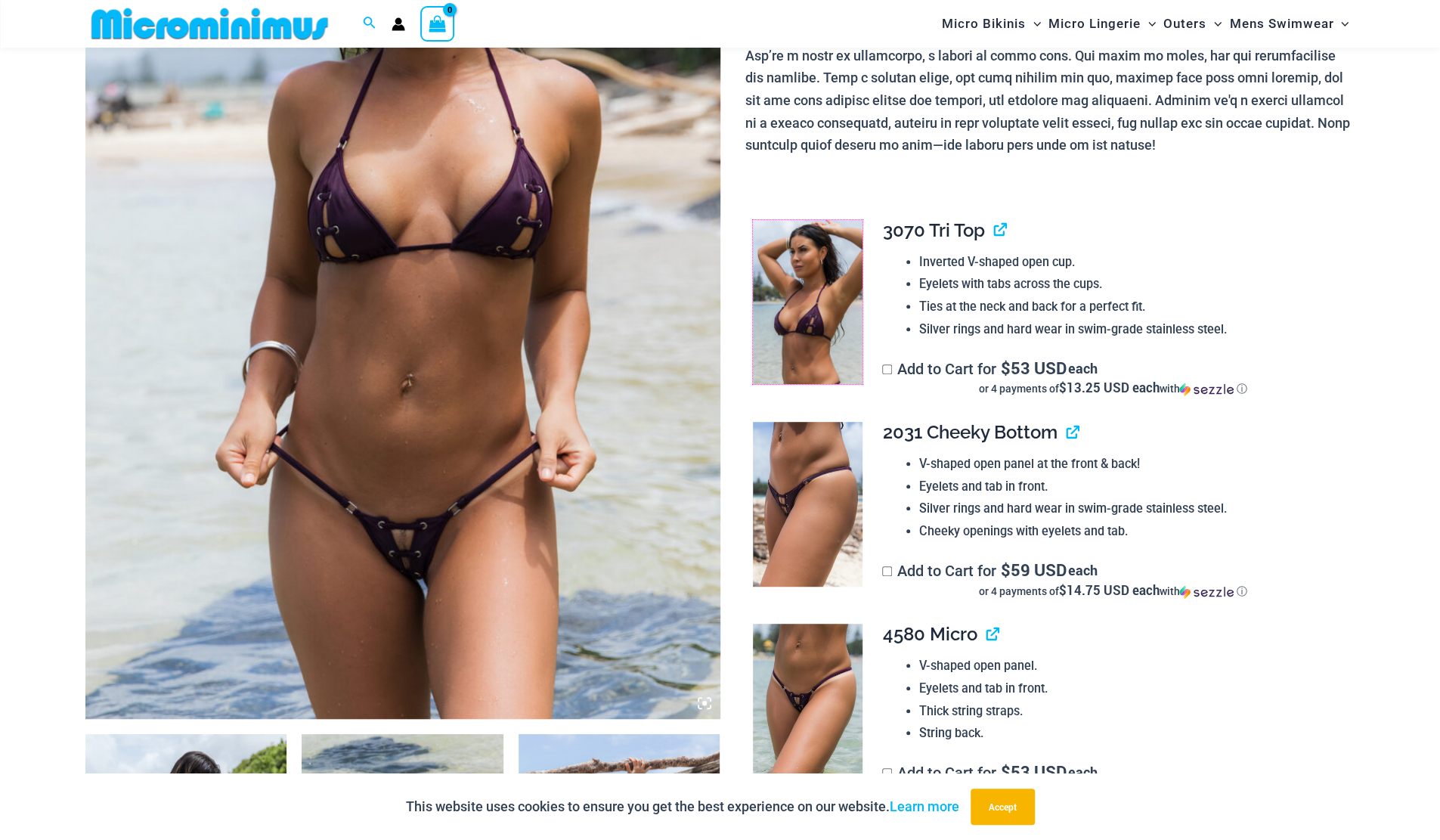
click at [837, 313] on img at bounding box center [807, 303] width 109 height 165
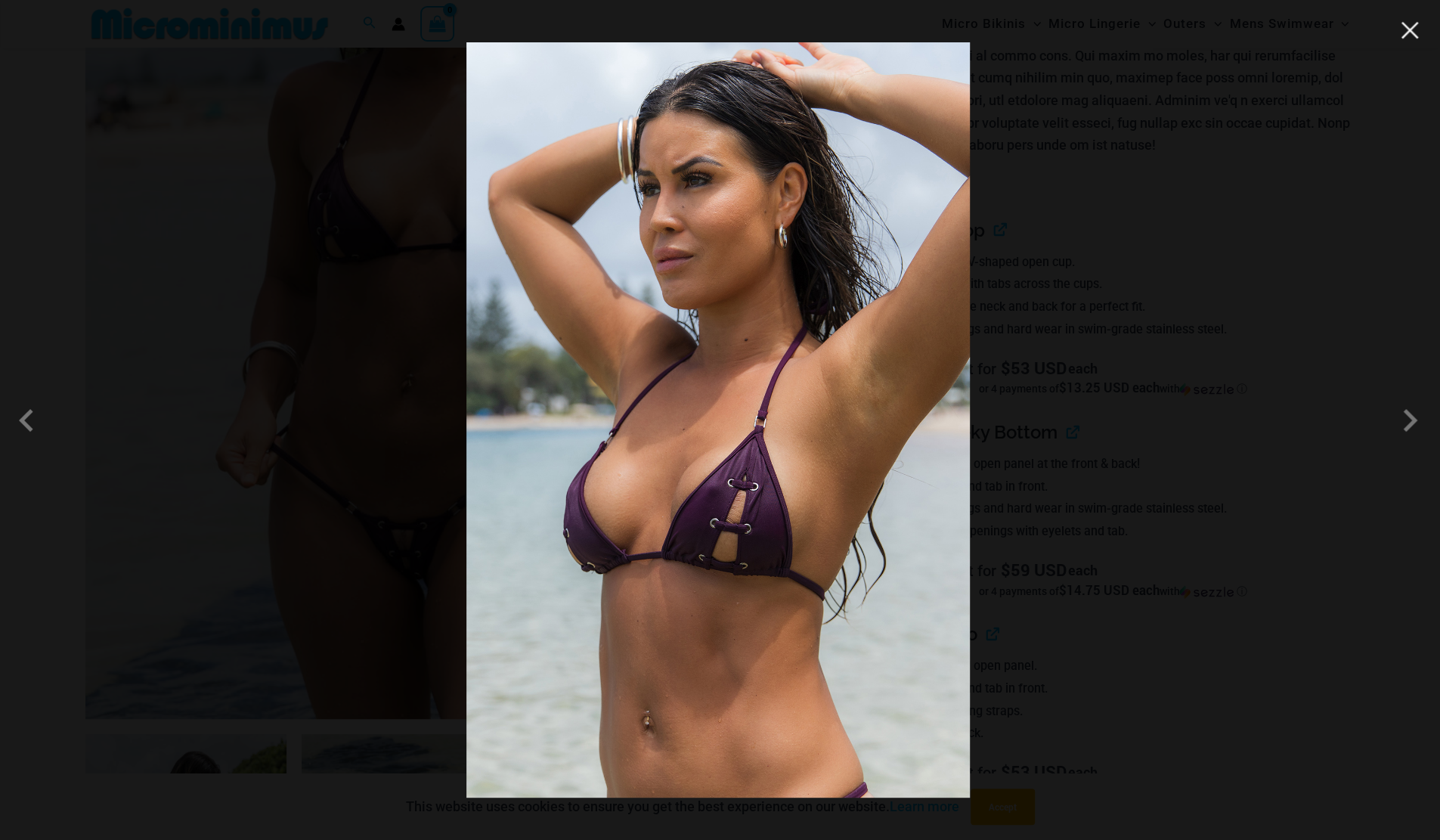
click at [1413, 34] on button "Close" at bounding box center [1410, 30] width 23 height 23
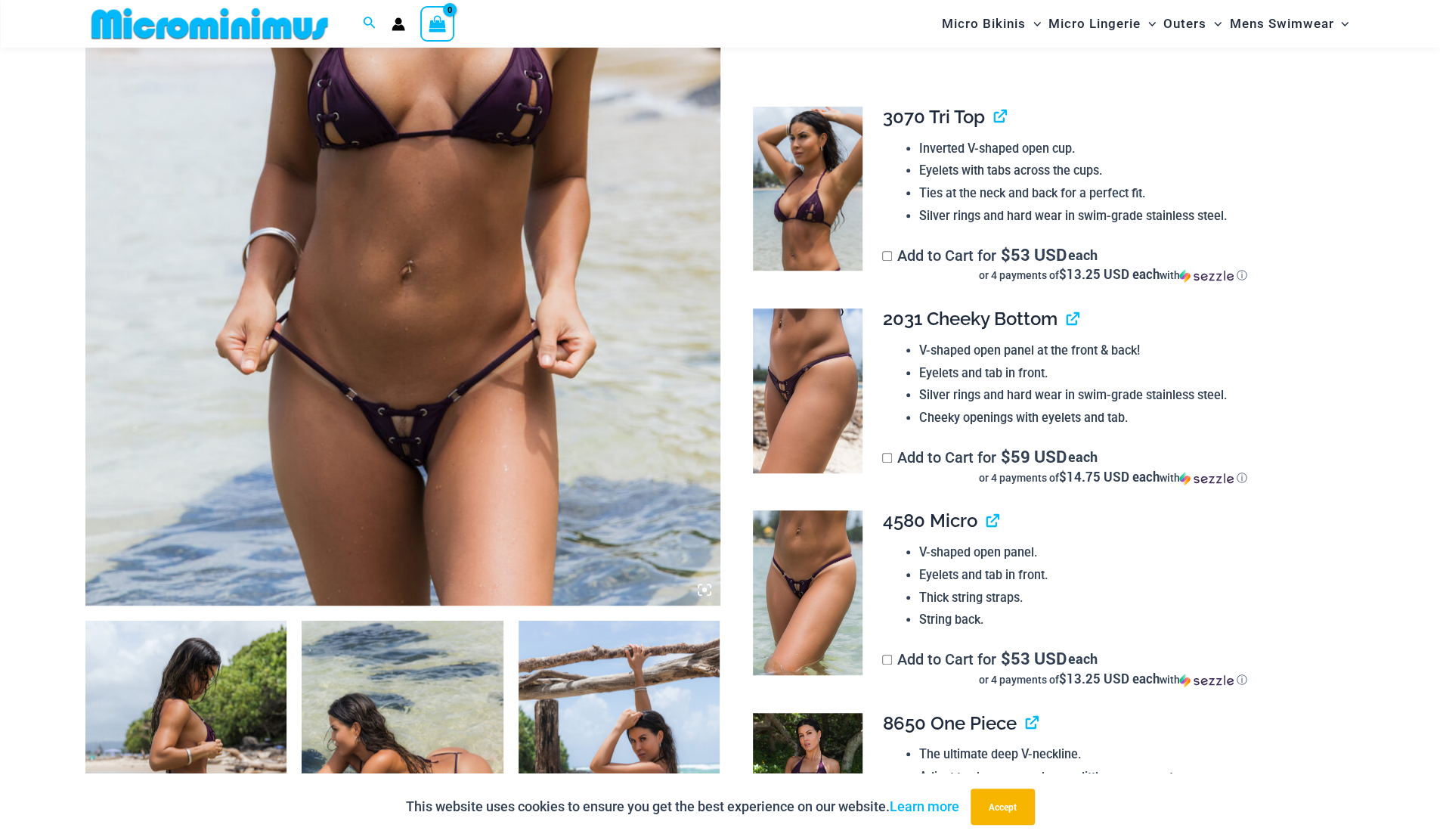
scroll to position [825, 0]
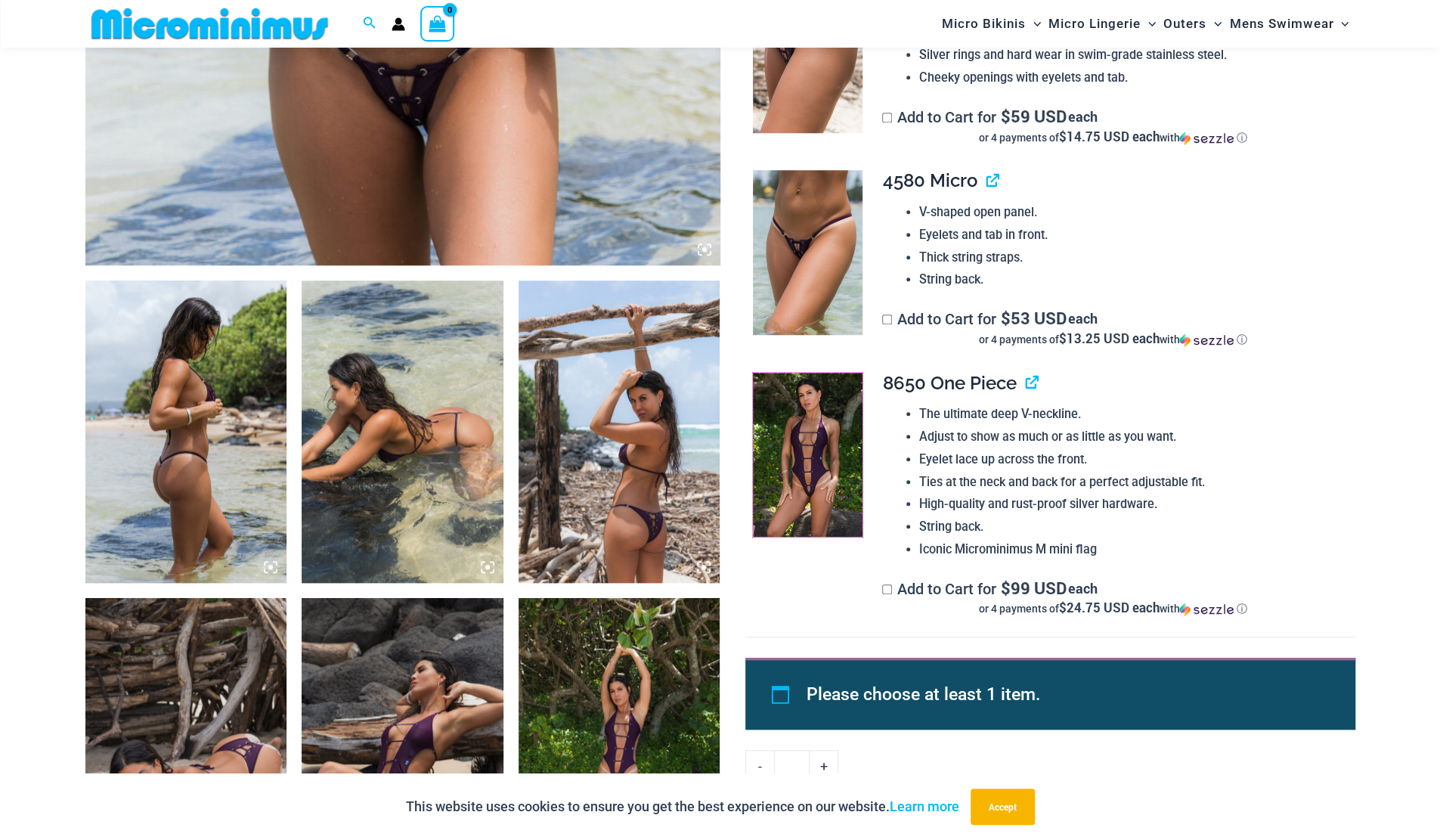
click at [826, 476] on img at bounding box center [807, 456] width 109 height 165
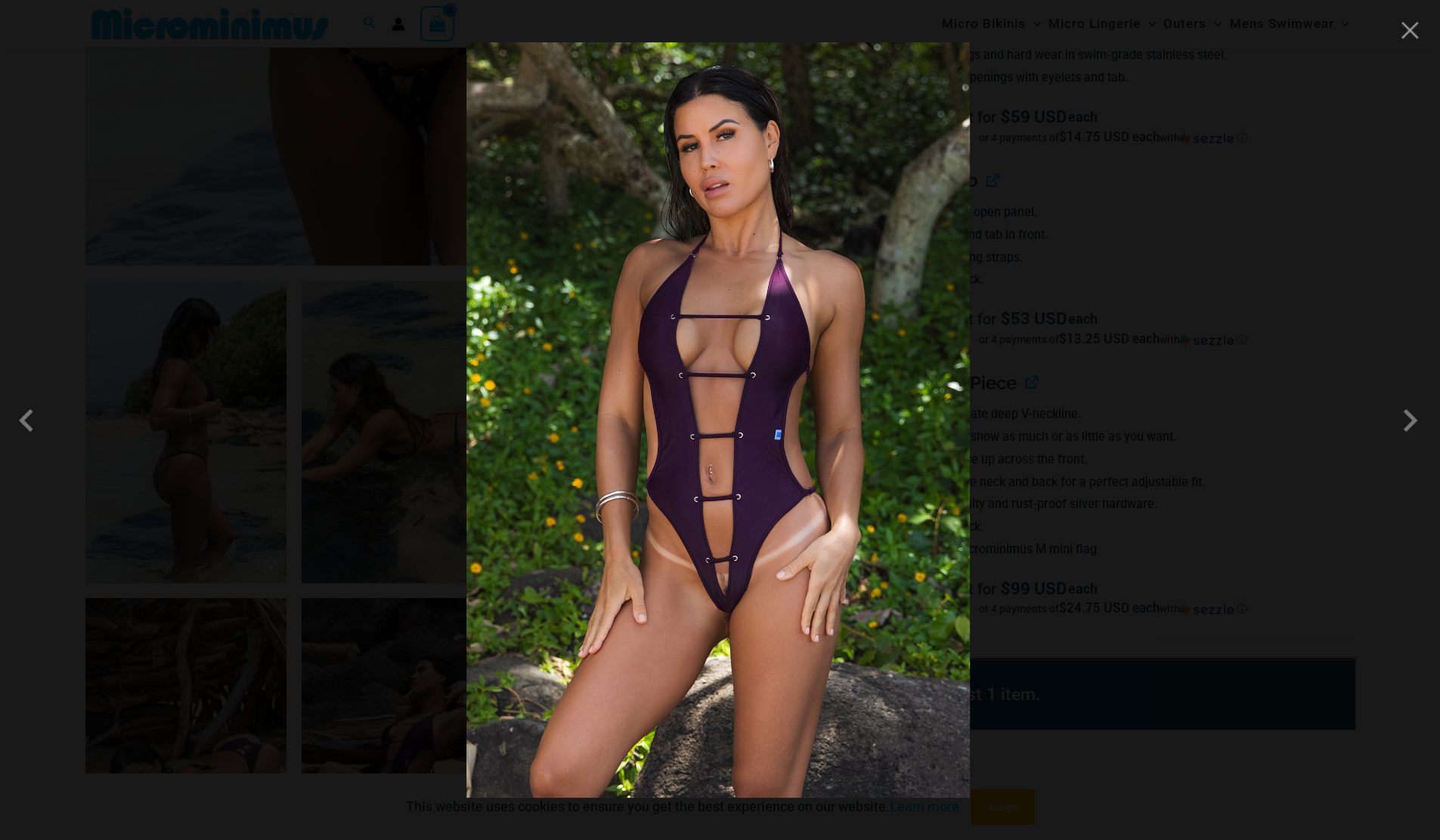
click at [1409, 326] on div at bounding box center [720, 420] width 1440 height 840
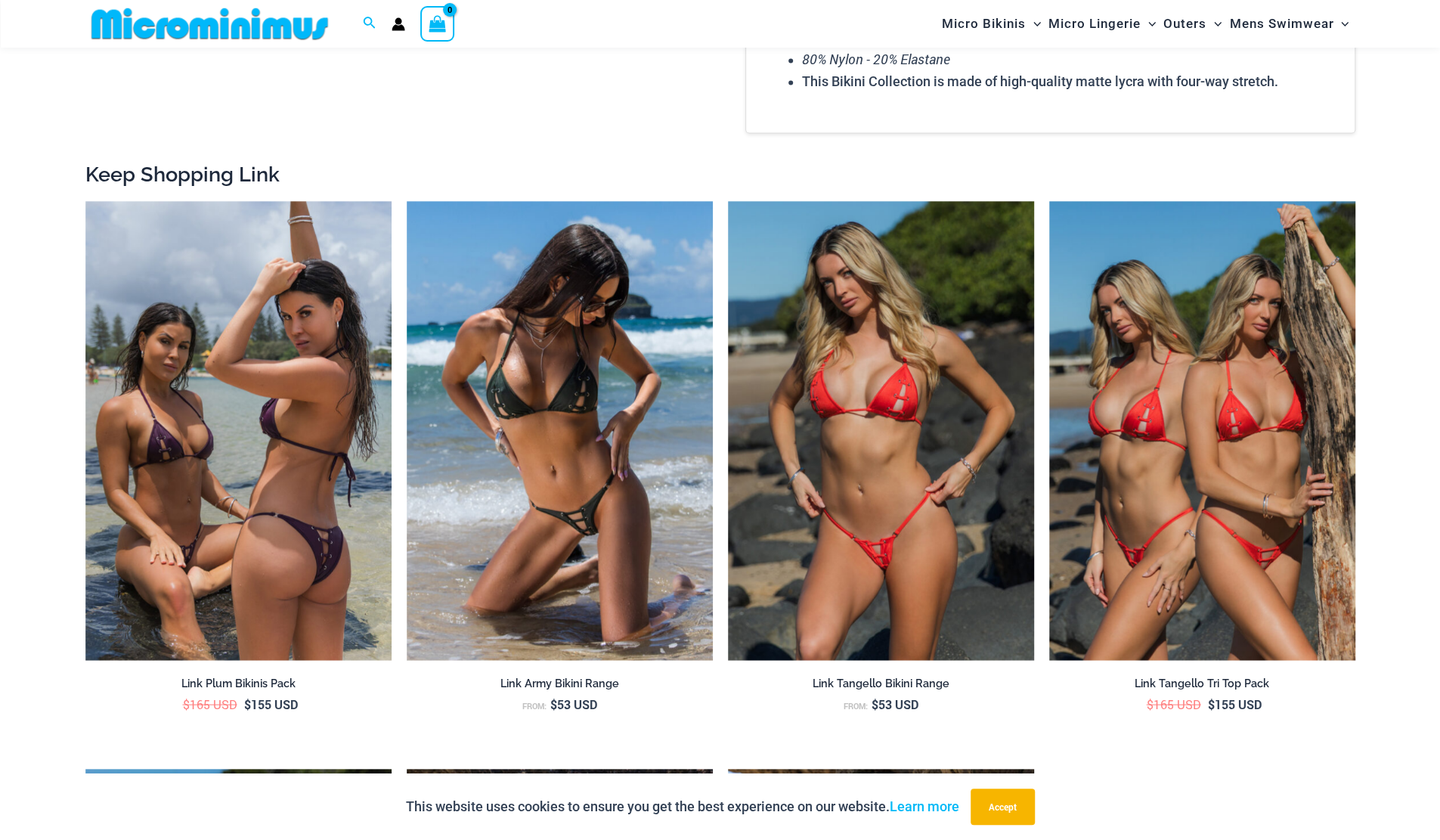
scroll to position [2110, 0]
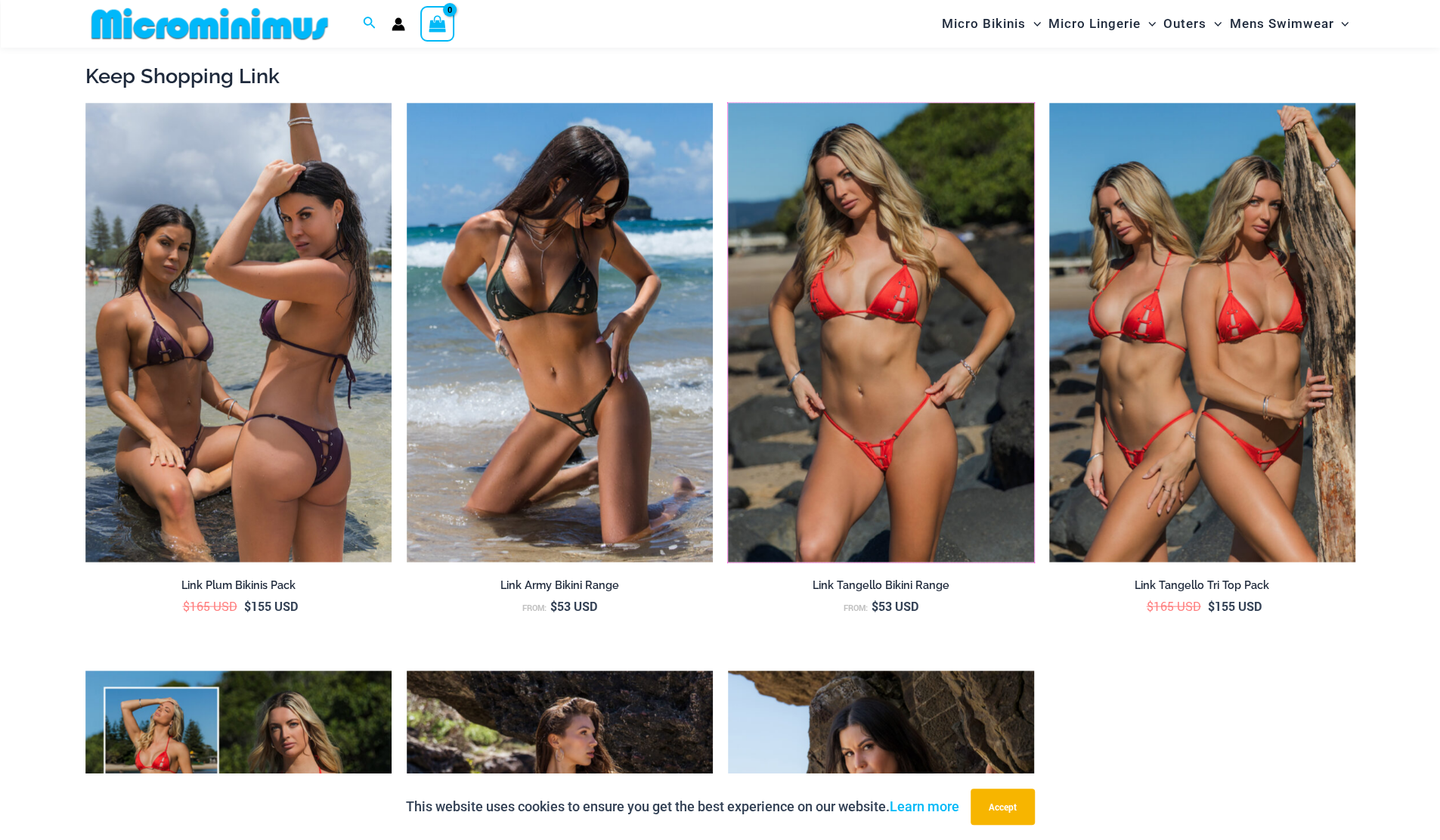
click at [728, 103] on img at bounding box center [728, 103] width 0 height 0
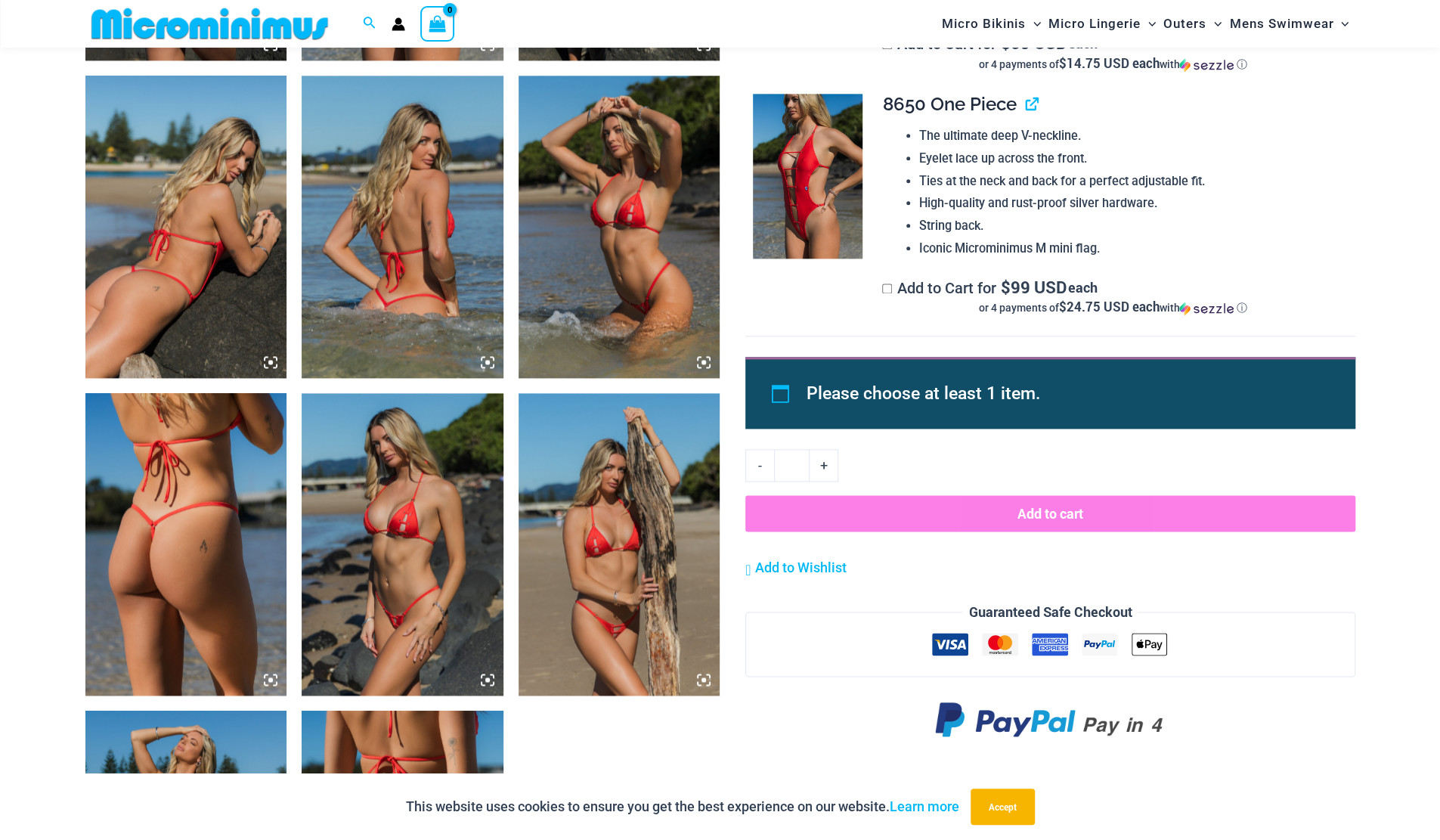
scroll to position [1045, 0]
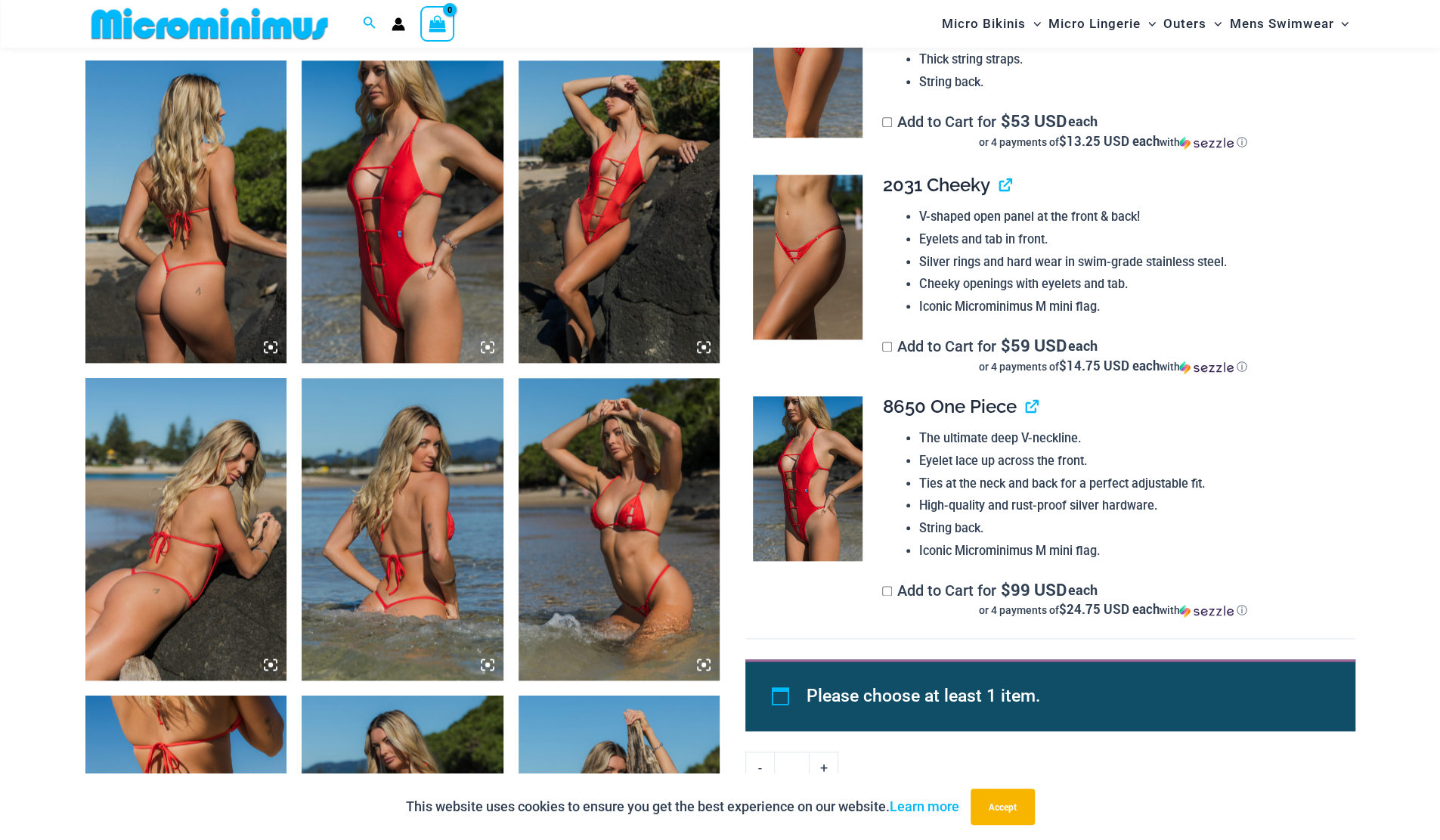
click at [531, 300] on img at bounding box center [619, 212] width 202 height 303
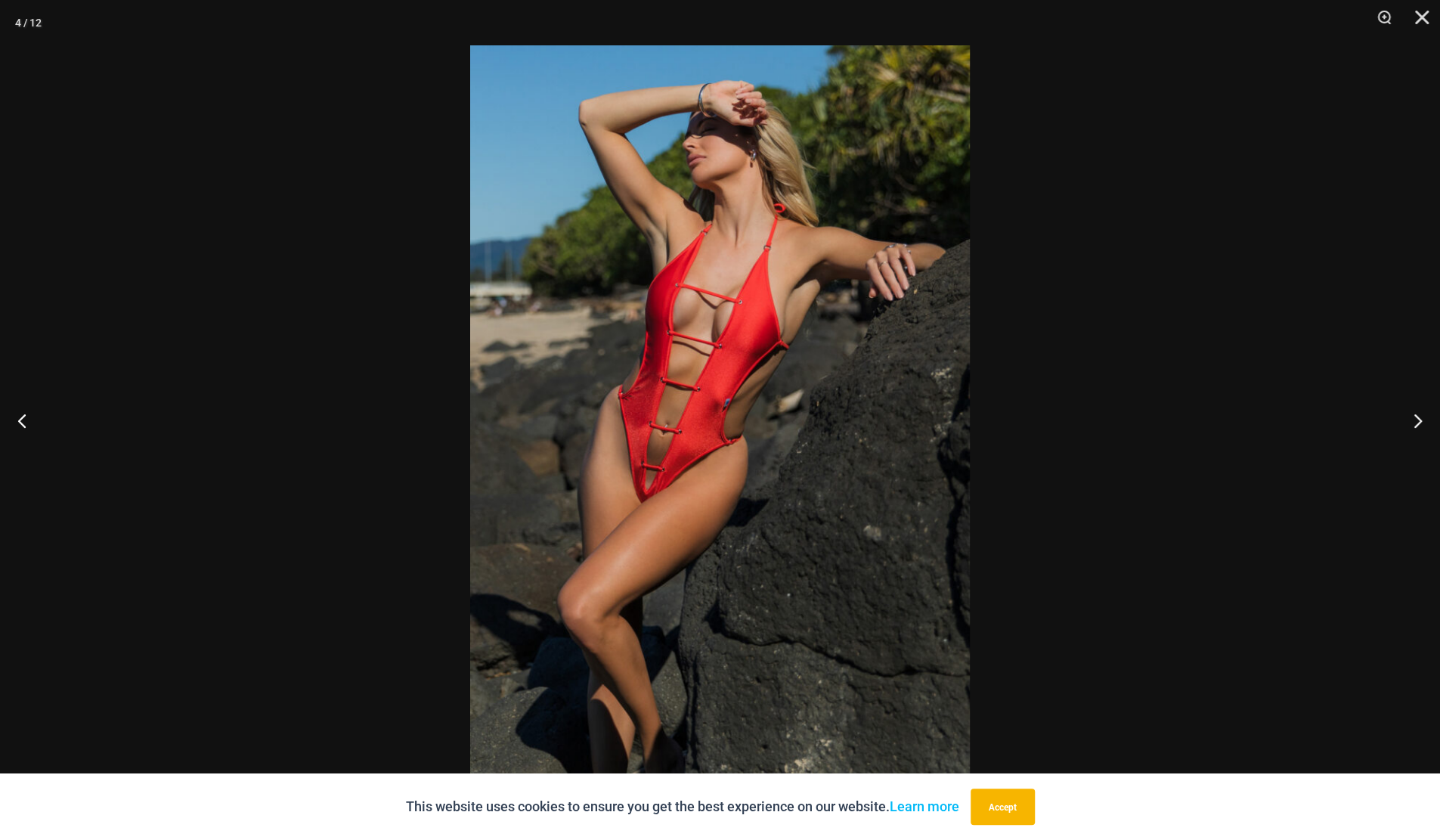
click at [1418, 16] on button "Close" at bounding box center [1417, 23] width 38 height 45
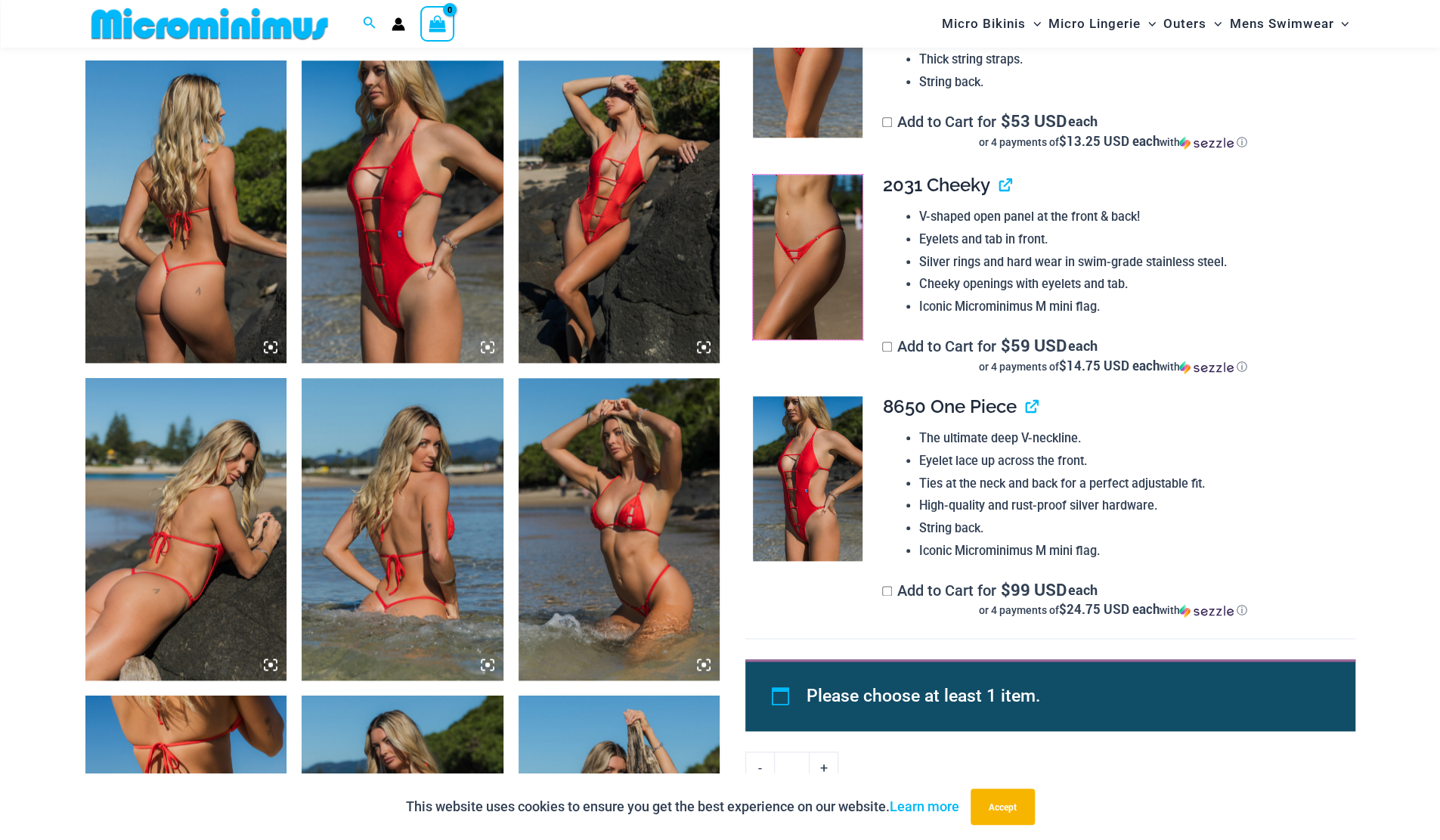
click at [822, 274] on img at bounding box center [807, 257] width 109 height 165
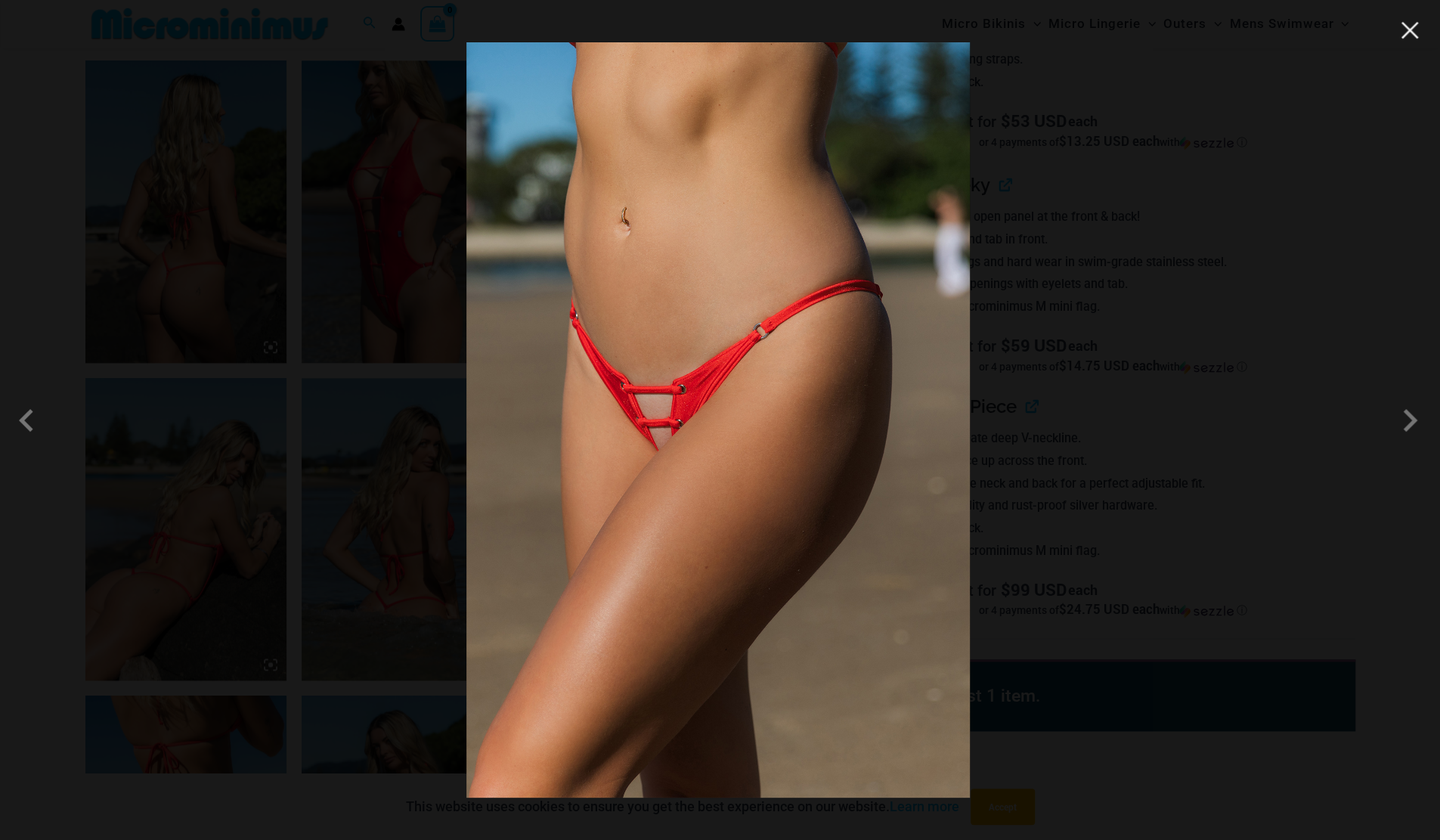
click at [1417, 36] on button "Close" at bounding box center [1410, 30] width 23 height 23
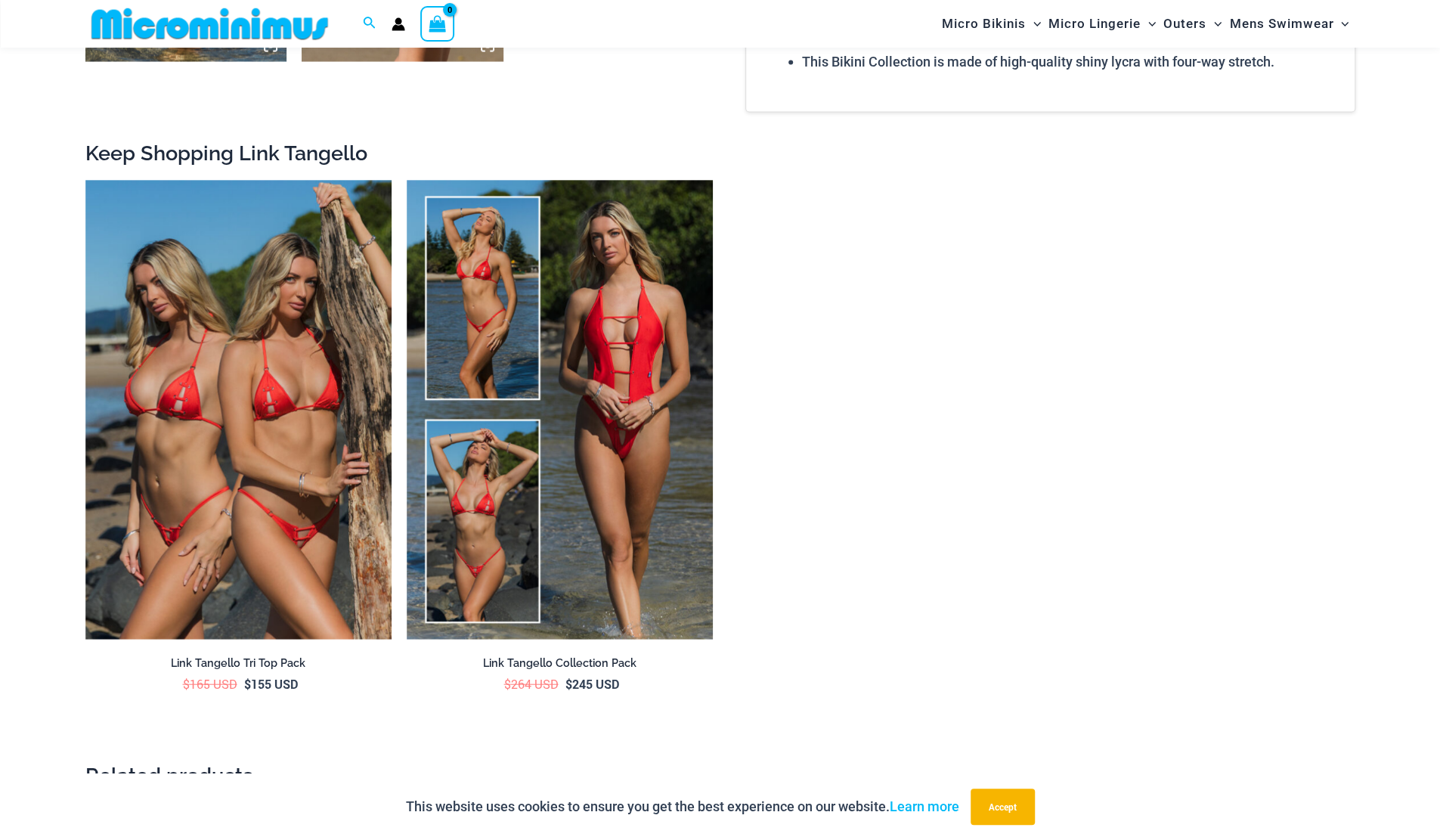
scroll to position [2330, 0]
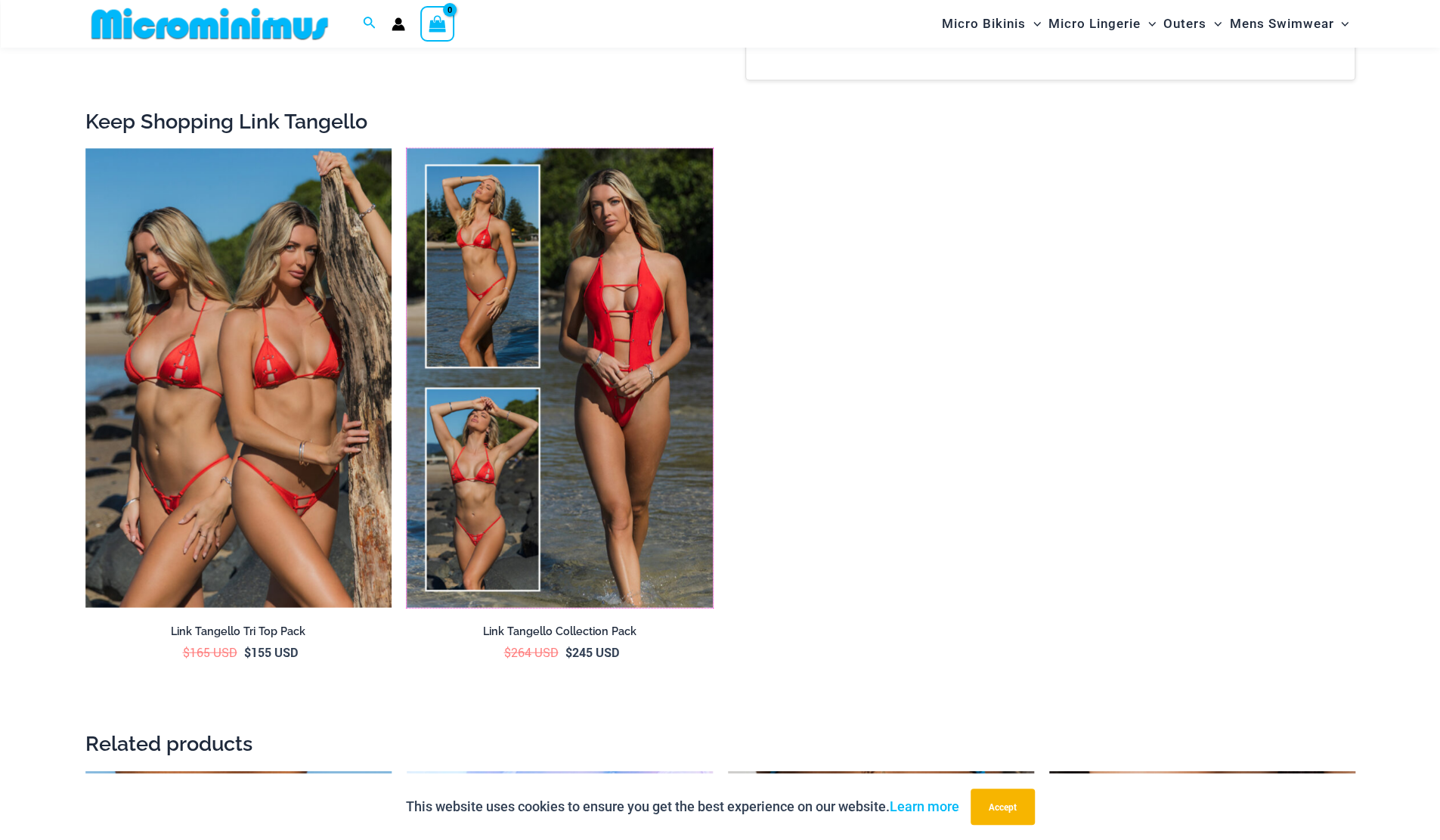
click at [407, 149] on img at bounding box center [407, 149] width 0 height 0
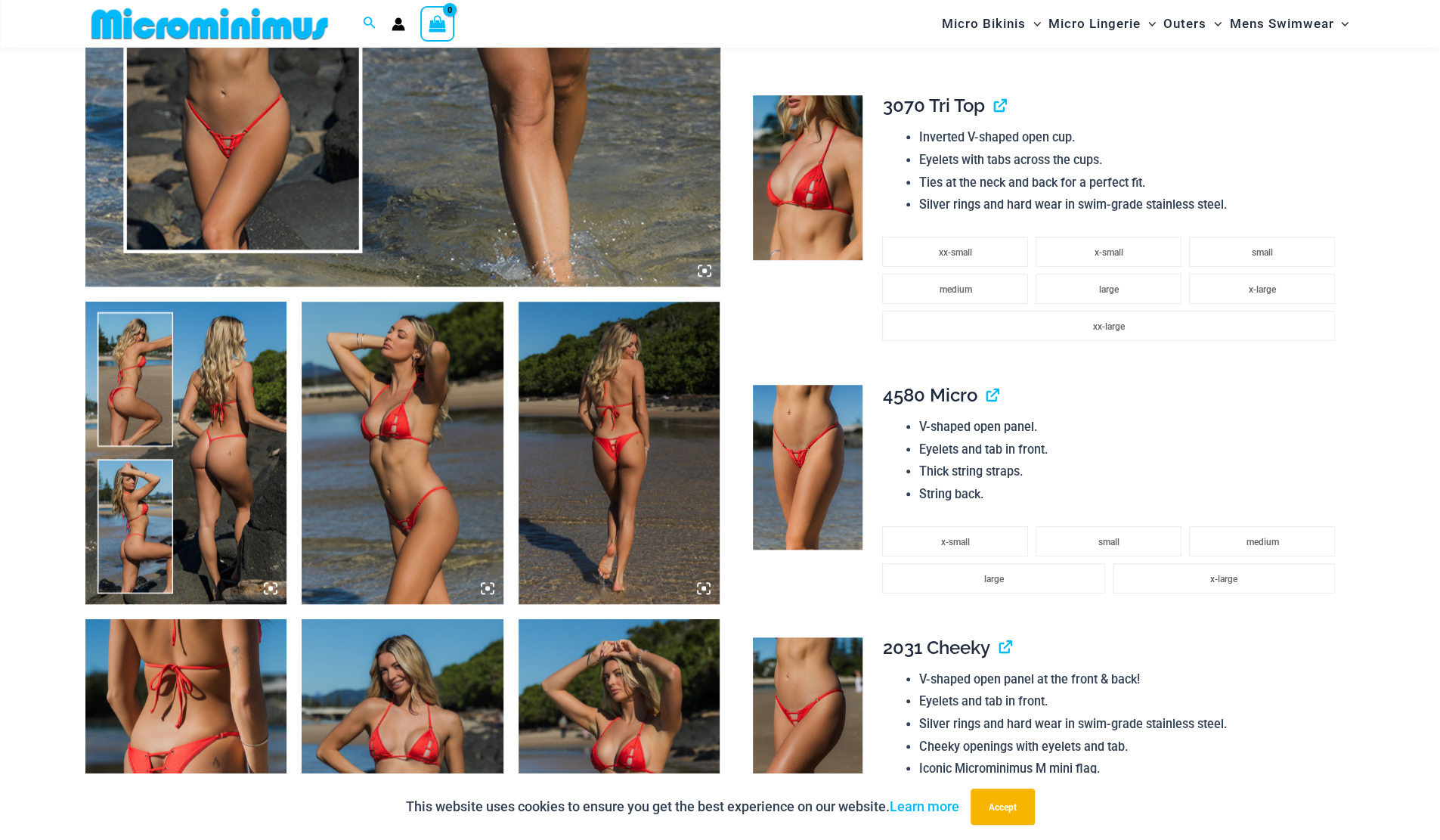
scroll to position [900, 0]
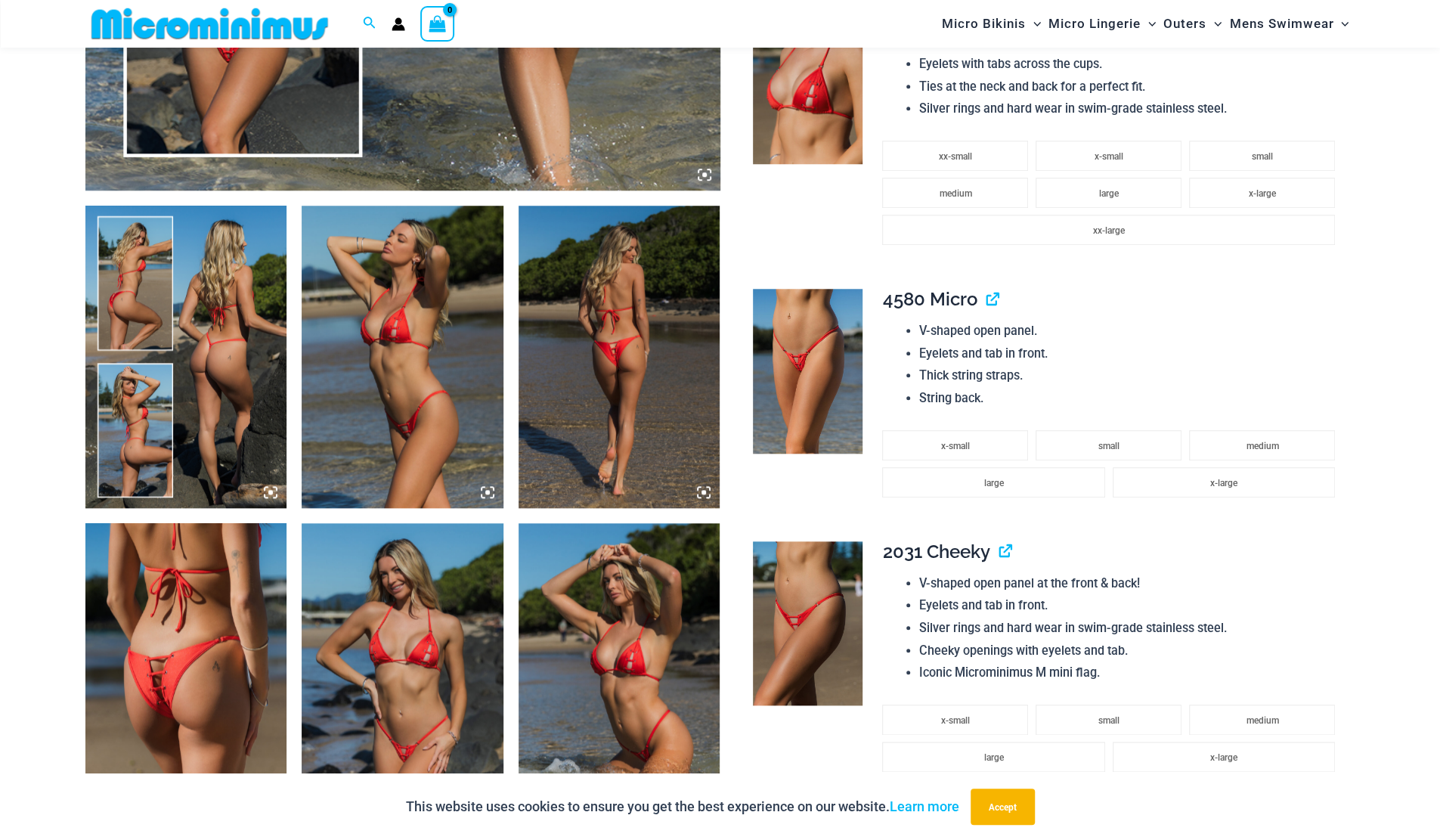
click at [474, 730] on img at bounding box center [402, 674] width 202 height 303
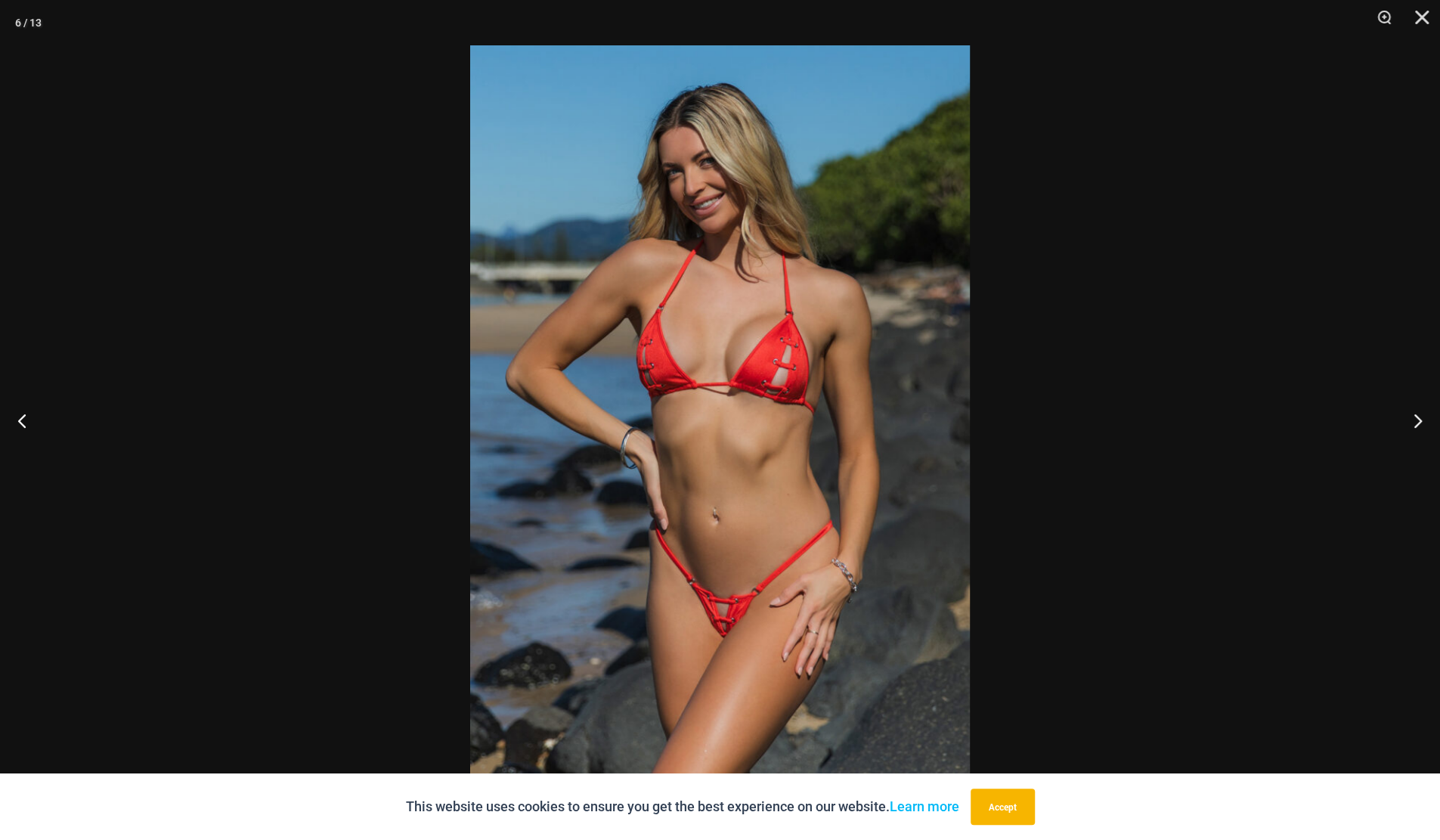
click at [648, 685] on img at bounding box center [720, 420] width 499 height 749
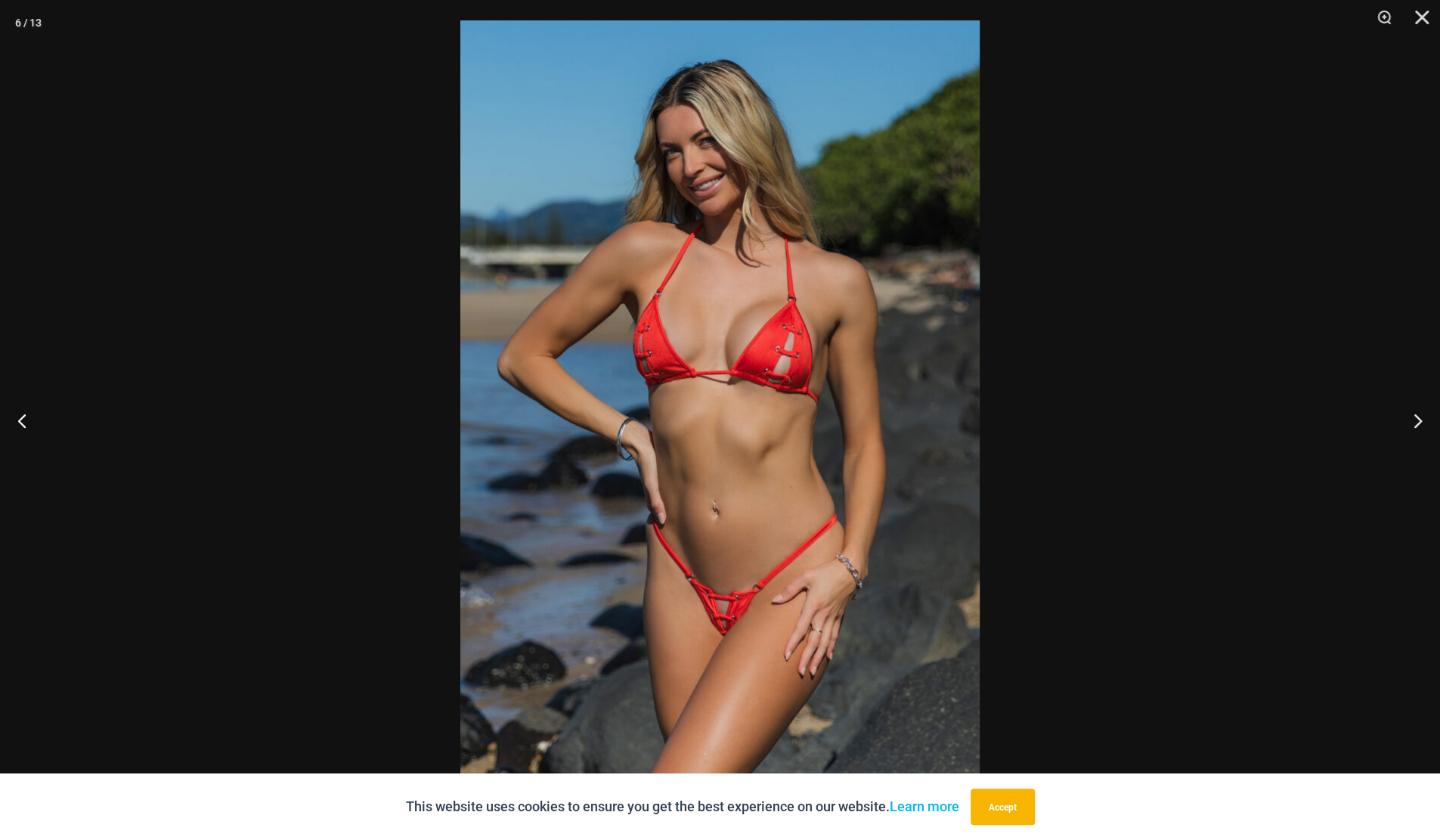
click at [1428, 14] on button "Close" at bounding box center [1417, 23] width 38 height 45
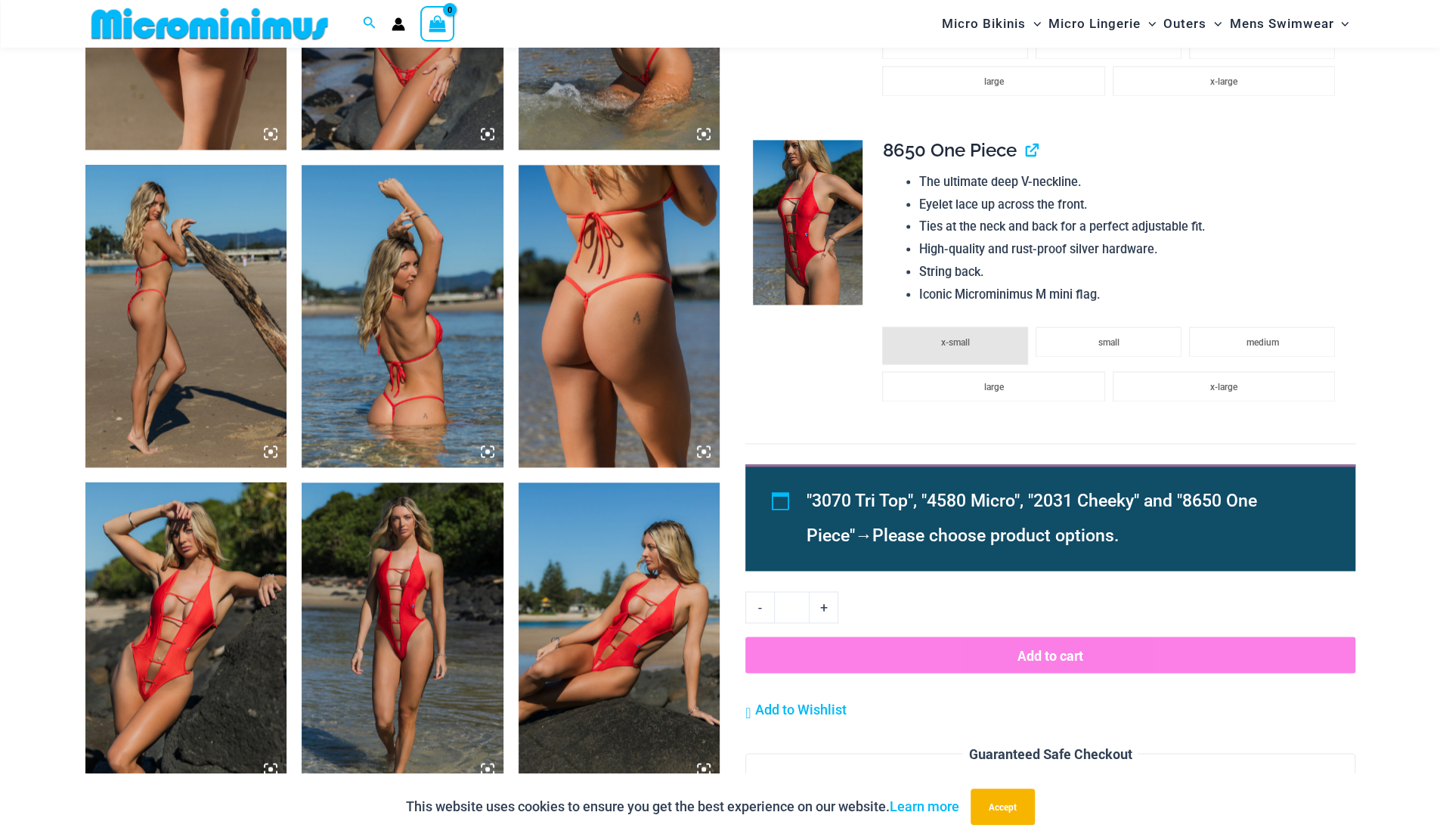
scroll to position [1656, 0]
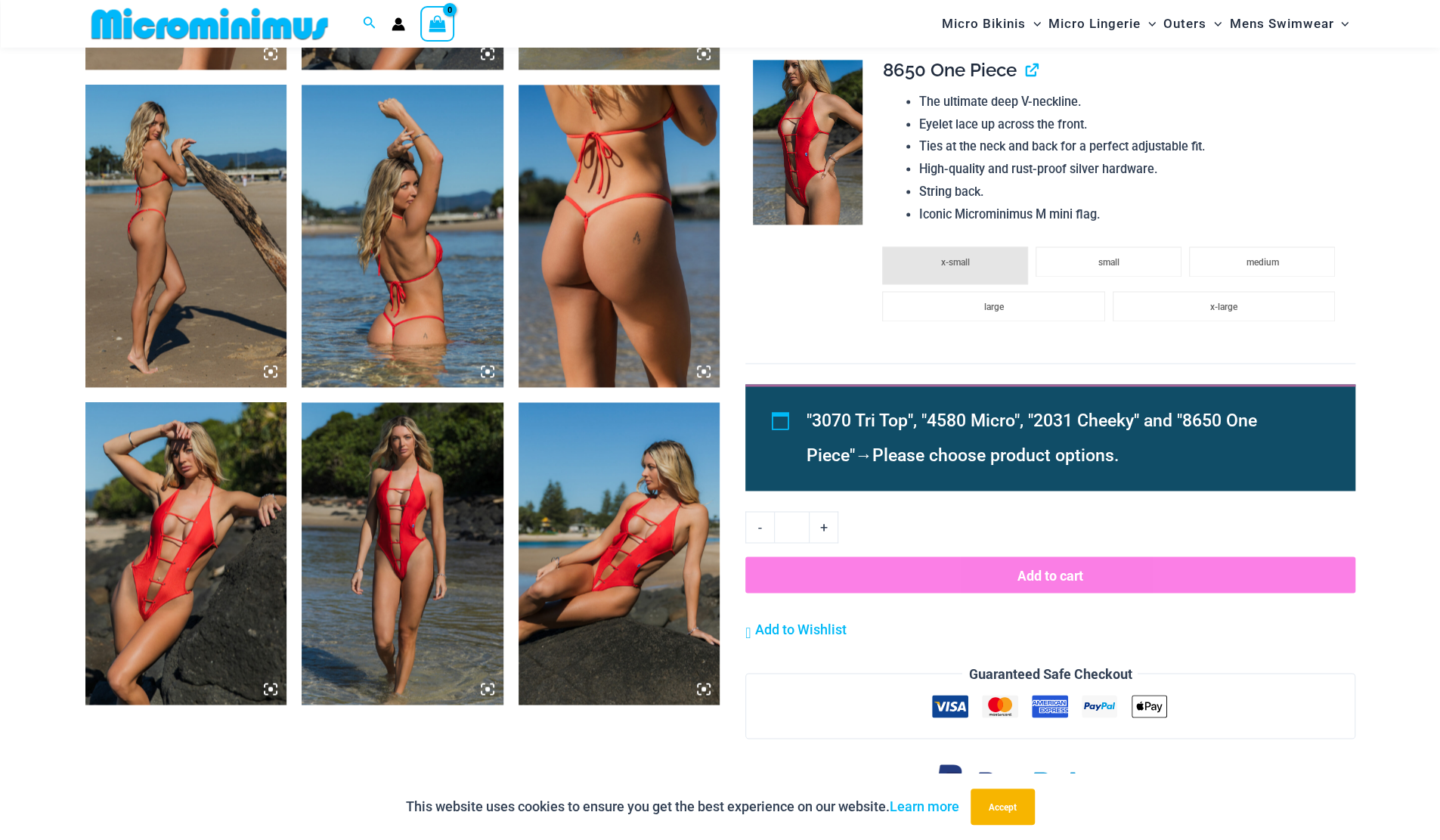
click at [221, 607] on img at bounding box center [186, 554] width 202 height 303
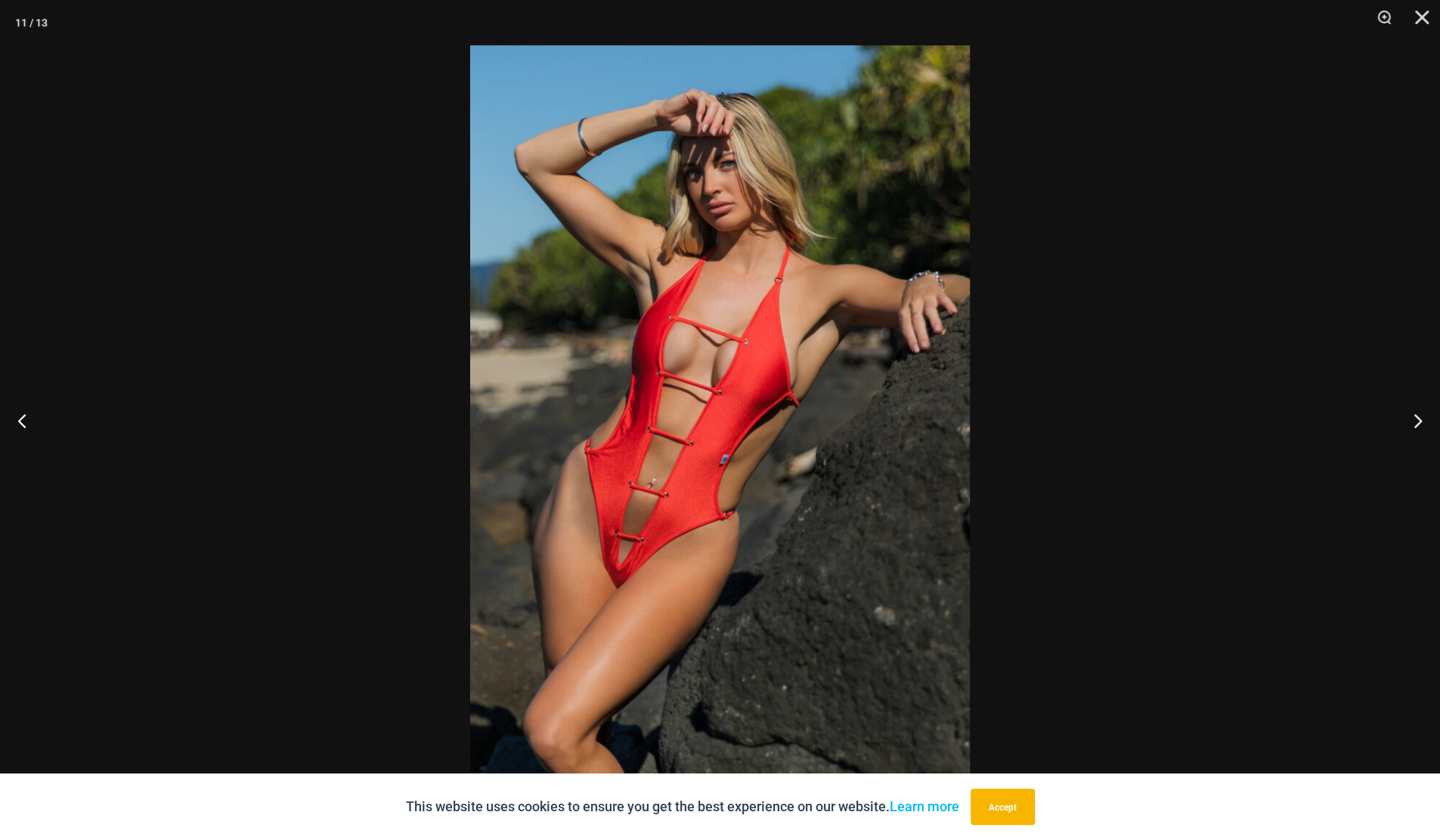
click at [1417, 22] on button "Close" at bounding box center [1417, 23] width 38 height 45
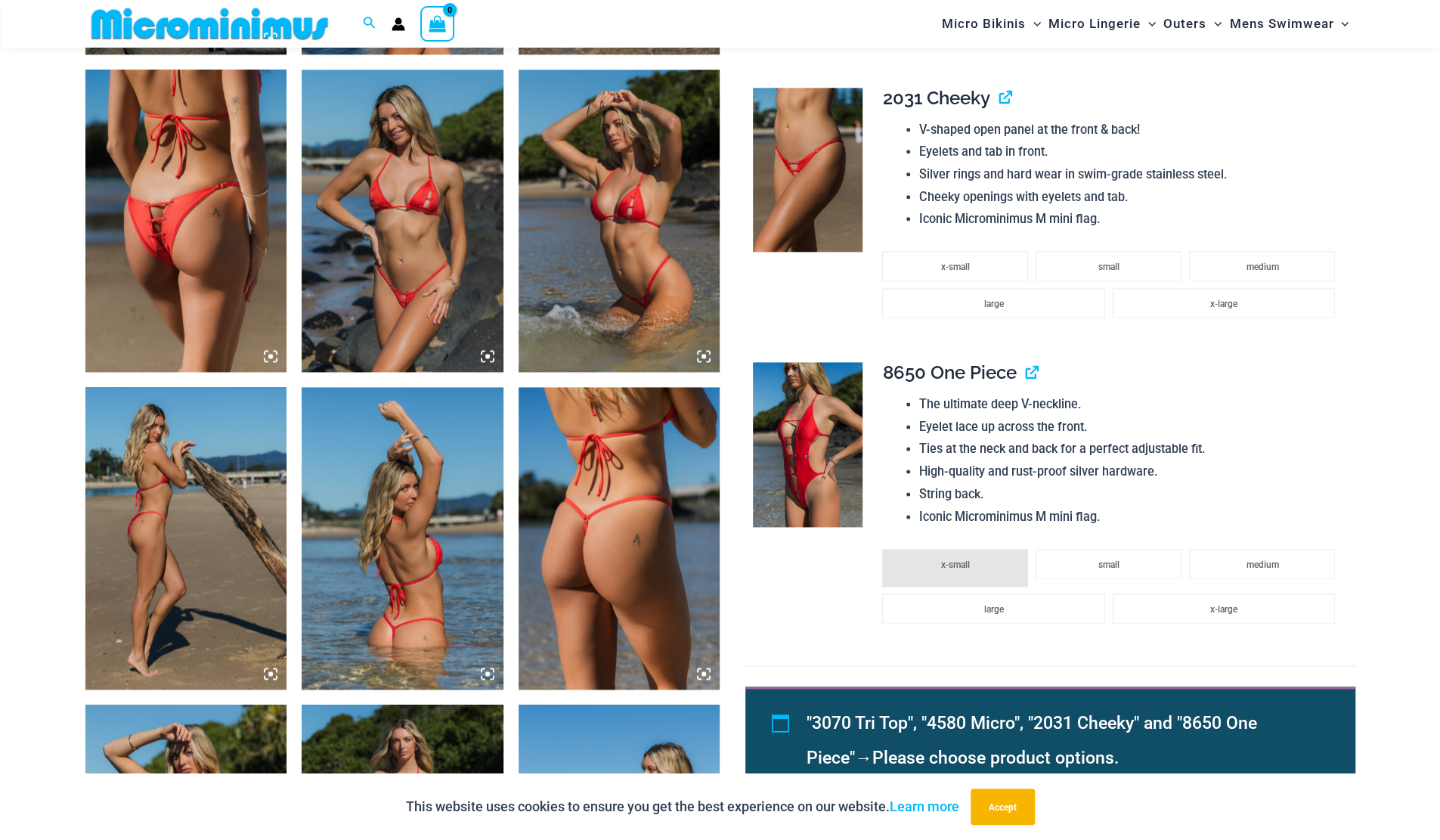
scroll to position [824, 0]
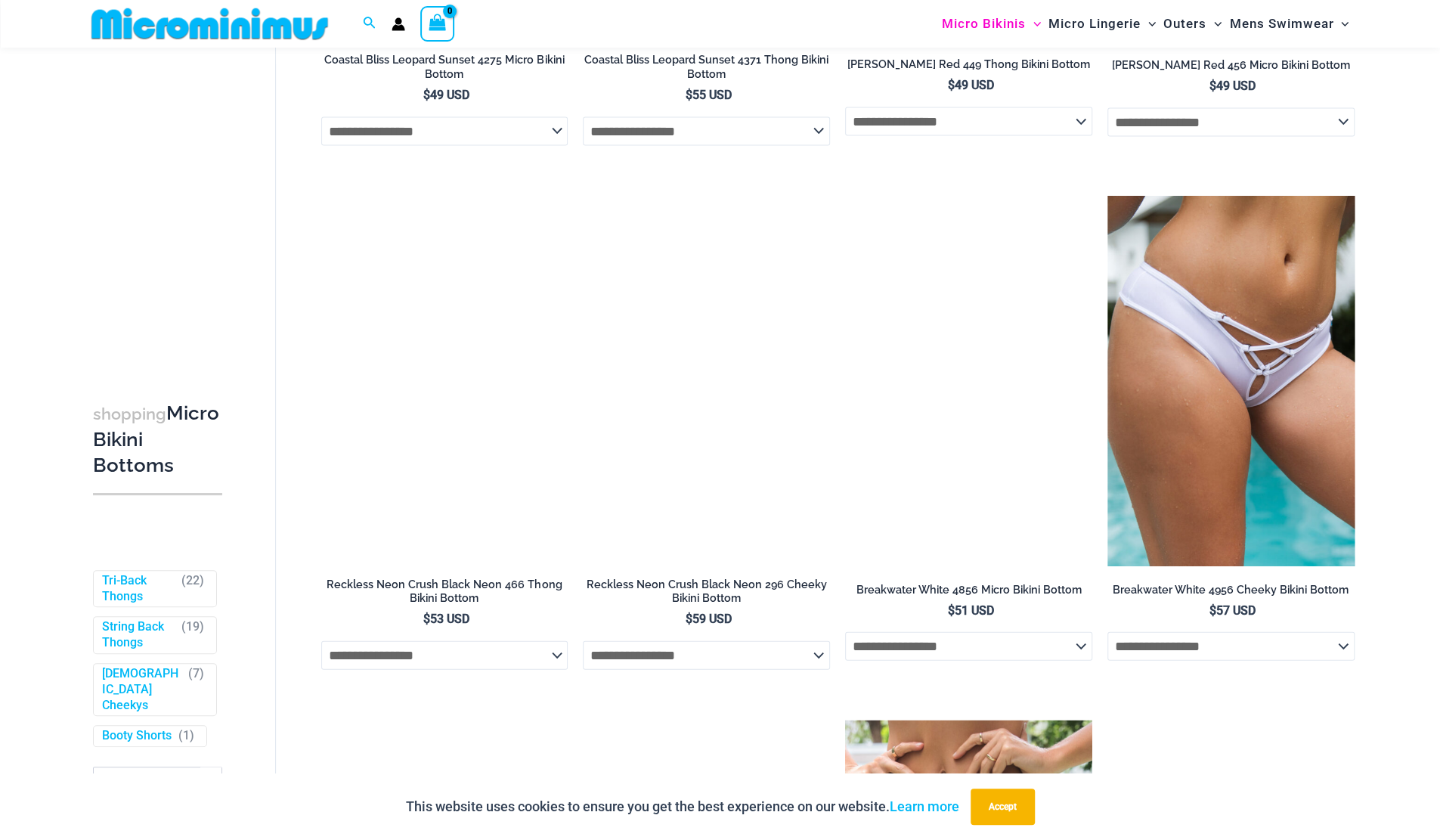
scroll to position [2181, 0]
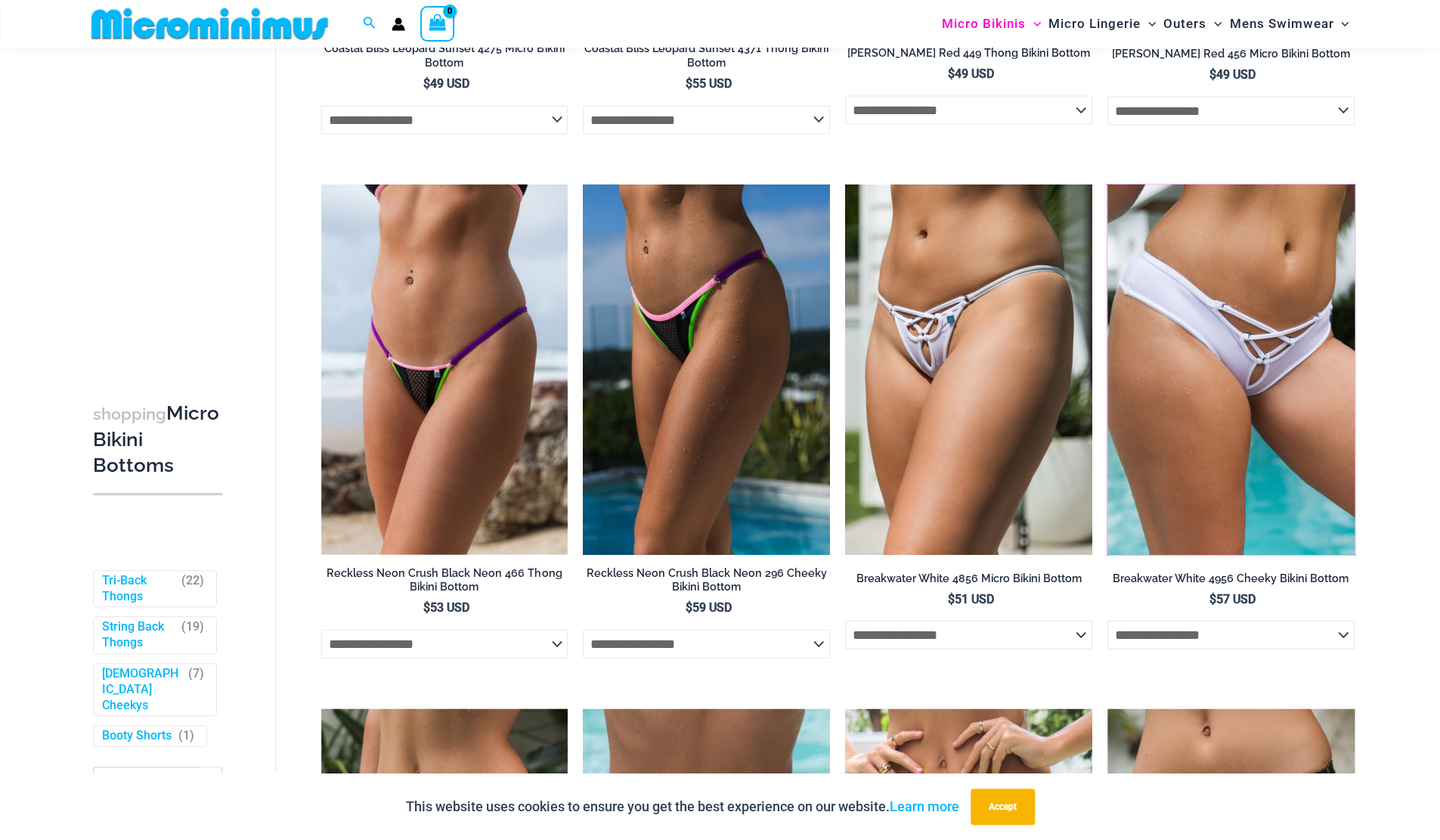
click at [1107, 185] on img at bounding box center [1107, 185] width 0 height 0
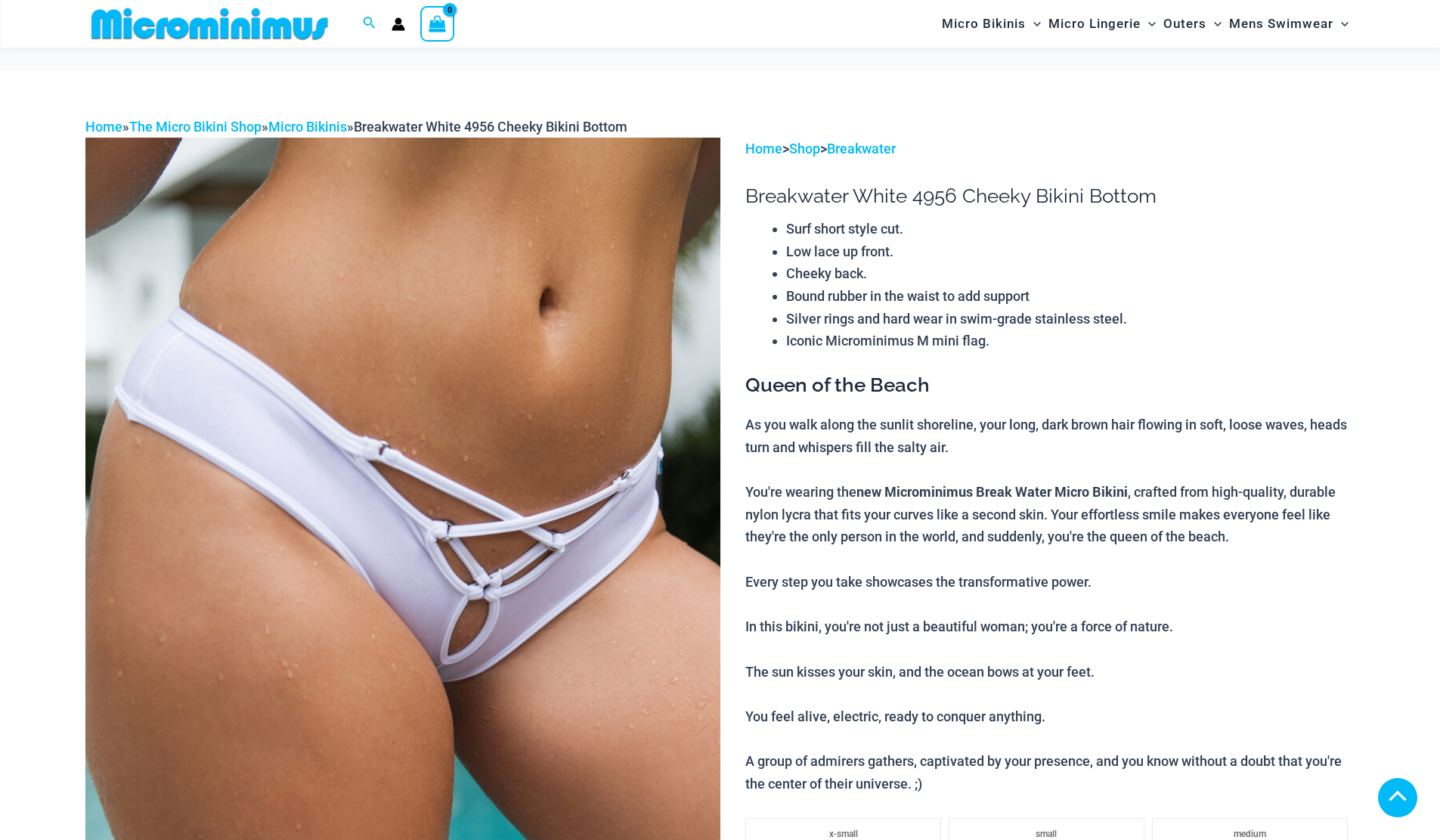
scroll to position [672, 0]
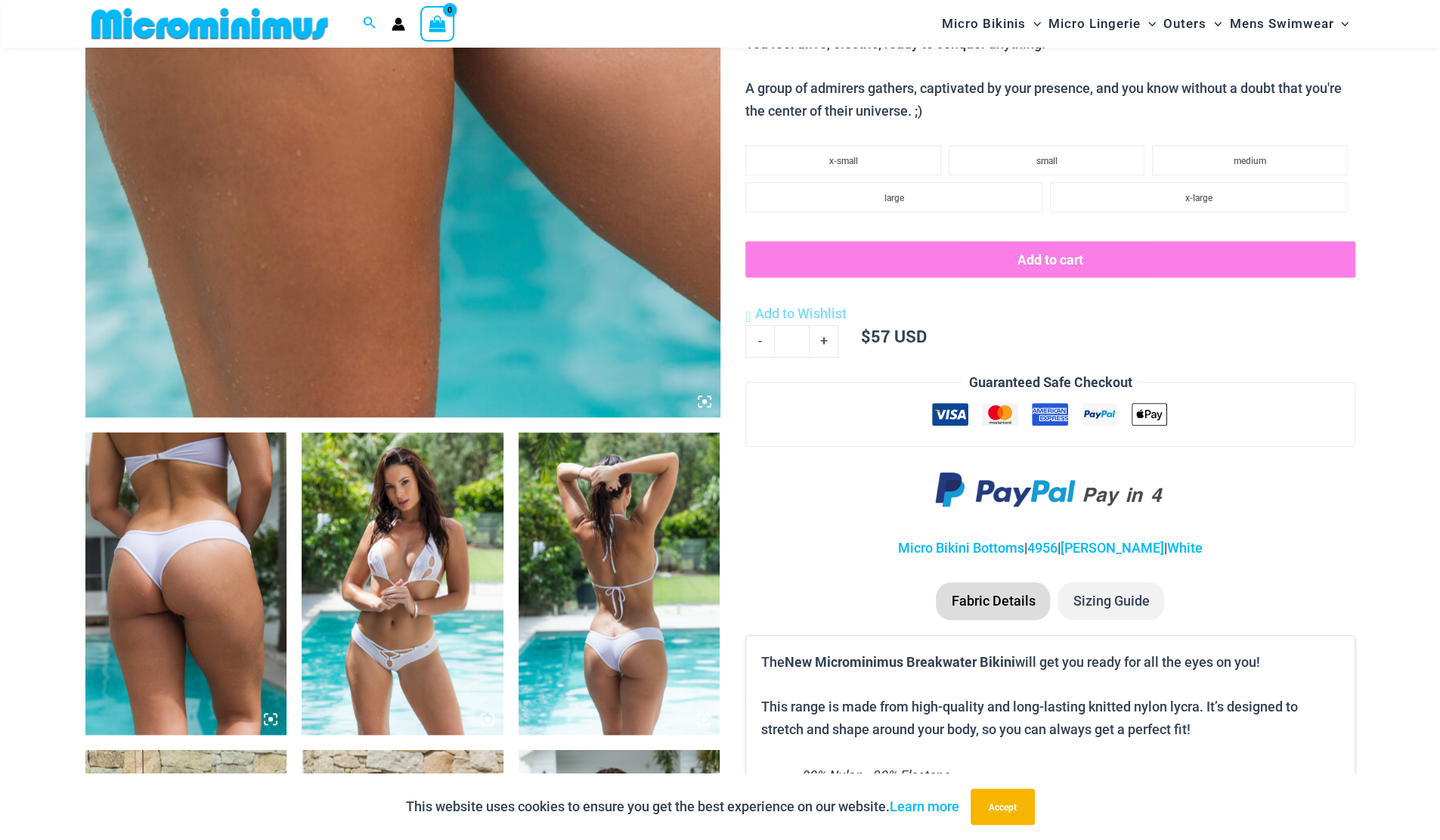
click at [440, 684] on img at bounding box center [402, 583] width 202 height 303
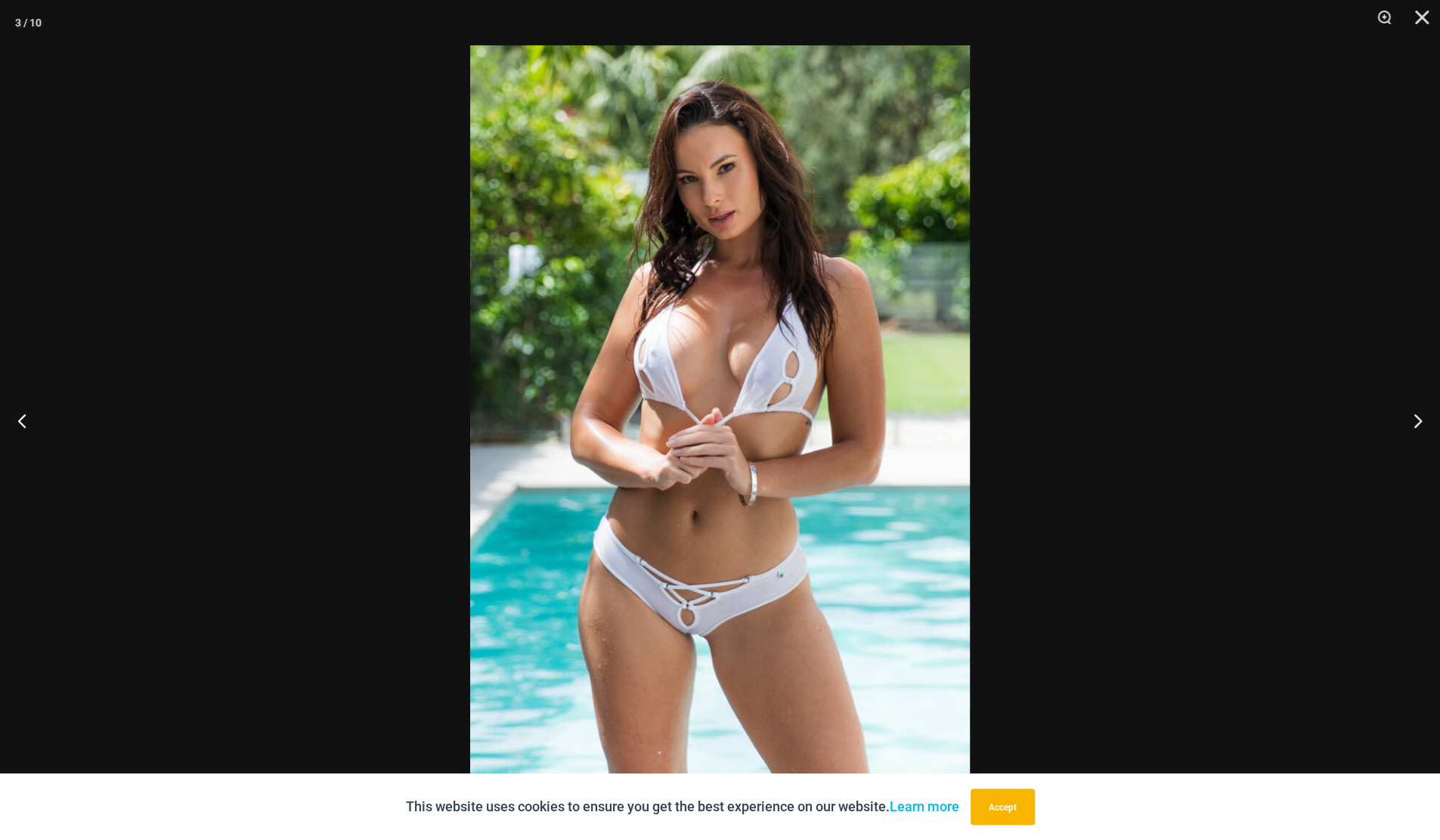
click at [1424, 26] on button "Close" at bounding box center [1417, 23] width 38 height 45
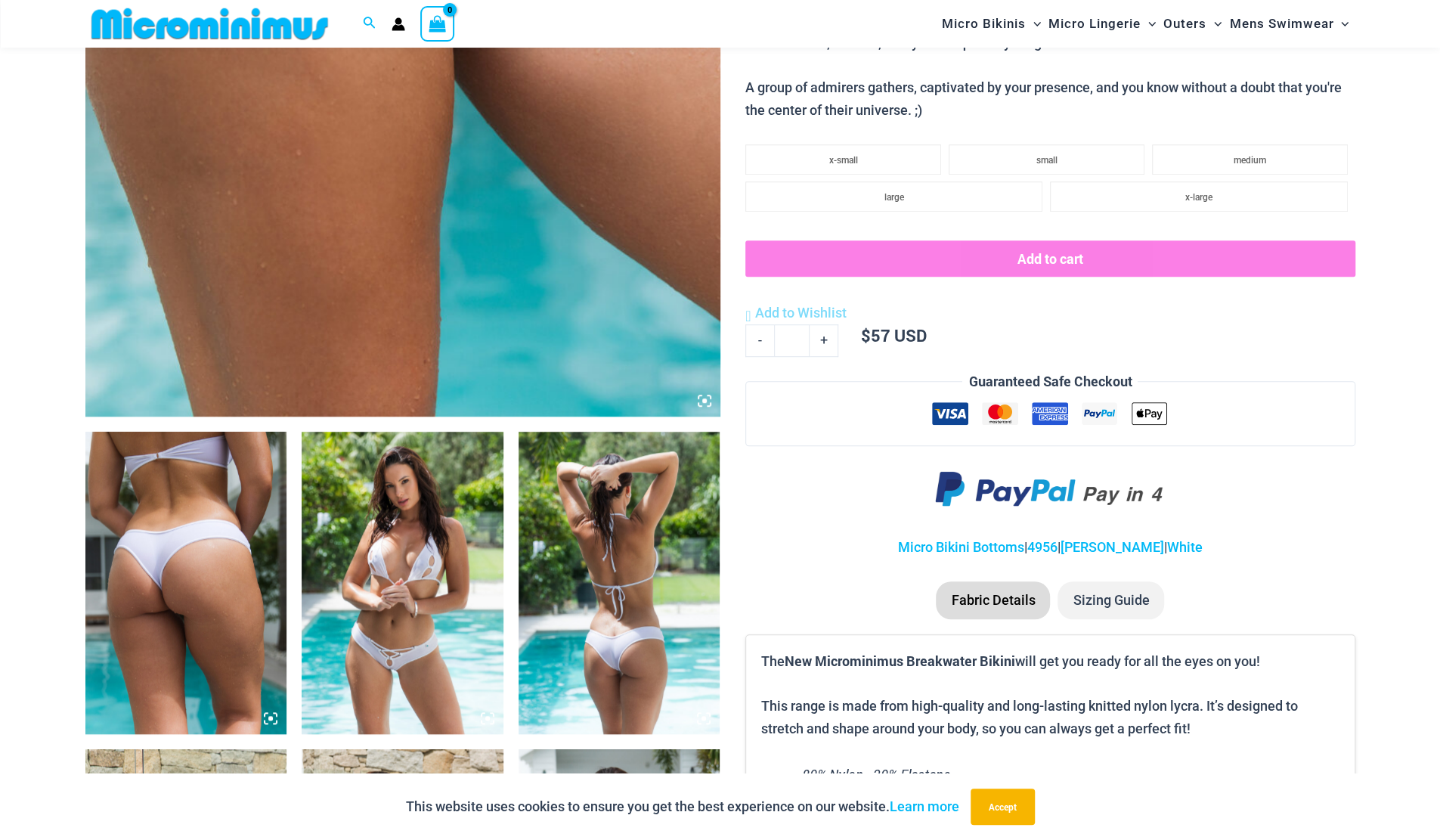
scroll to position [1050, 0]
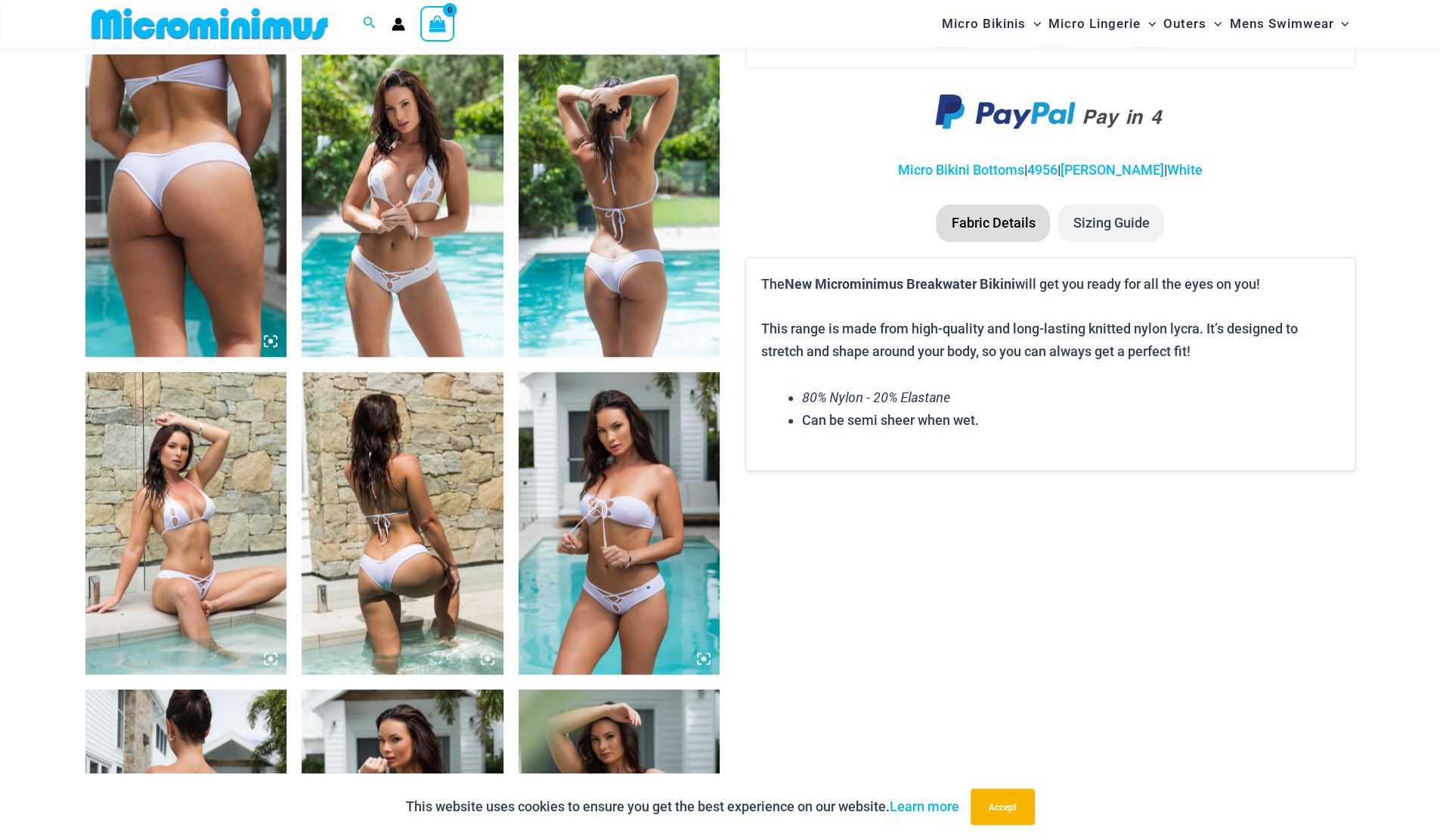
click at [215, 608] on img at bounding box center [186, 524] width 202 height 303
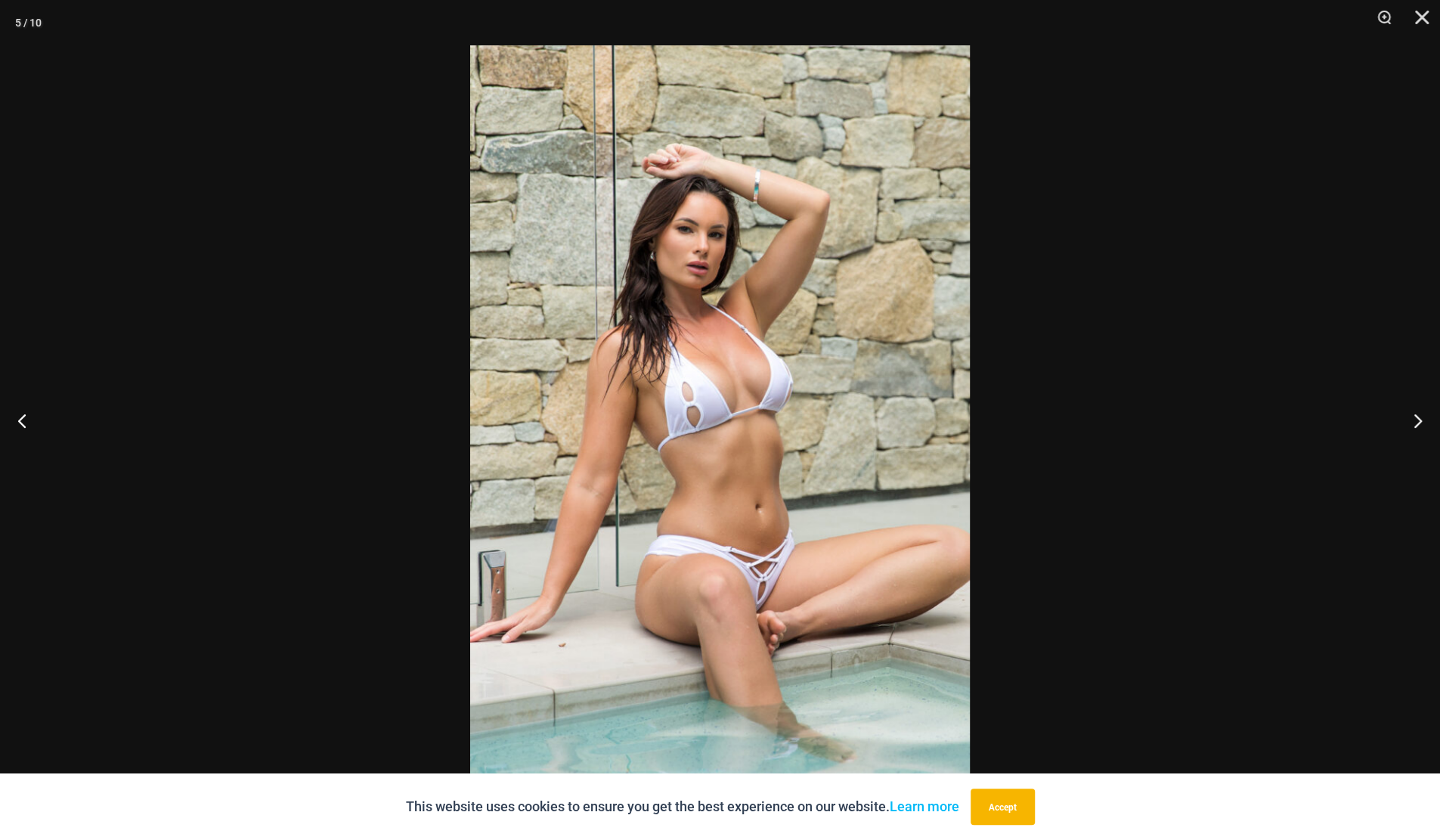
click at [689, 630] on img at bounding box center [720, 420] width 499 height 749
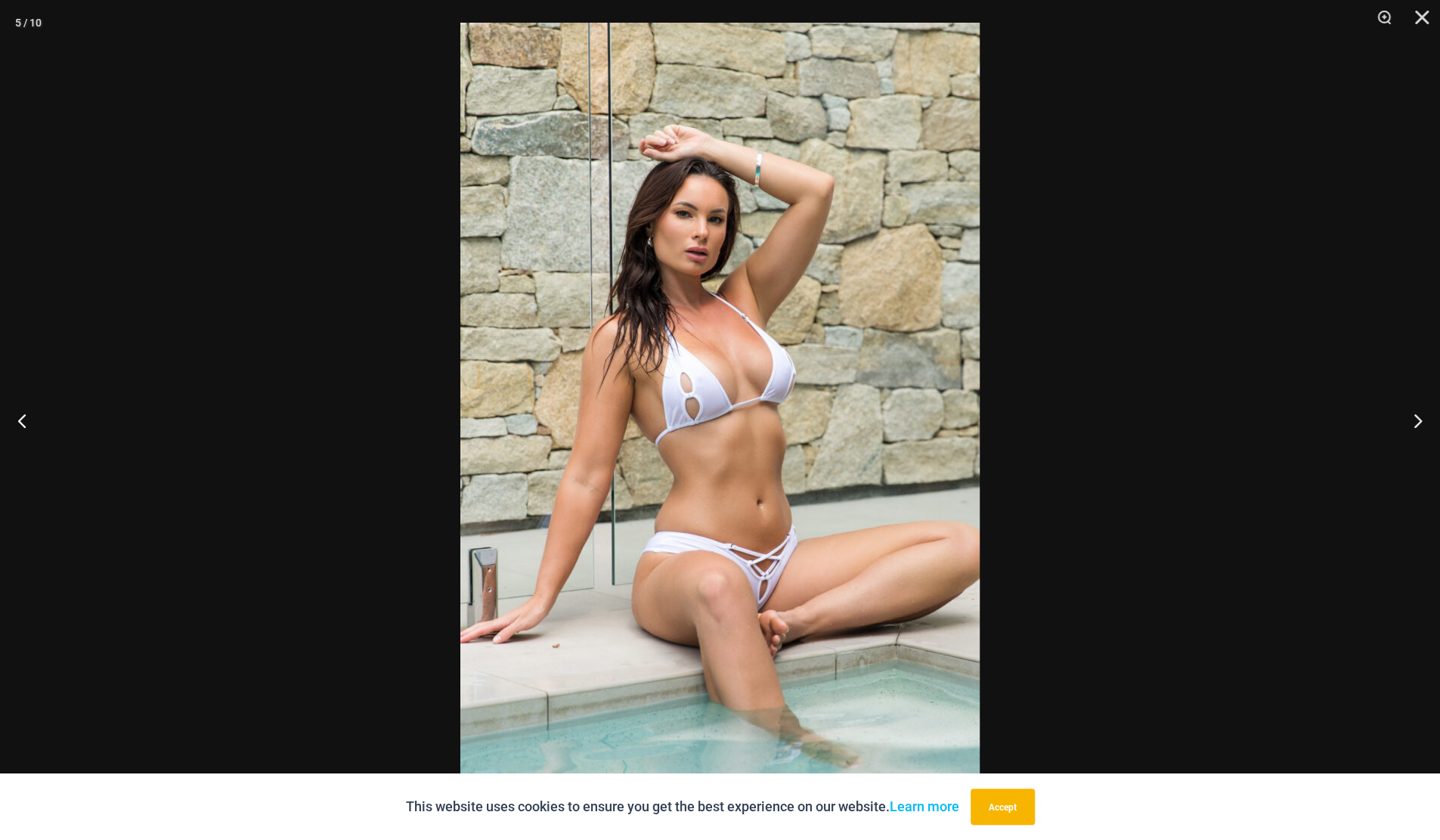
click at [1412, 15] on button "Close" at bounding box center [1417, 23] width 38 height 45
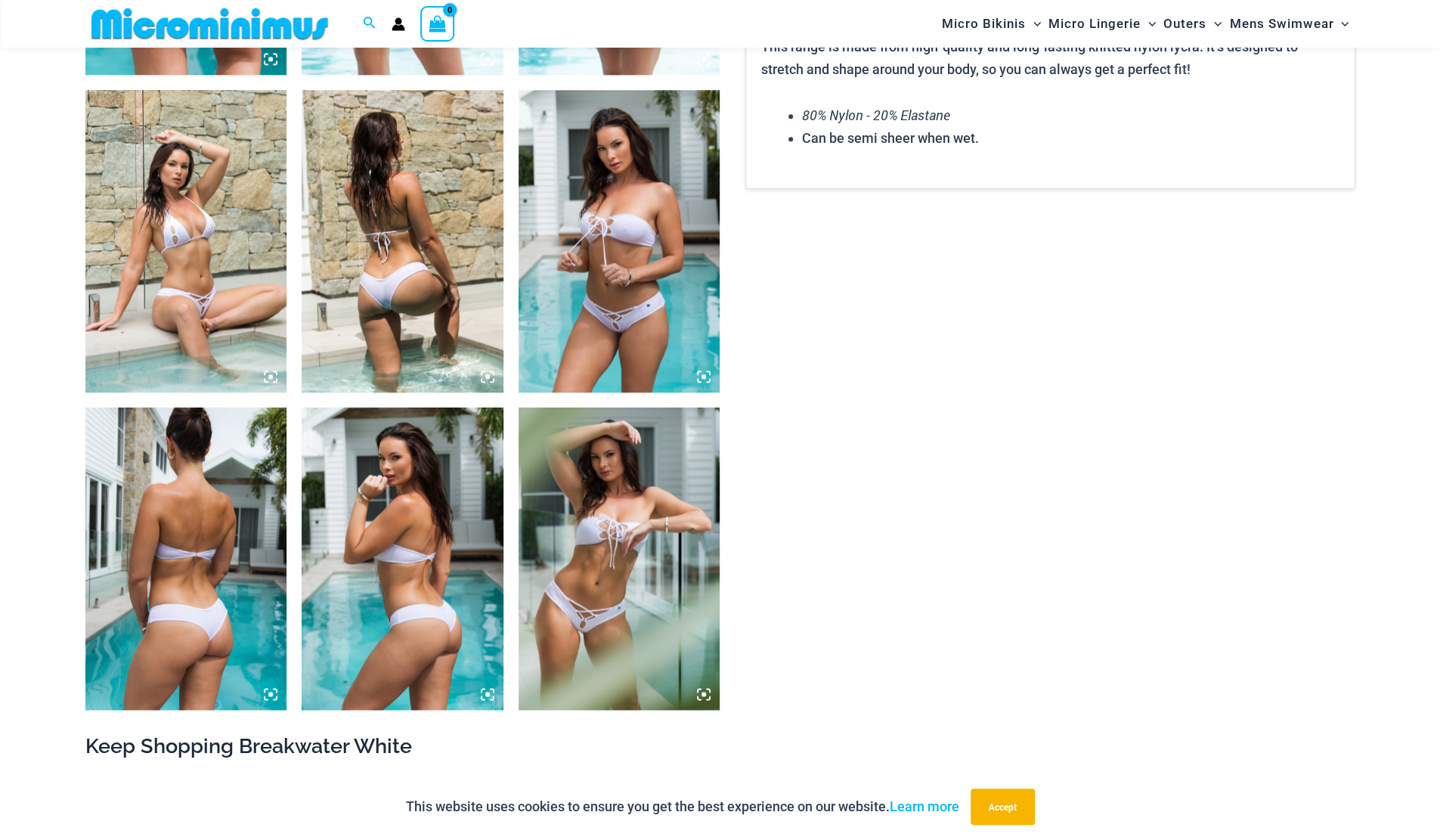
scroll to position [1428, 0]
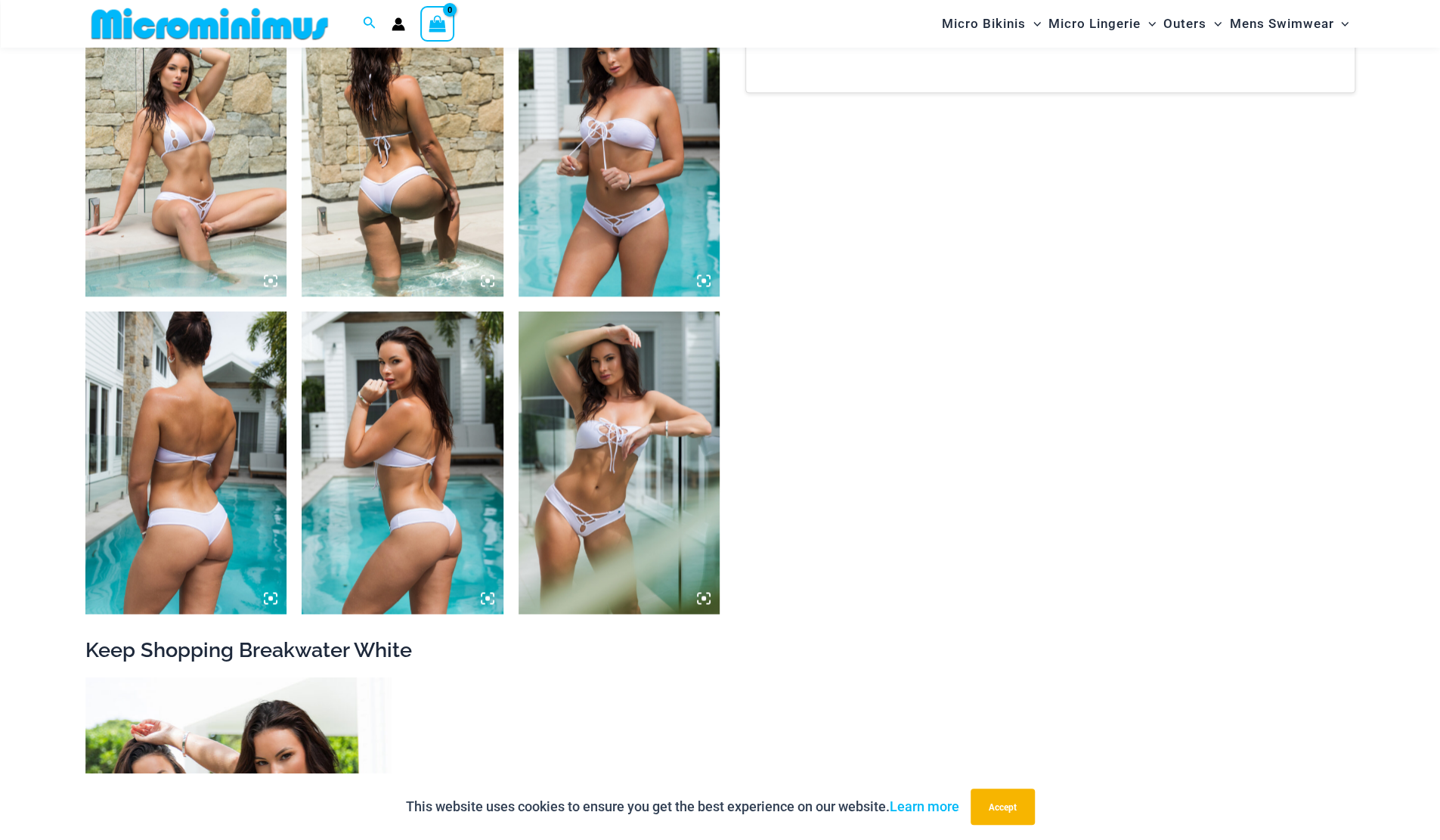
click at [559, 520] on img at bounding box center [619, 463] width 202 height 303
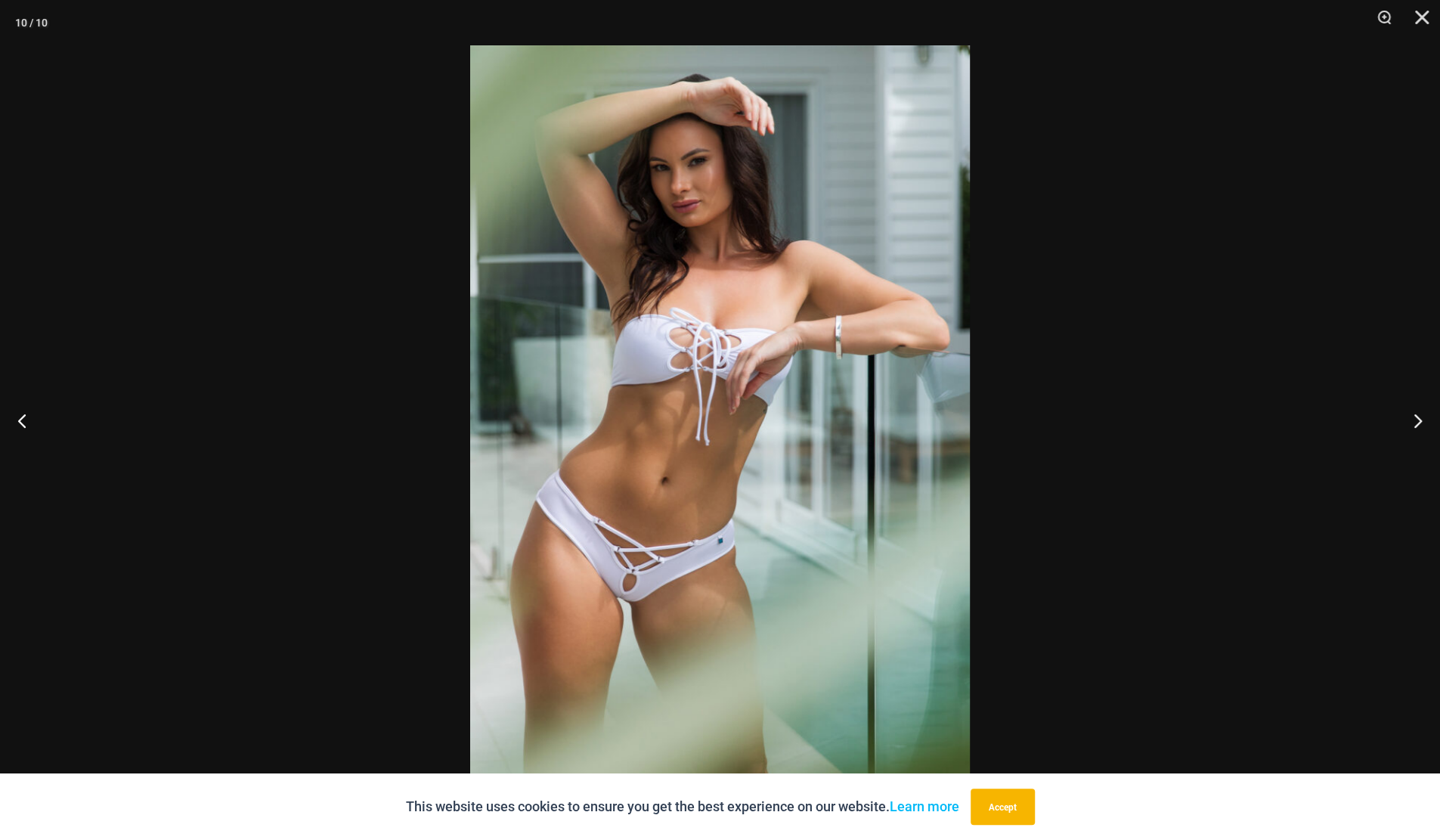
click at [1425, 15] on button "Close" at bounding box center [1417, 23] width 38 height 45
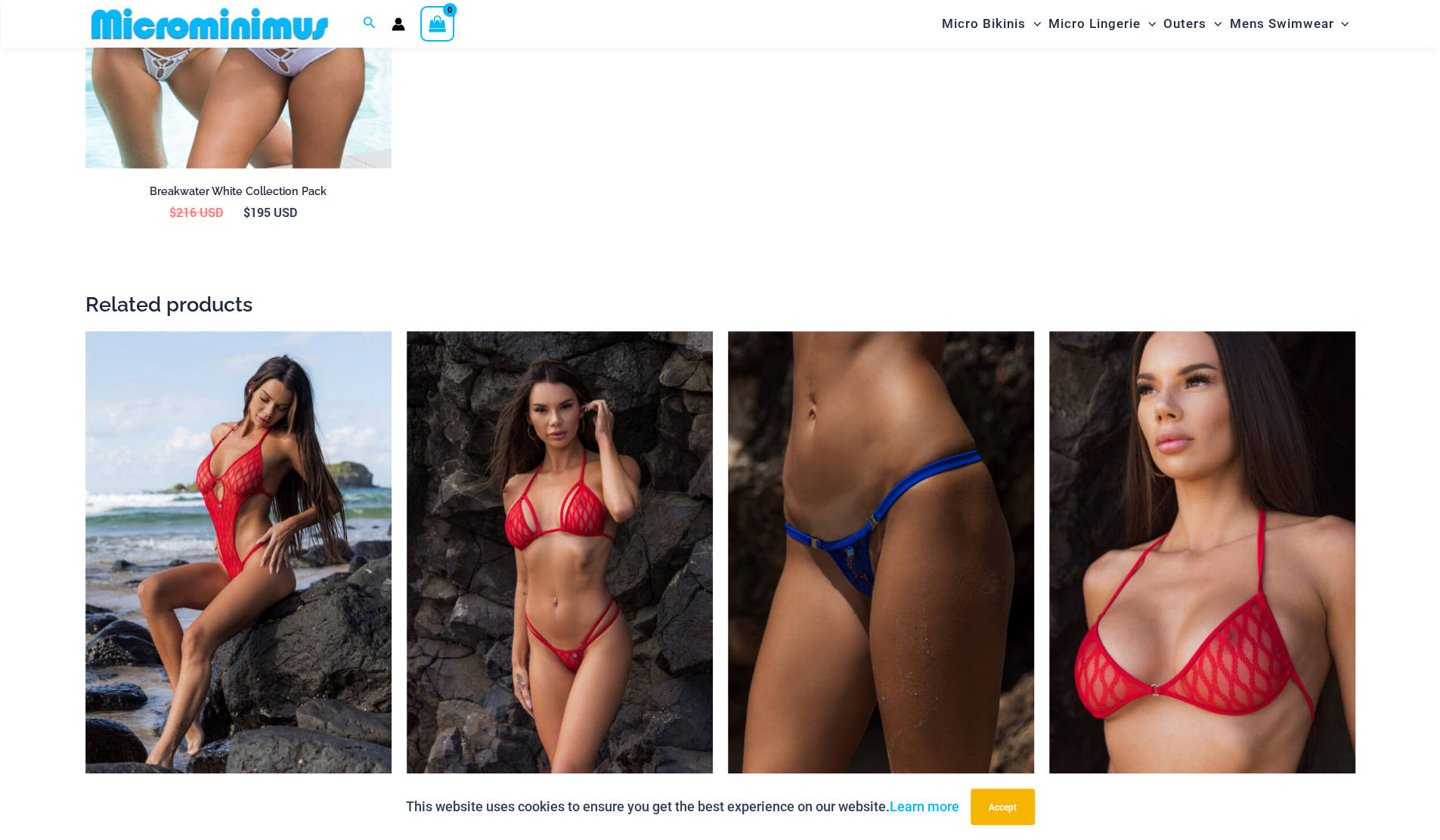
scroll to position [2487, 0]
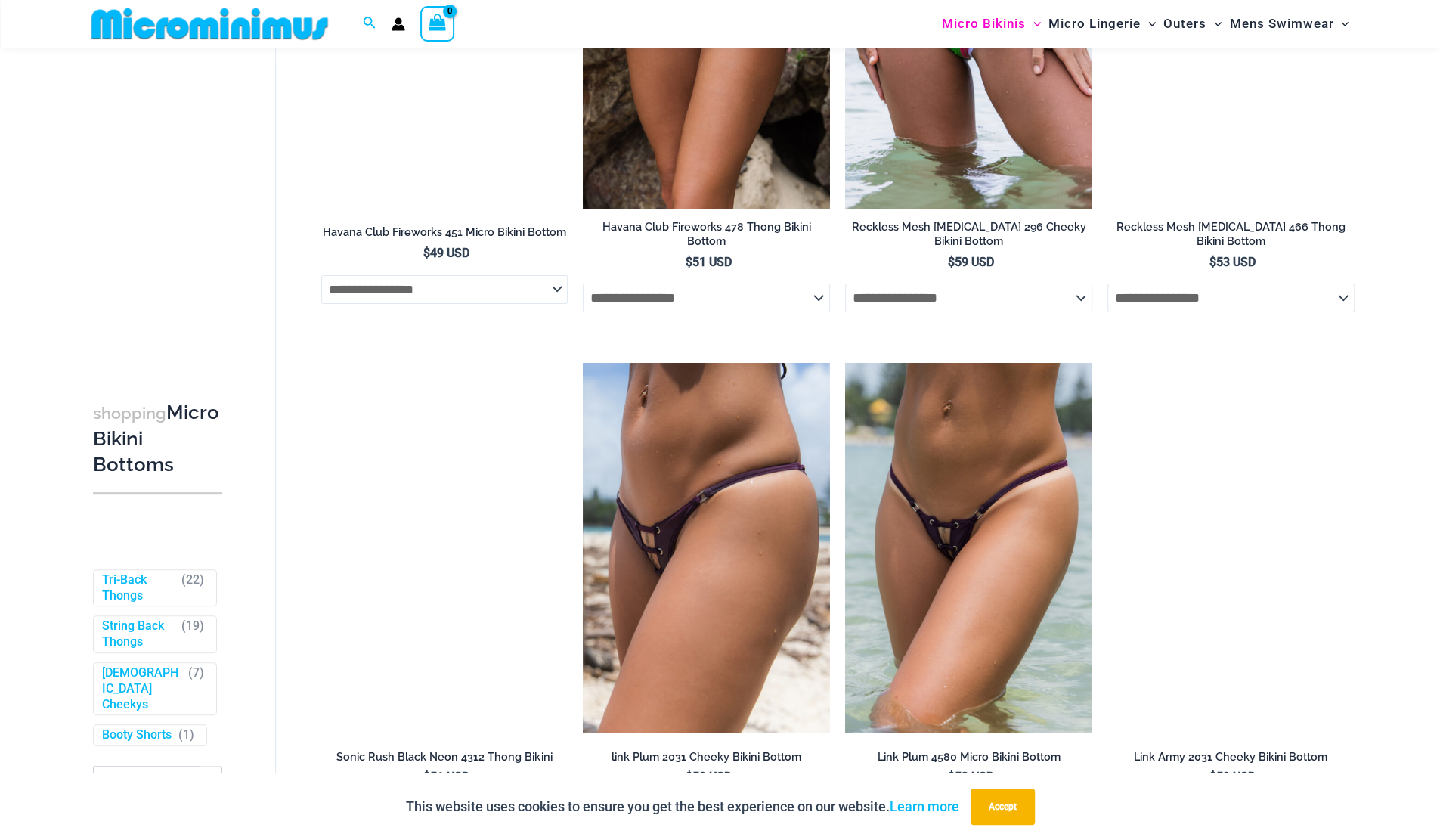
scroll to position [3645, 0]
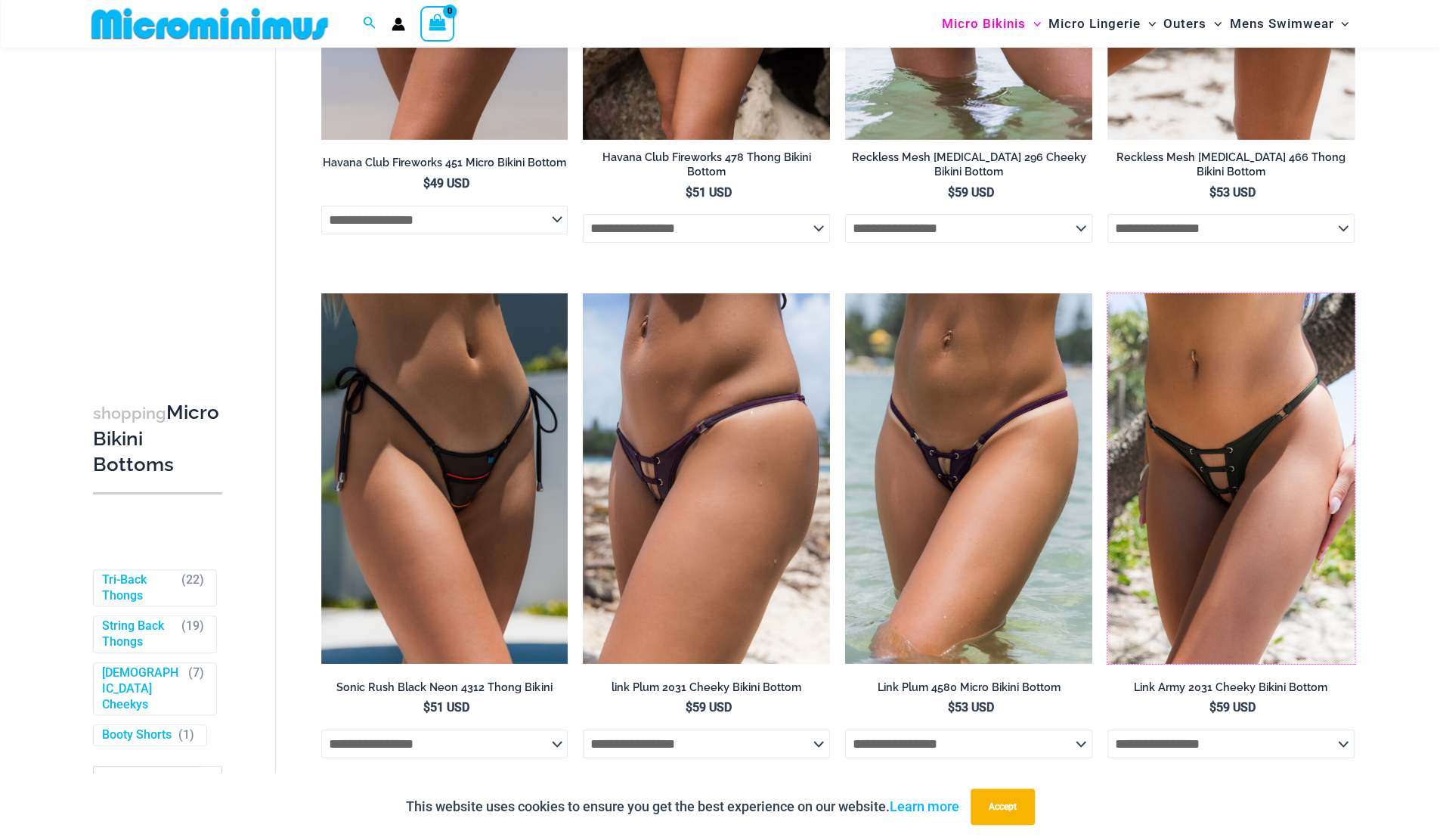
click at [1107, 293] on img at bounding box center [1107, 293] width 0 height 0
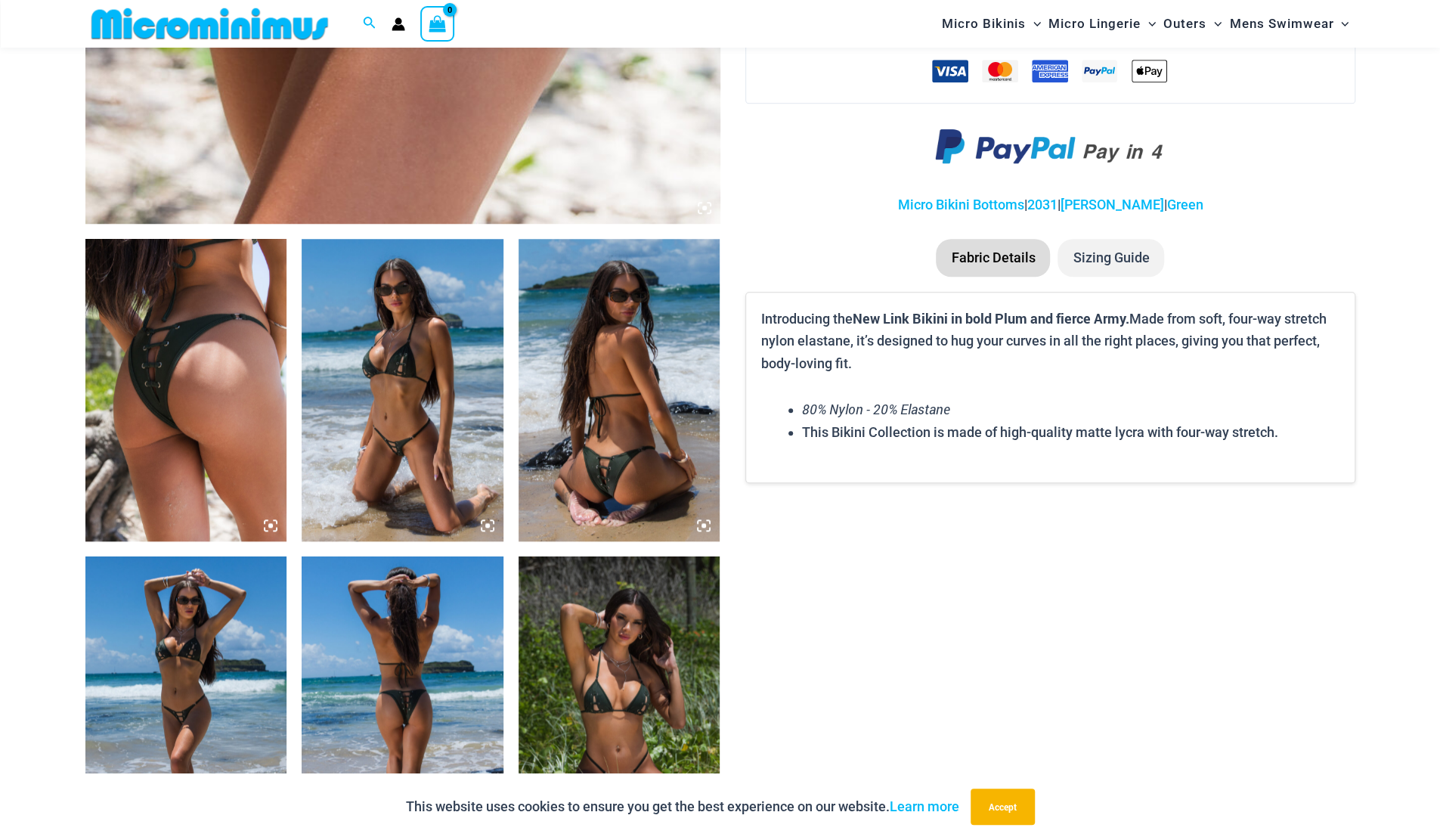
scroll to position [969, 0]
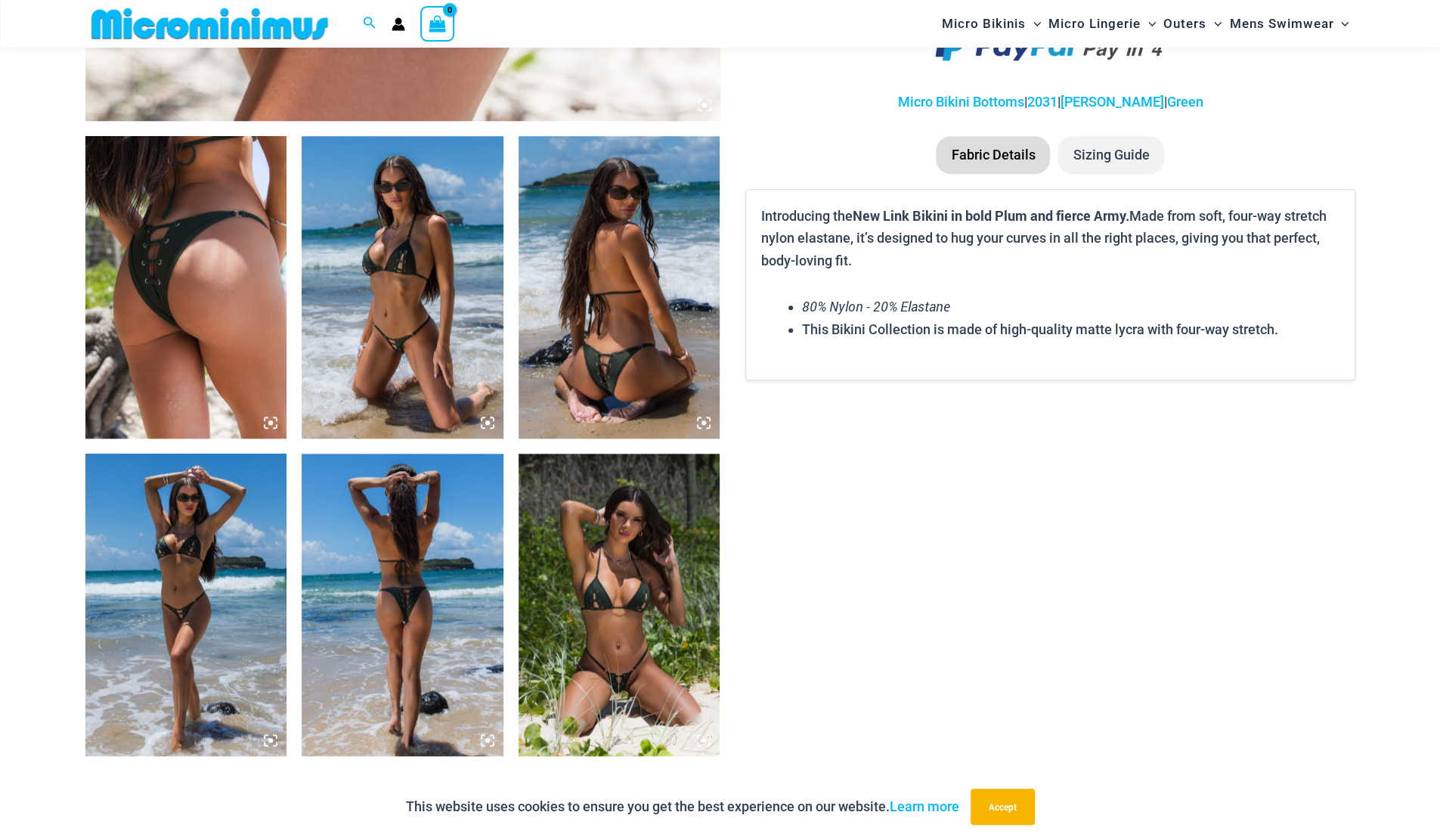
click at [194, 651] on img at bounding box center [186, 605] width 202 height 303
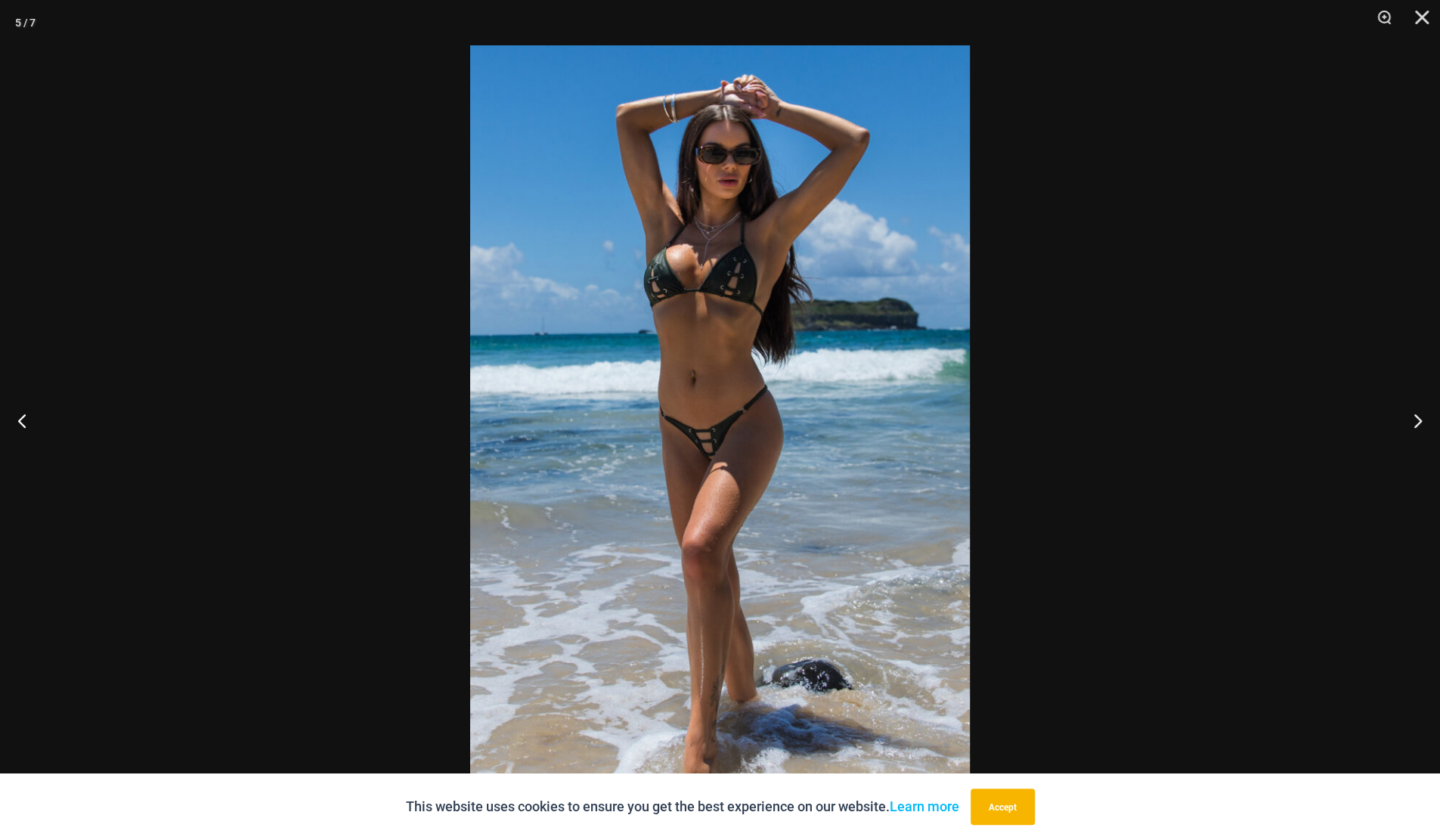
click at [685, 399] on img at bounding box center [720, 420] width 499 height 749
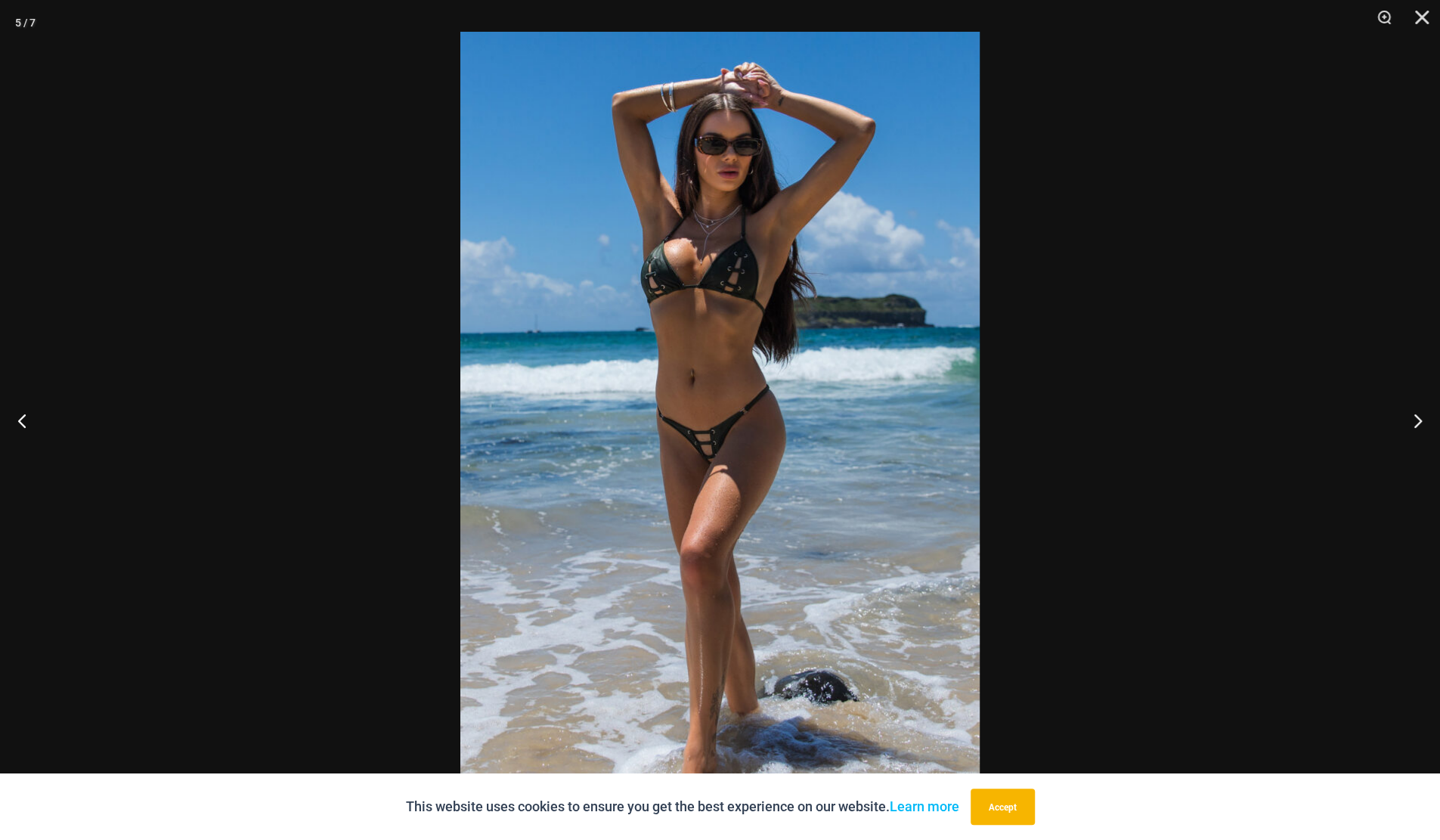
click at [691, 462] on img at bounding box center [720, 421] width 520 height 778
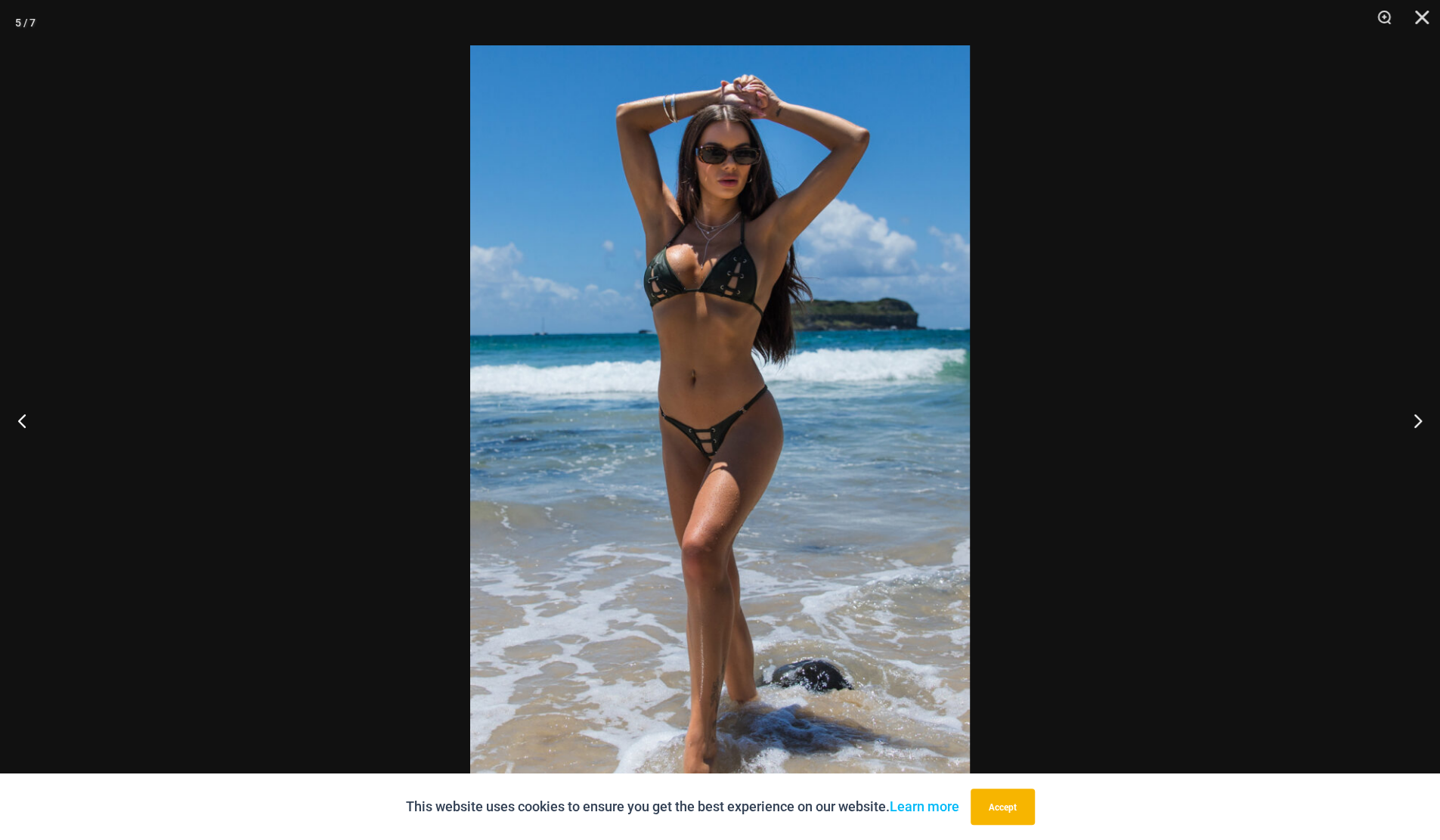
click at [1378, 15] on button "Zoom" at bounding box center [1378, 23] width 38 height 45
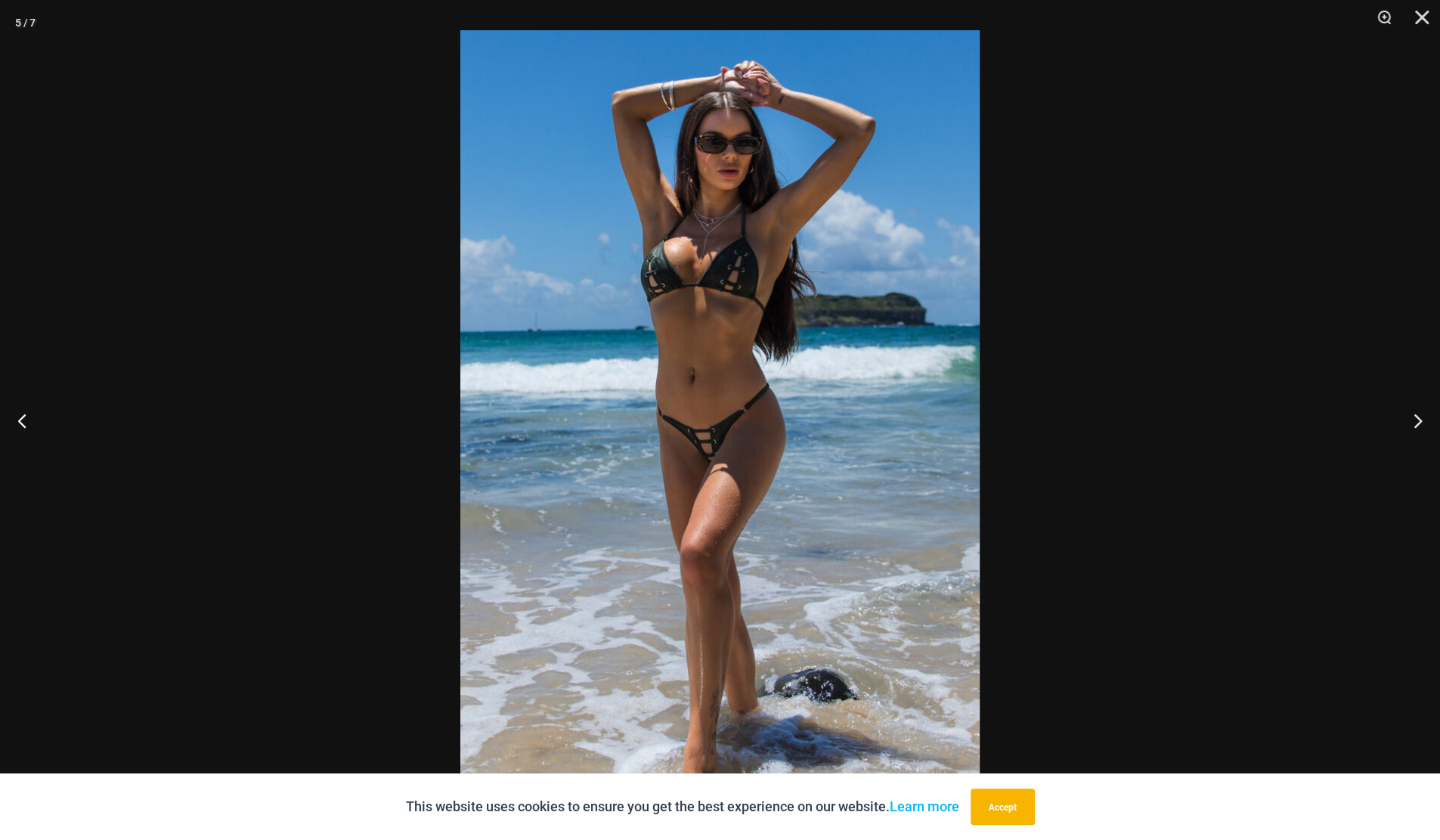
click at [1426, 23] on button "Close" at bounding box center [1417, 23] width 38 height 45
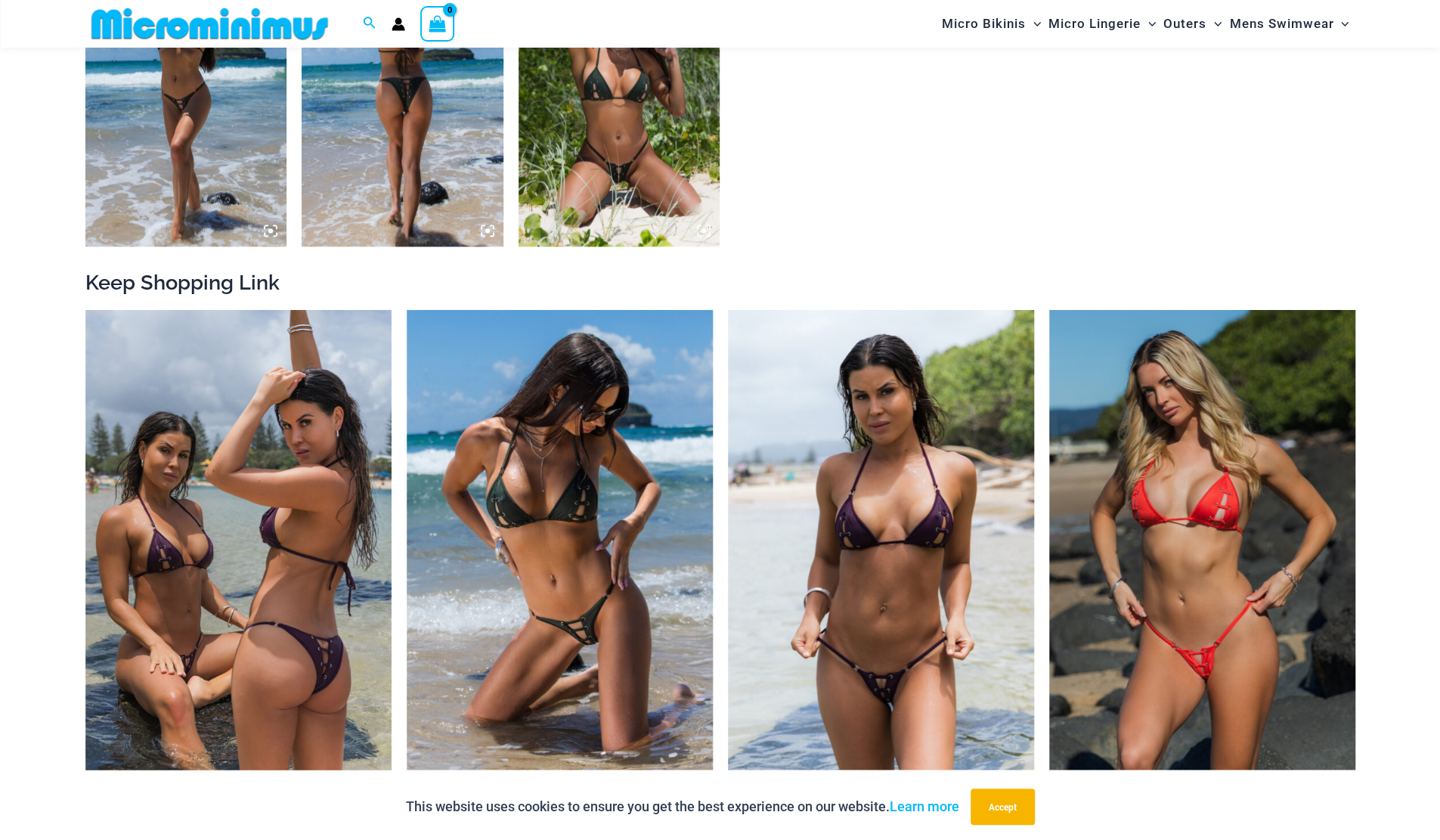
scroll to position [1498, 0]
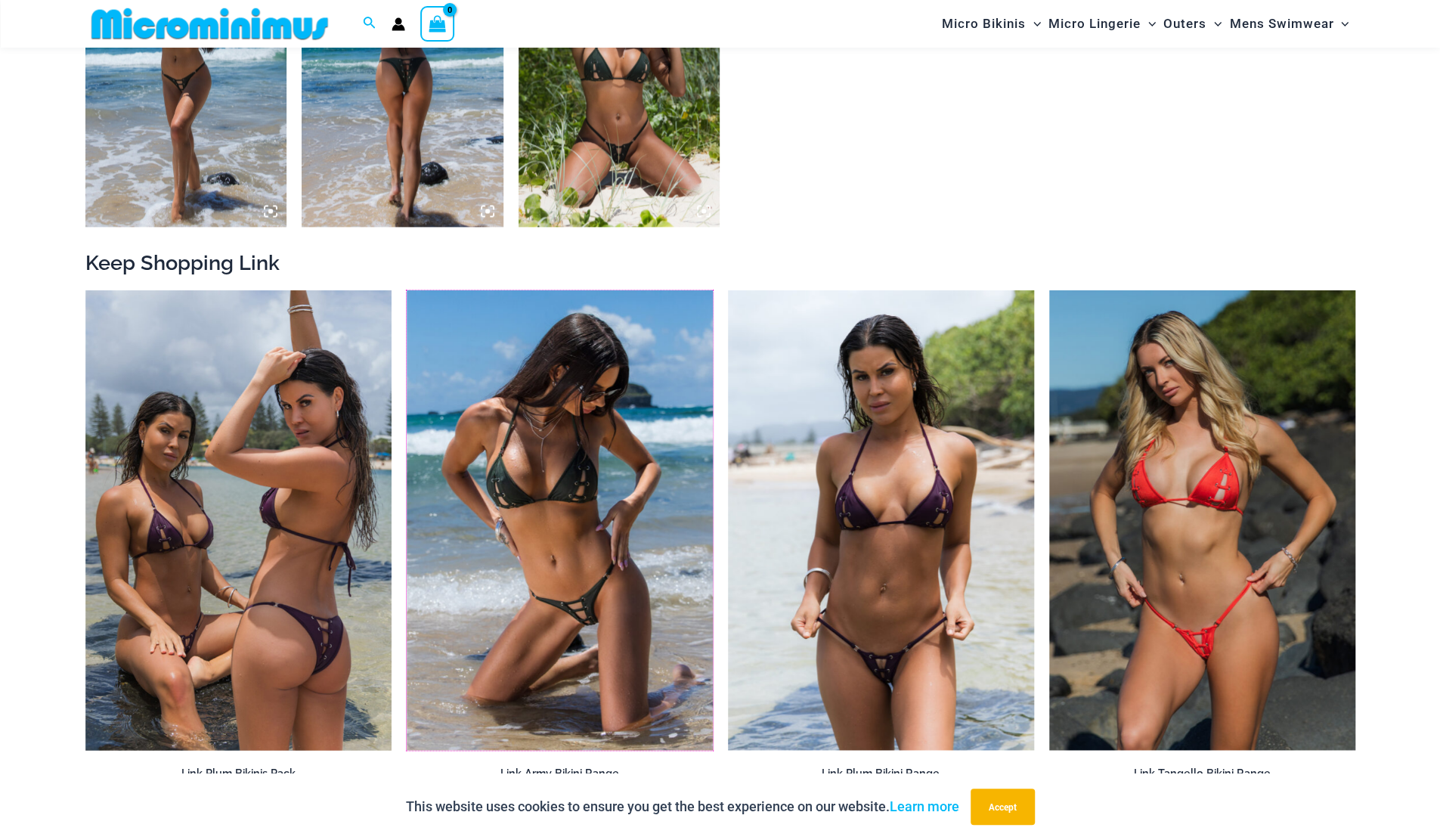
click at [407, 291] on img at bounding box center [407, 291] width 0 height 0
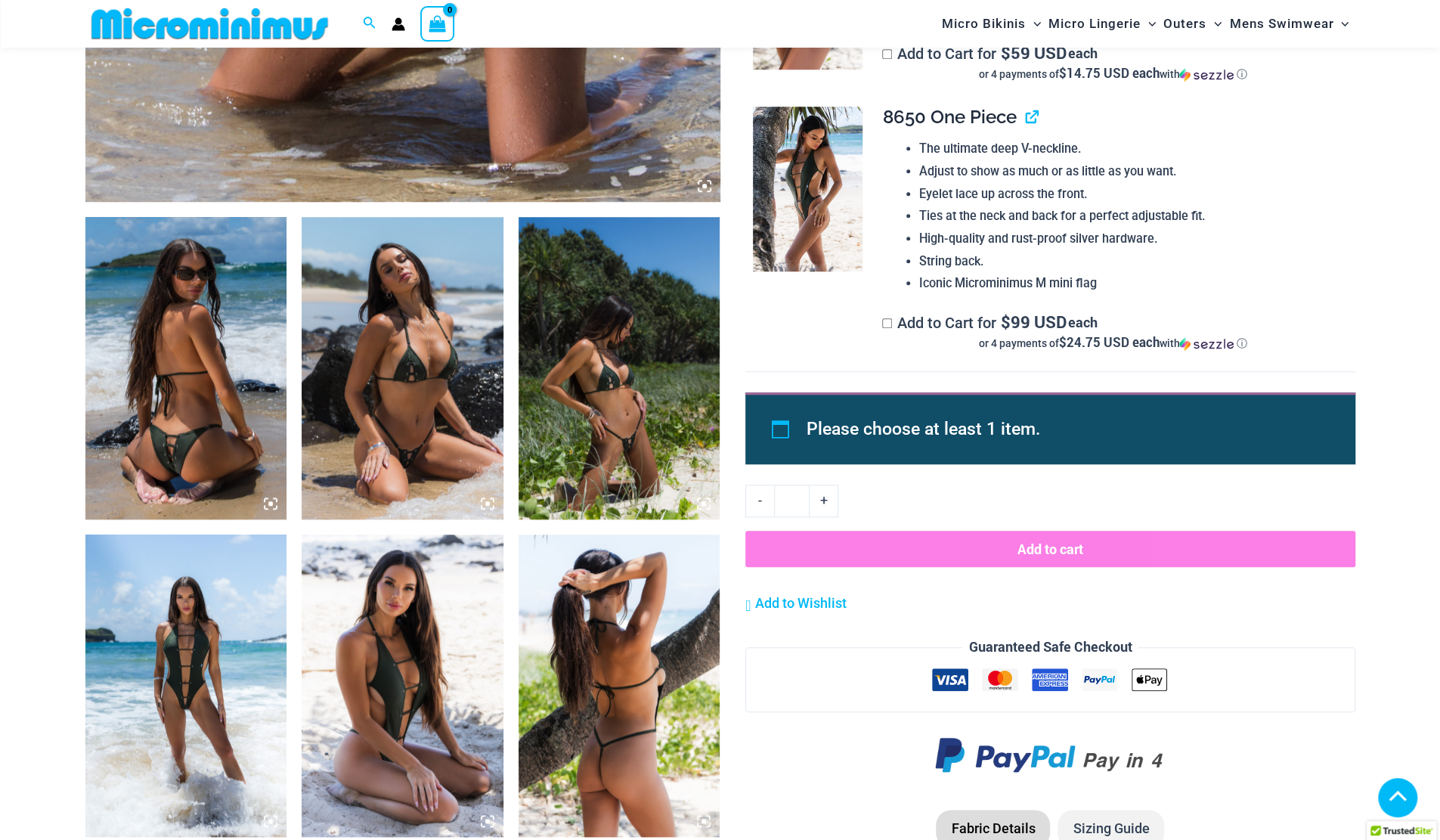
scroll to position [750, 0]
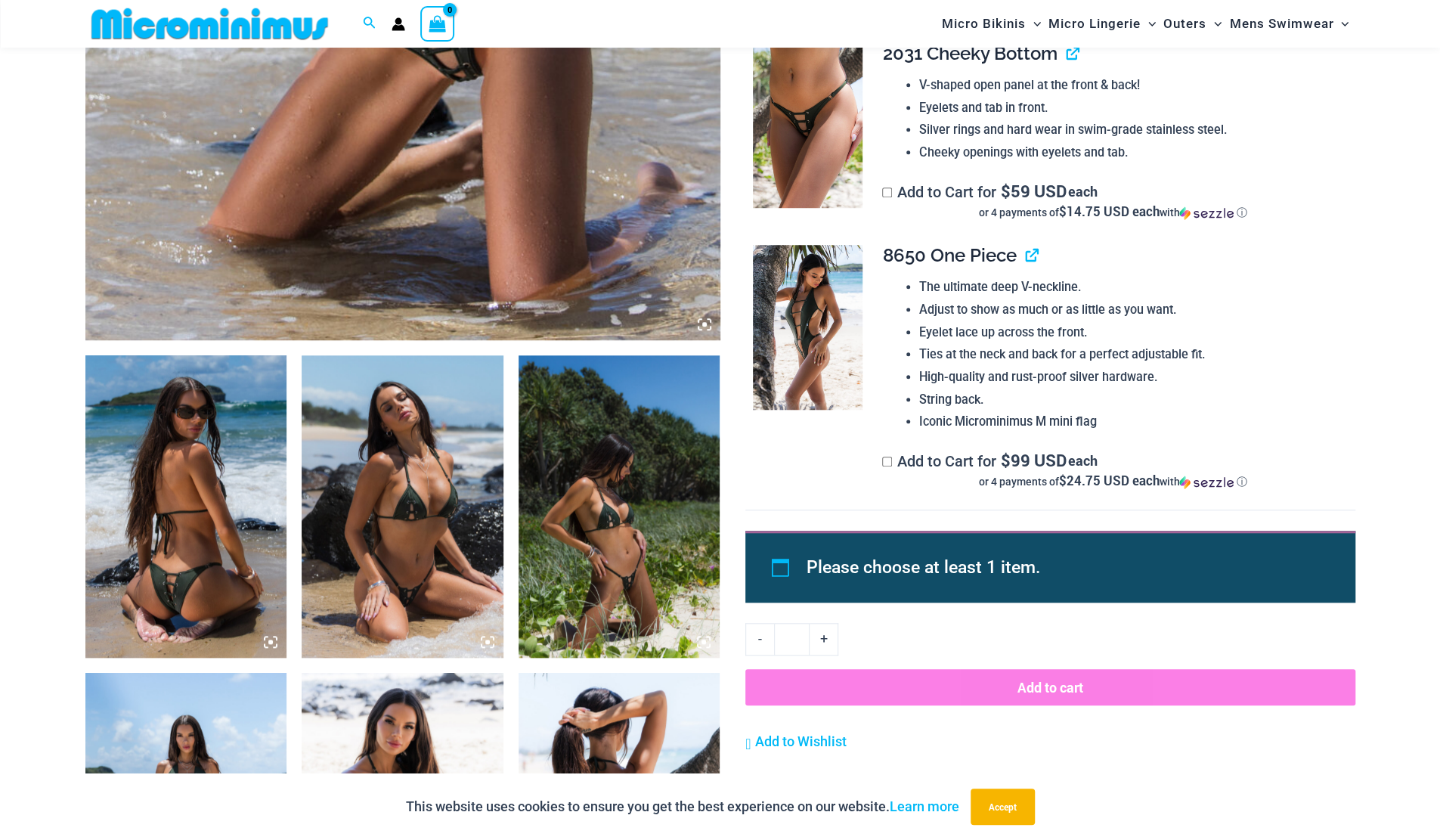
drag, startPoint x: 588, startPoint y: 541, endPoint x: 566, endPoint y: 499, distance: 47.4
click at [566, 499] on img at bounding box center [619, 507] width 202 height 303
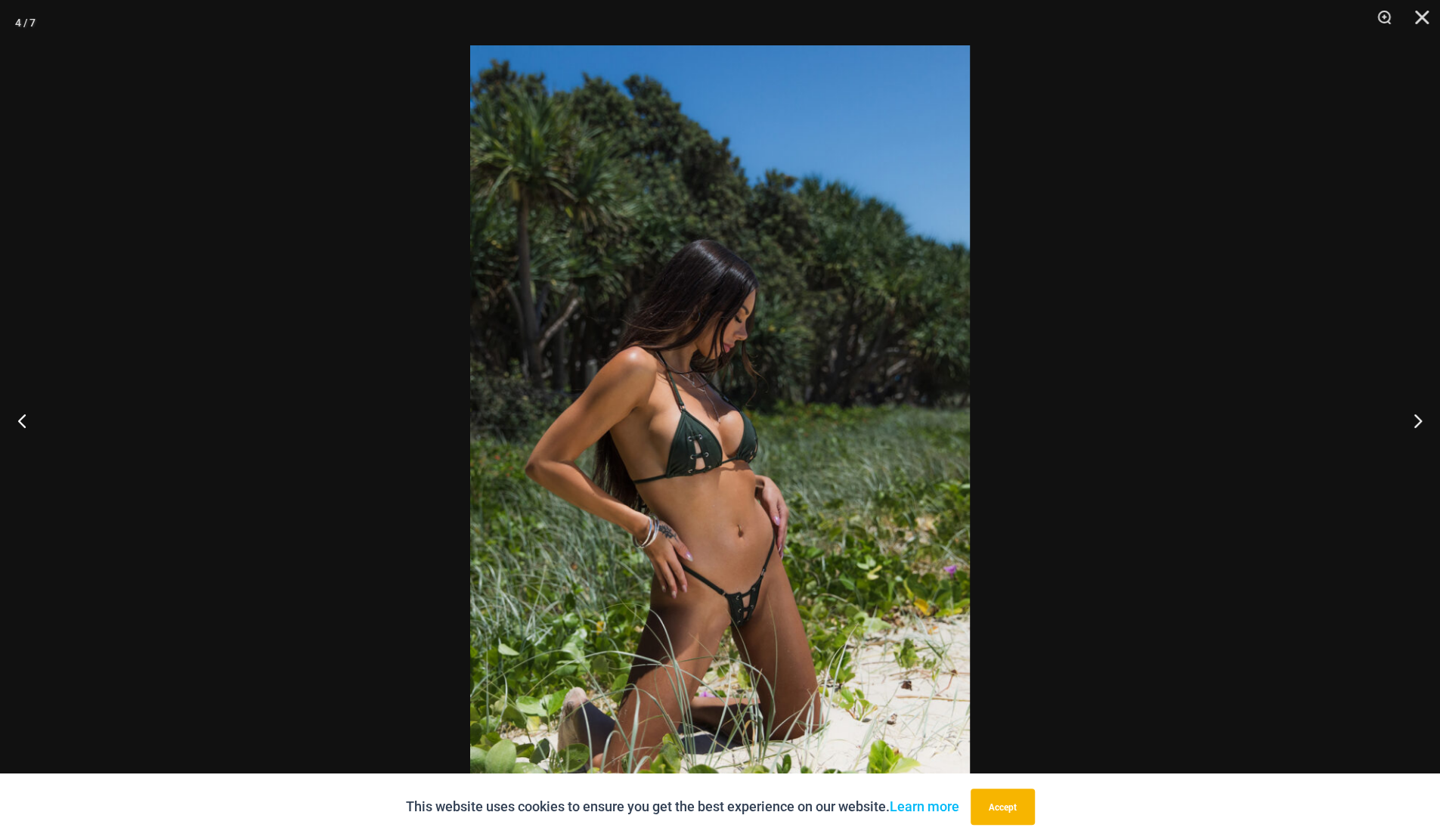
click at [1426, 10] on button "Close" at bounding box center [1417, 23] width 38 height 45
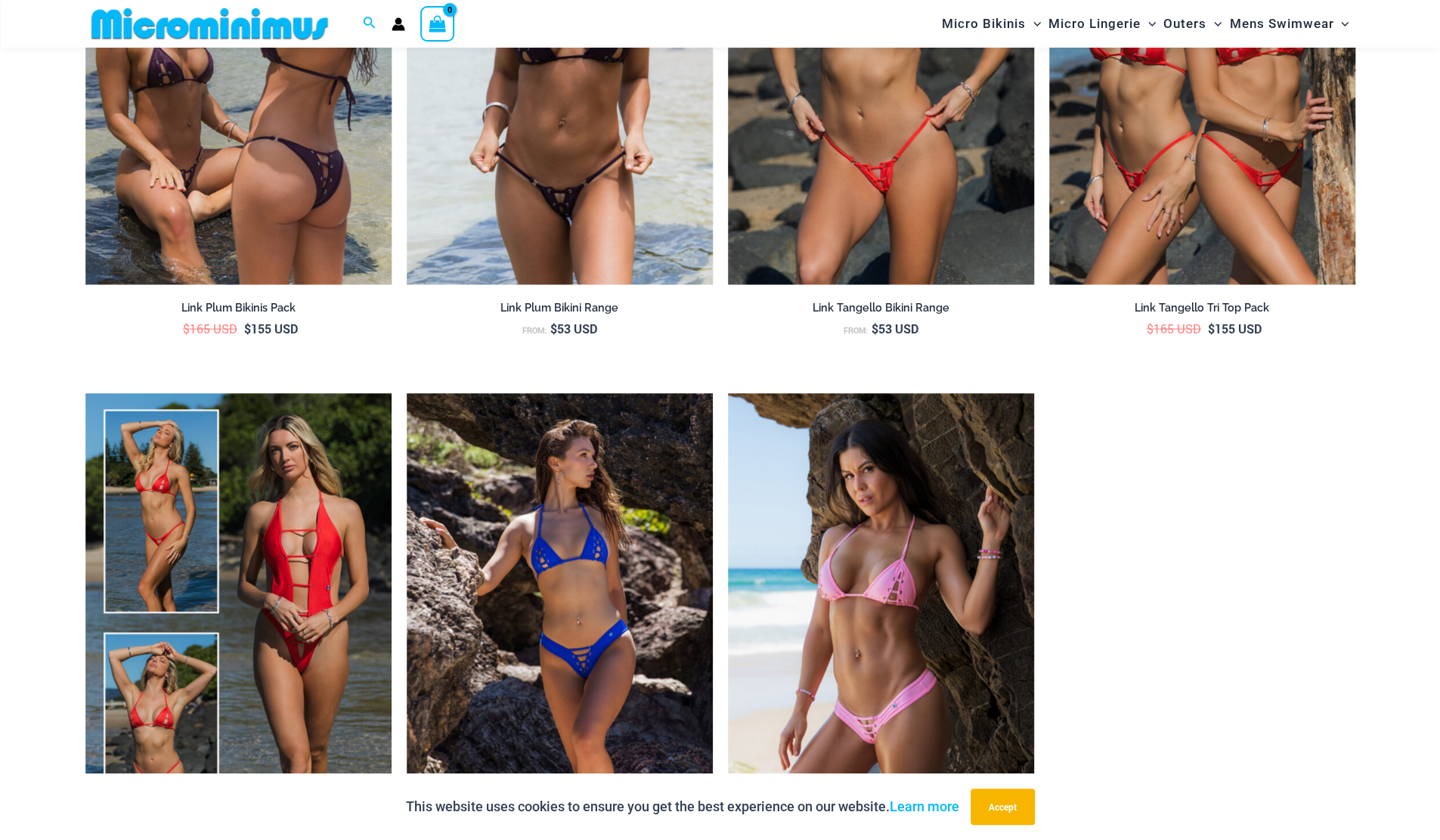
scroll to position [2337, 0]
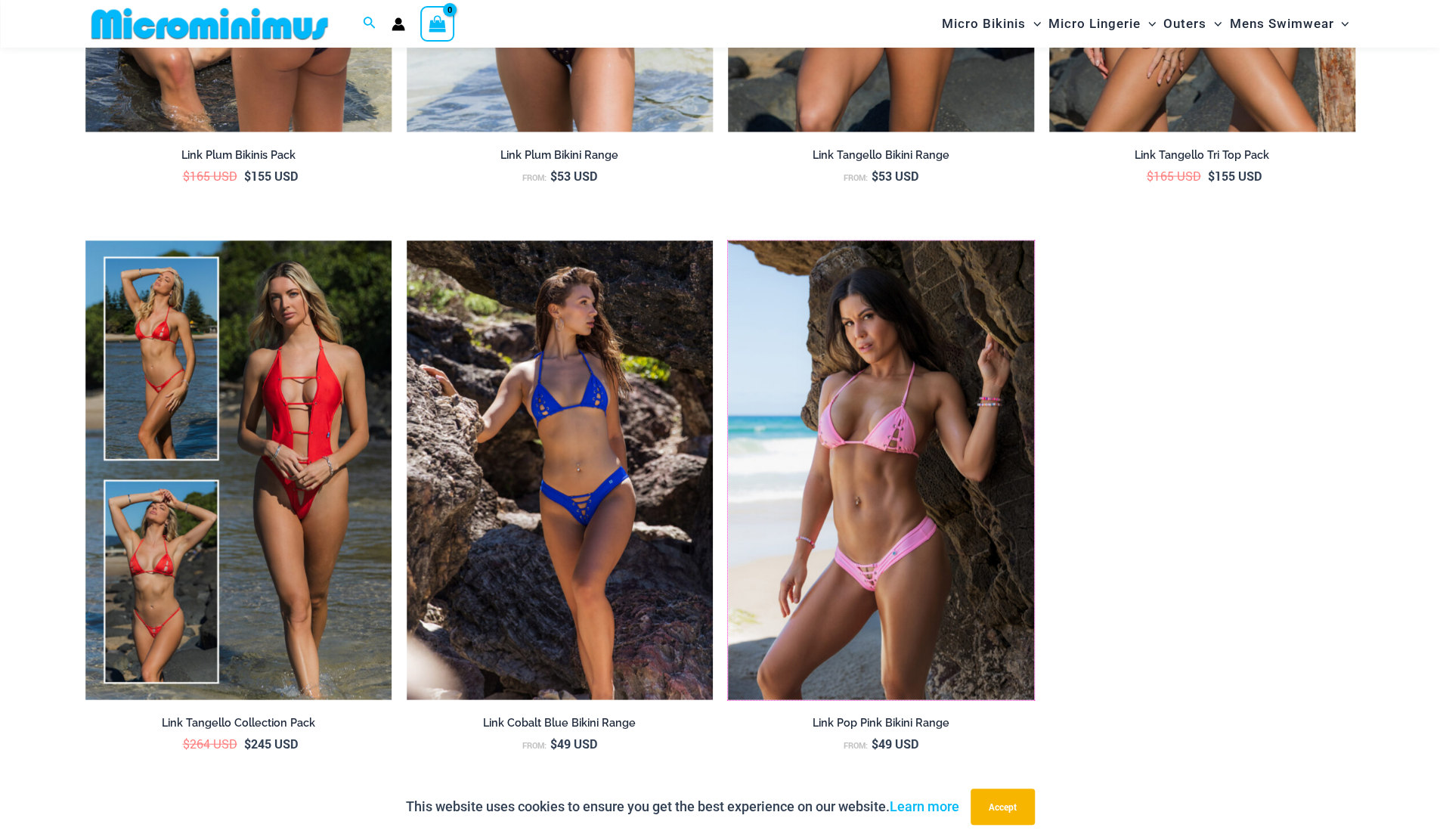
click at [728, 241] on img at bounding box center [728, 241] width 0 height 0
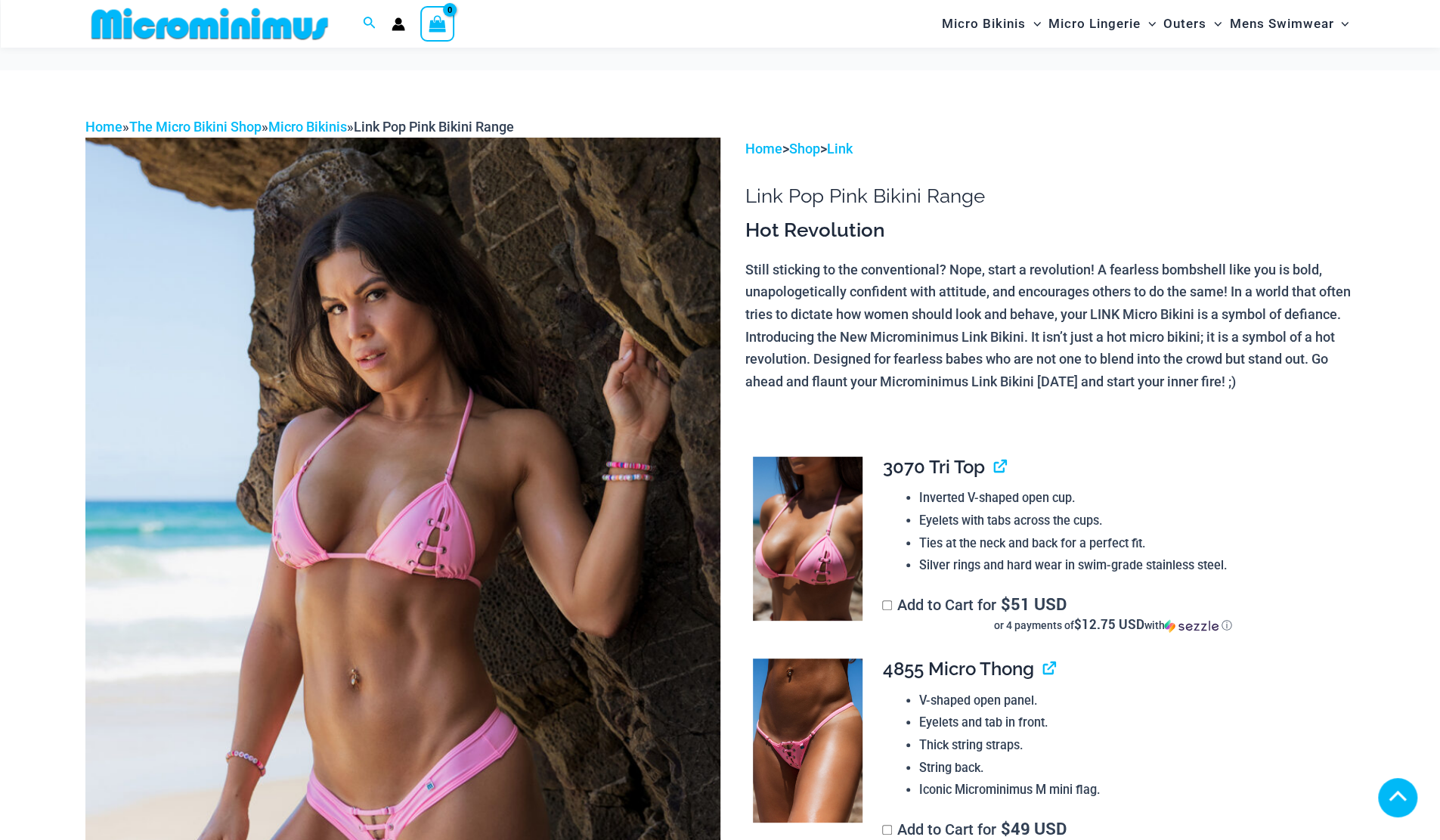
scroll to position [1052, 0]
